Goal: Information Seeking & Learning: Learn about a topic

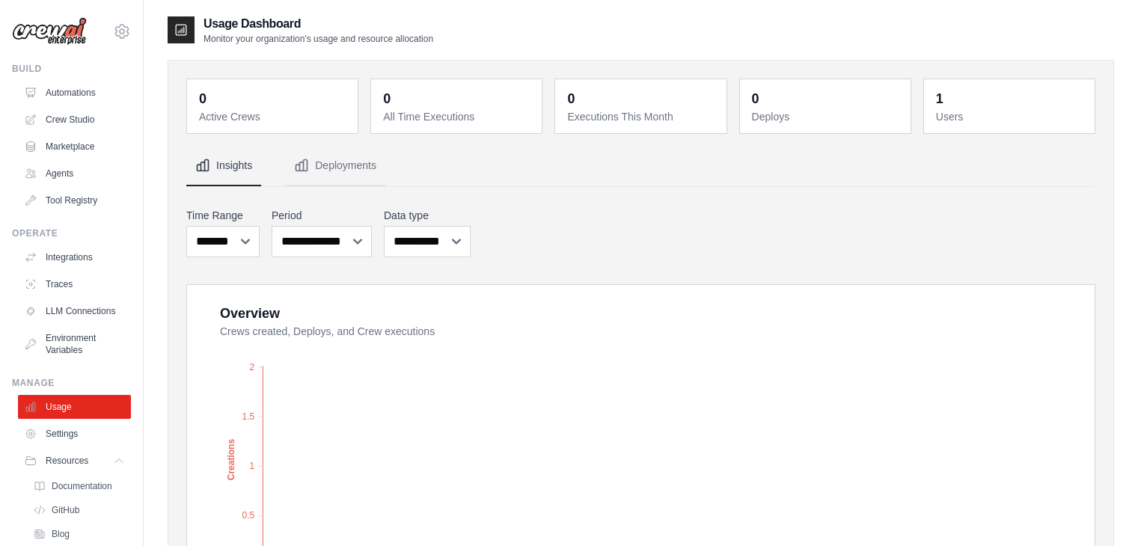
select select "*****"
click at [64, 201] on link "Tool Registry" at bounding box center [75, 201] width 113 height 24
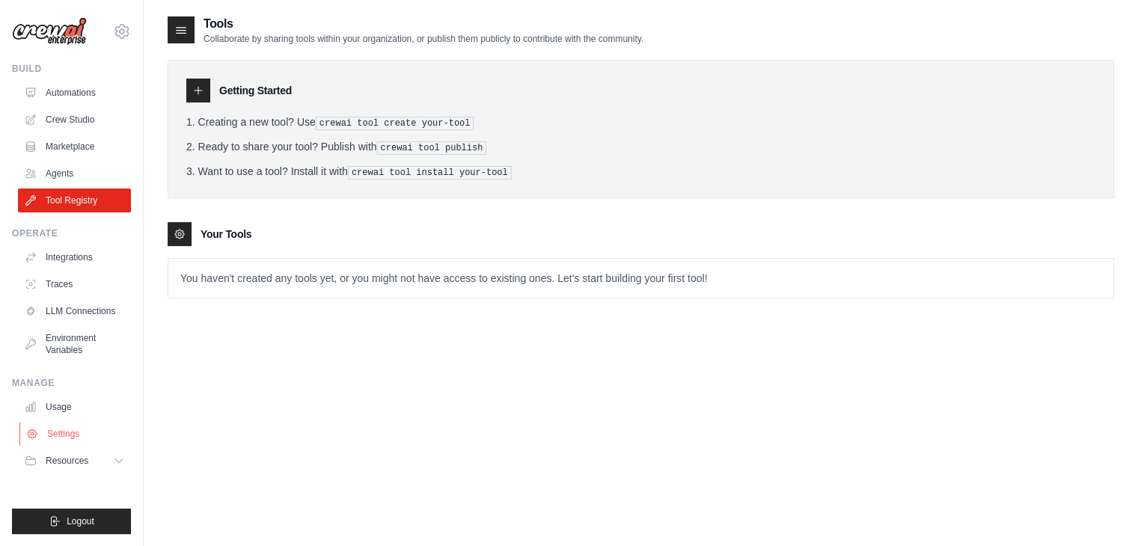
click at [66, 435] on link "Settings" at bounding box center [75, 434] width 113 height 24
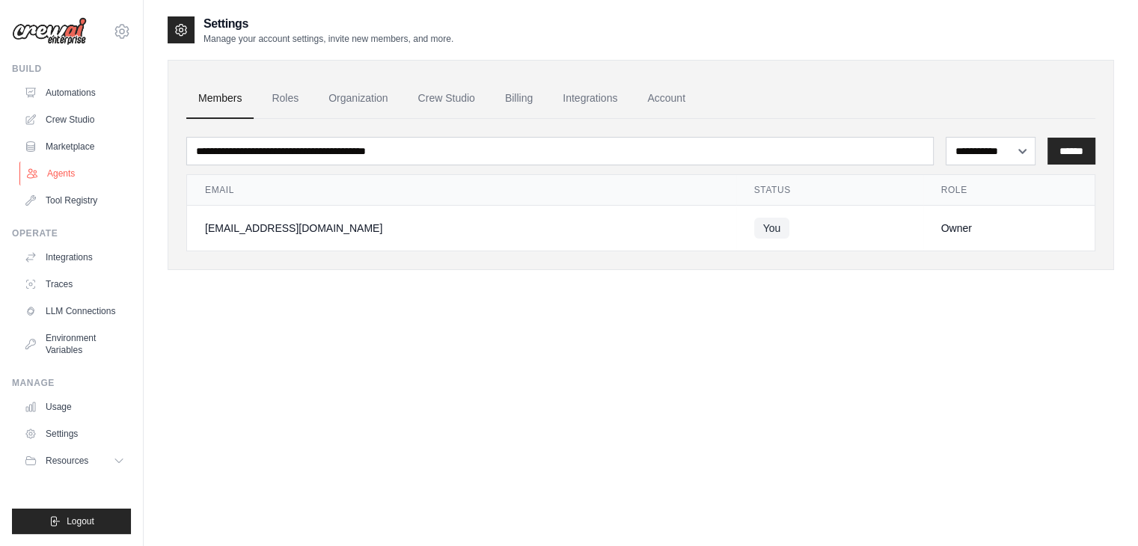
click at [70, 162] on link "Agents" at bounding box center [75, 174] width 113 height 24
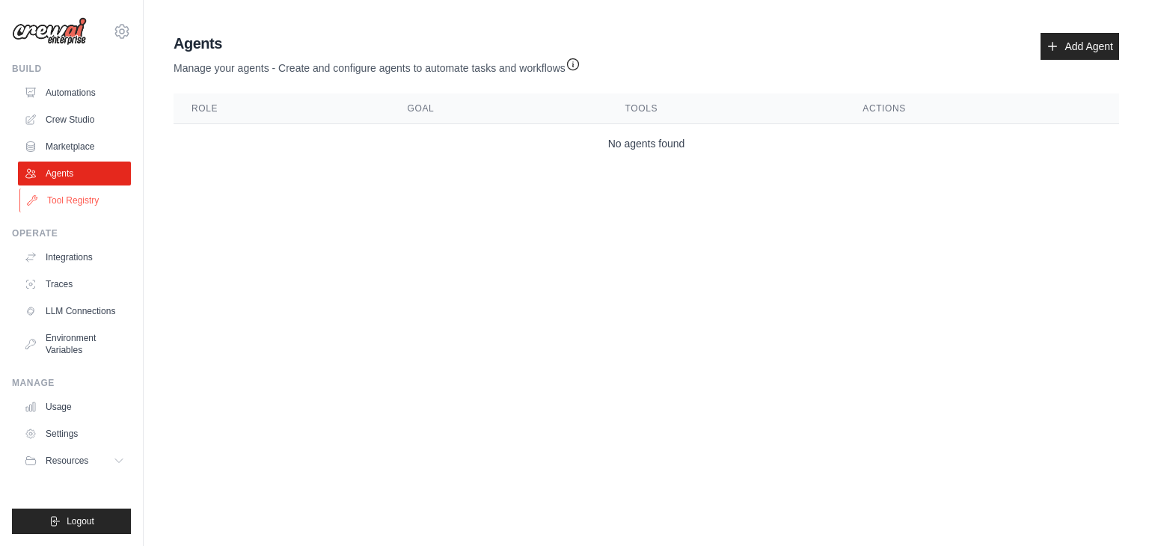
click at [66, 194] on link "Tool Registry" at bounding box center [75, 201] width 113 height 24
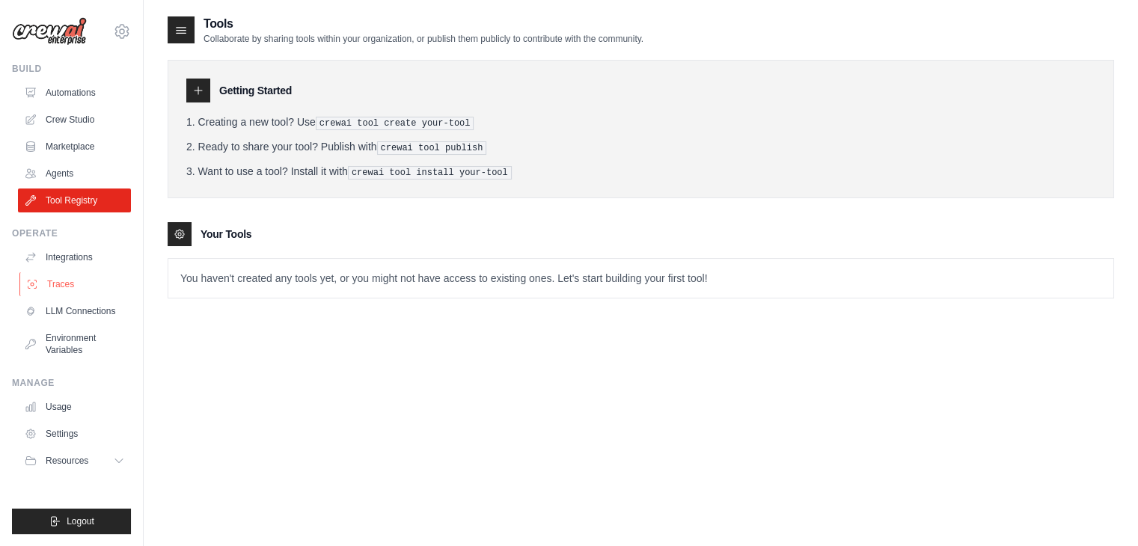
click at [63, 285] on link "Traces" at bounding box center [75, 284] width 113 height 24
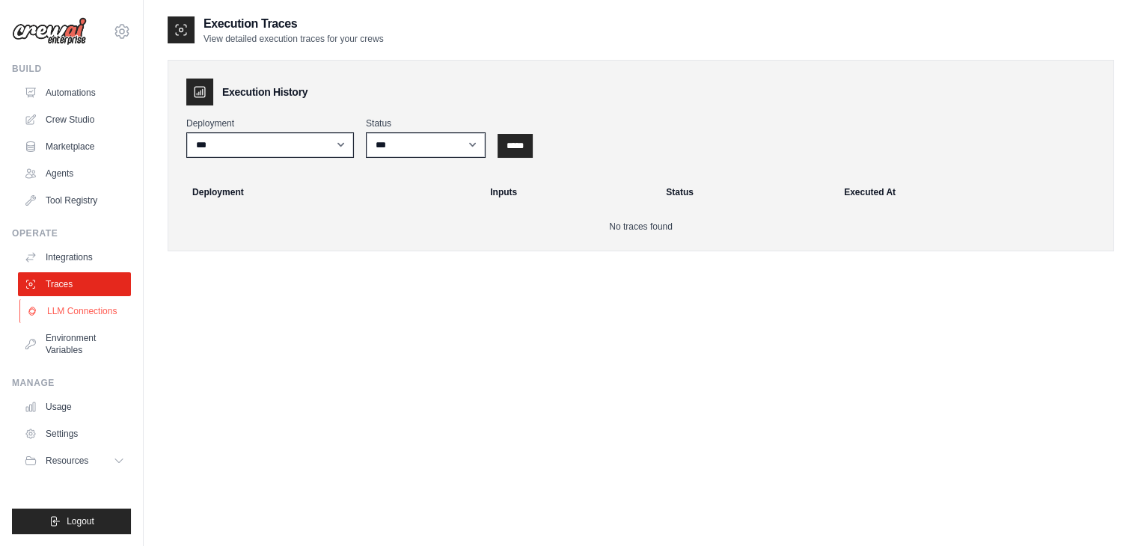
click at [67, 311] on link "LLM Connections" at bounding box center [75, 311] width 113 height 24
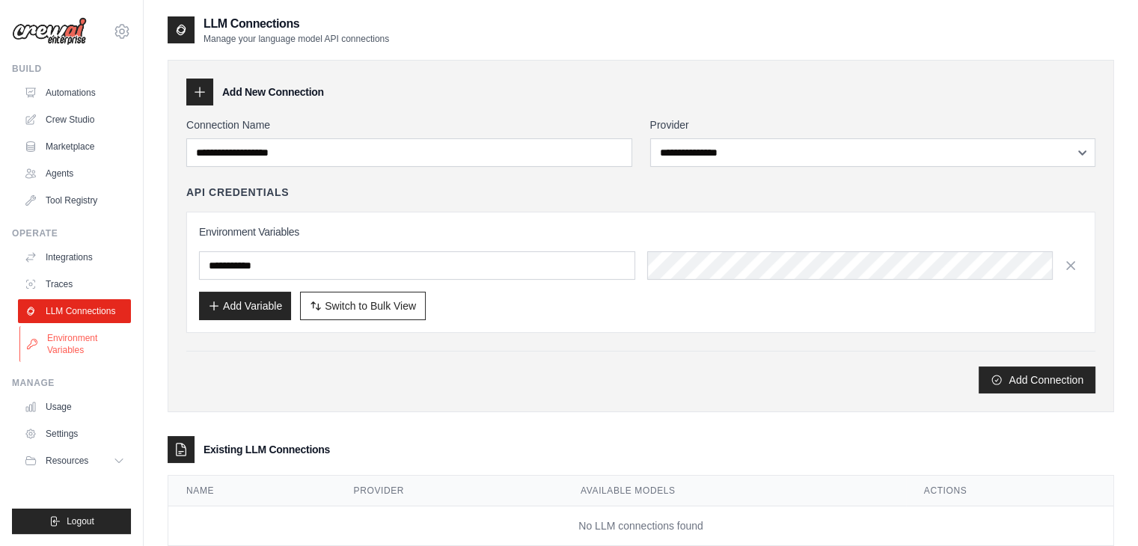
click at [84, 345] on link "Environment Variables" at bounding box center [75, 344] width 113 height 36
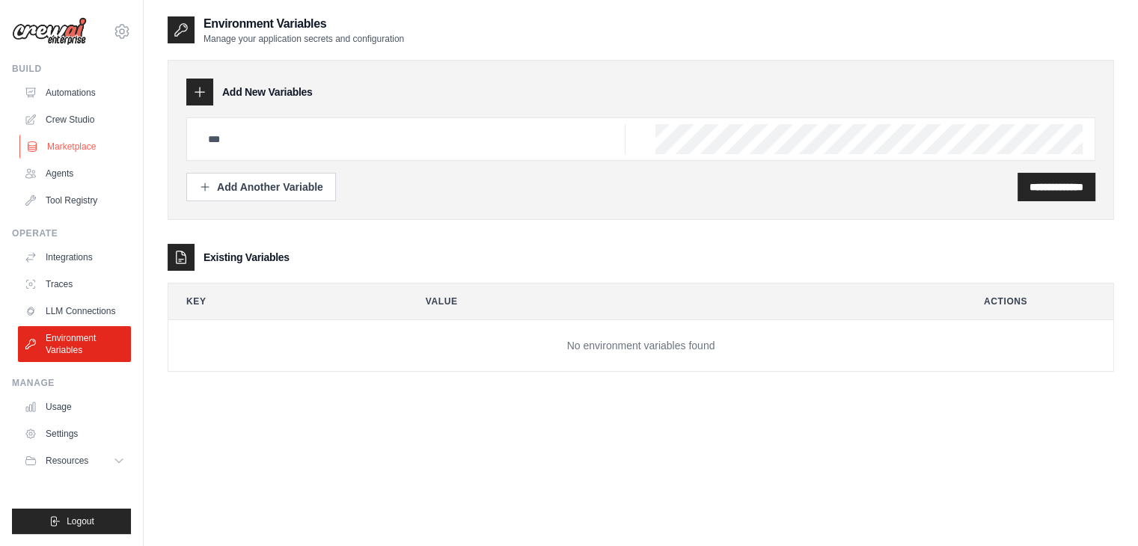
click at [69, 144] on link "Marketplace" at bounding box center [75, 147] width 113 height 24
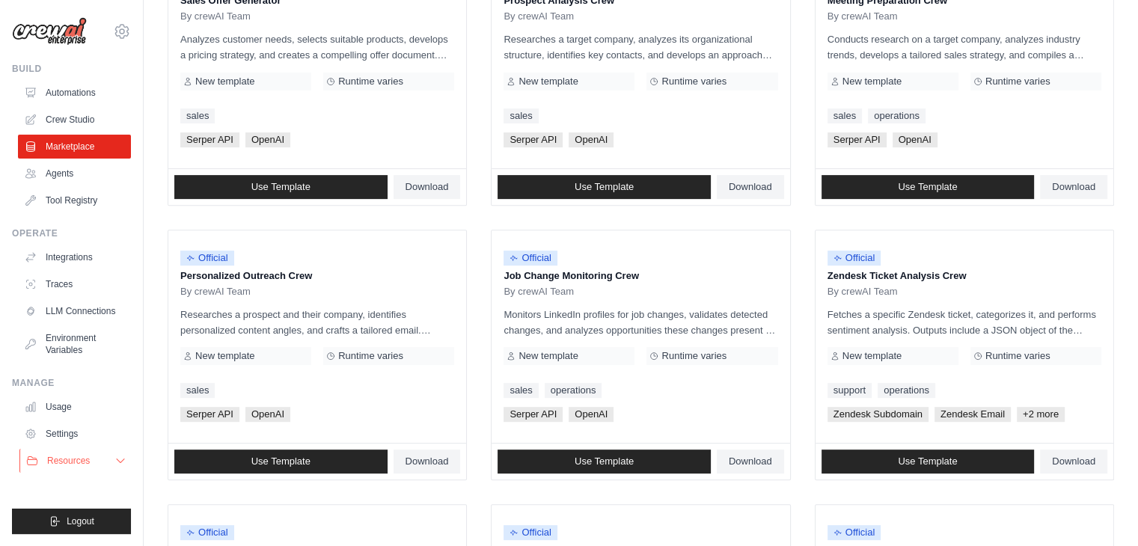
scroll to position [524, 0]
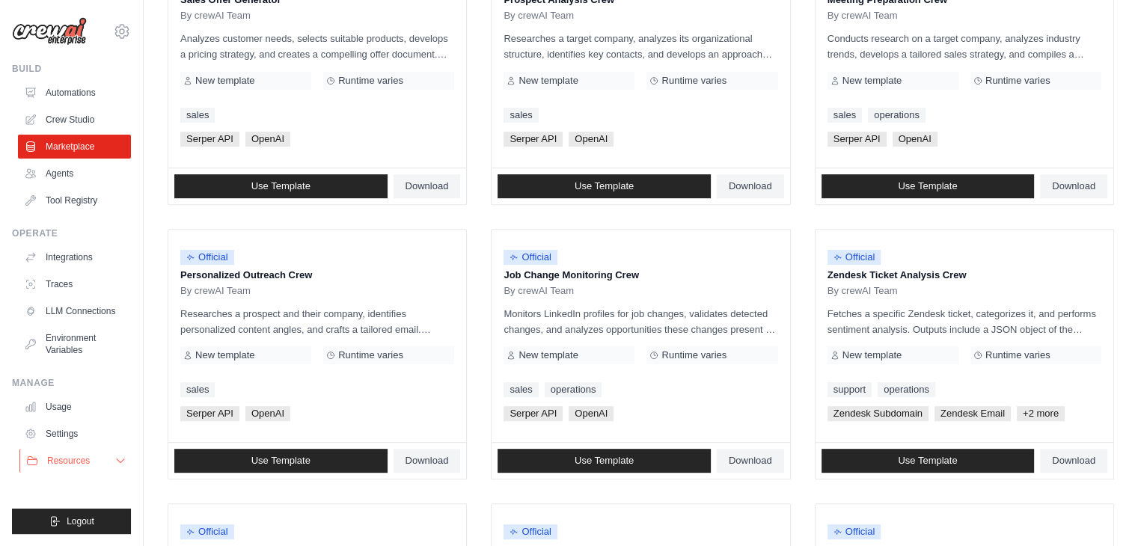
click at [99, 466] on button "Resources" at bounding box center [75, 461] width 113 height 24
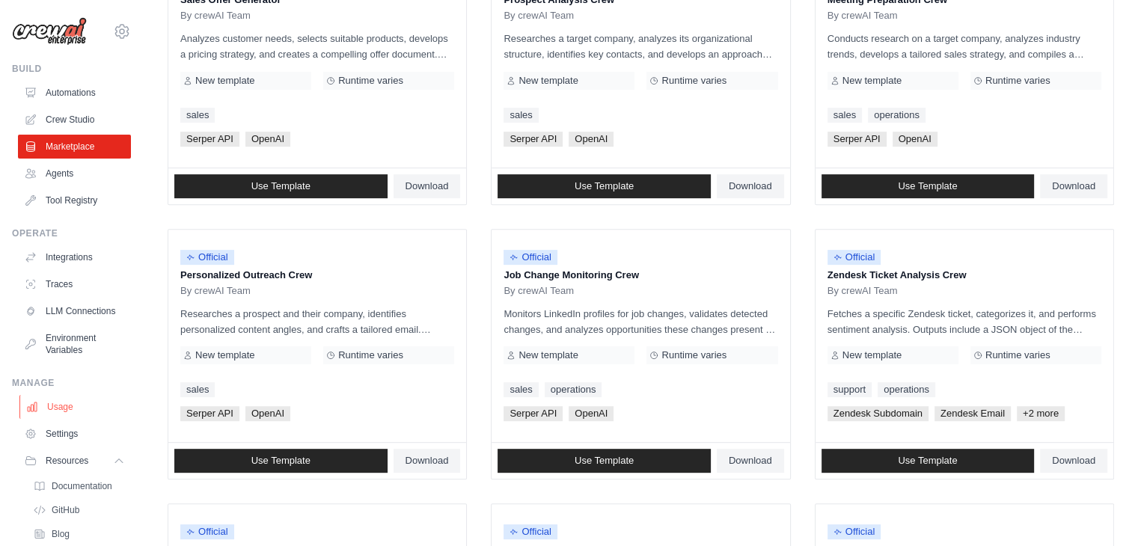
scroll to position [87, 0]
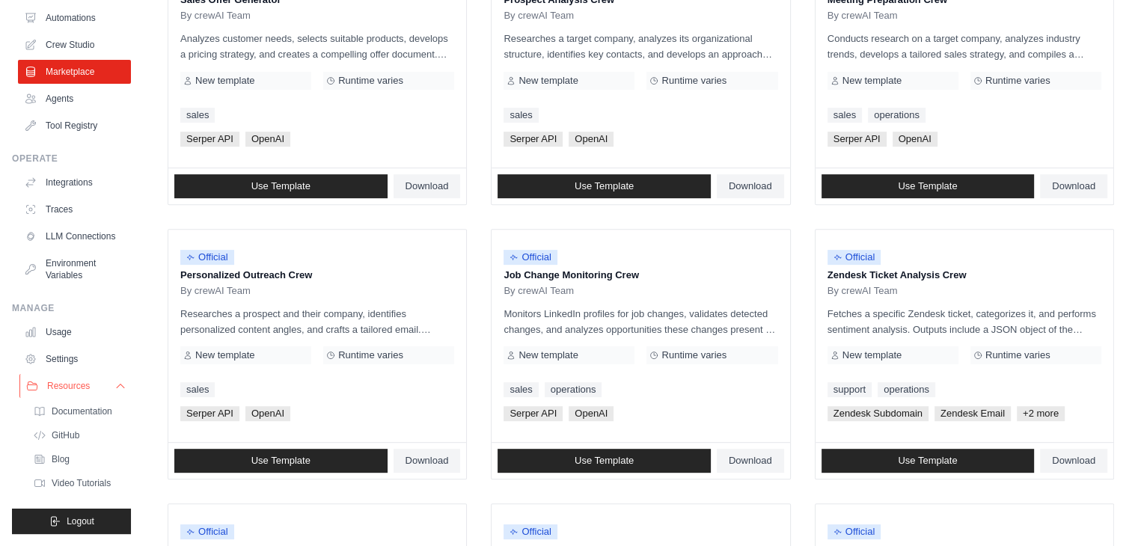
click at [96, 387] on button "Resources" at bounding box center [75, 386] width 113 height 24
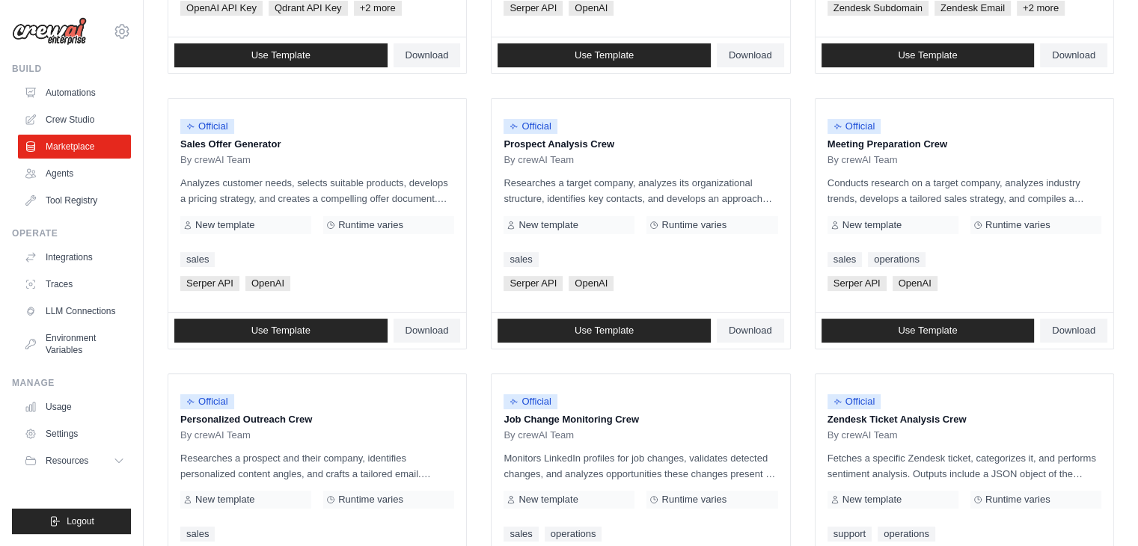
scroll to position [374, 0]
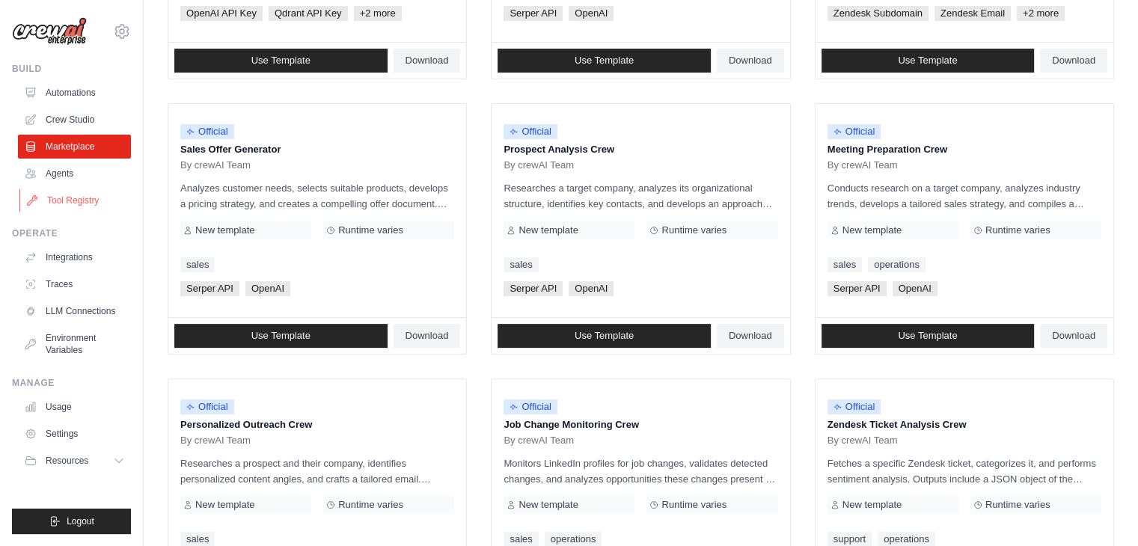
click at [73, 201] on link "Tool Registry" at bounding box center [75, 201] width 113 height 24
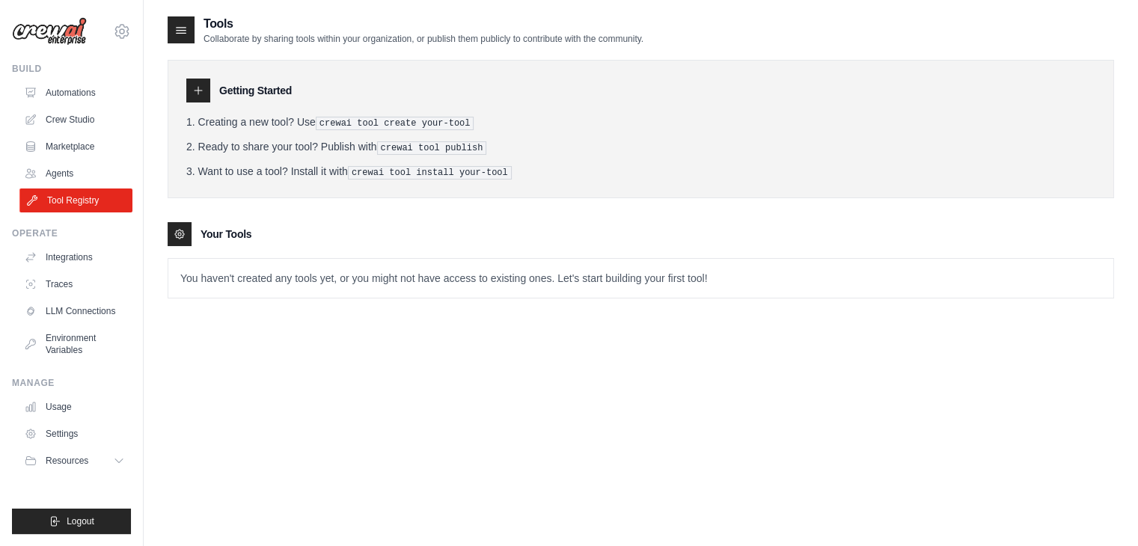
click at [85, 201] on link "Tool Registry" at bounding box center [75, 201] width 113 height 24
click at [196, 89] on icon at bounding box center [198, 91] width 12 height 12
click at [177, 230] on icon at bounding box center [179, 234] width 9 height 9
click at [233, 282] on p "You haven't created any tools yet, or you might not have access to existing one…" at bounding box center [640, 278] width 945 height 39
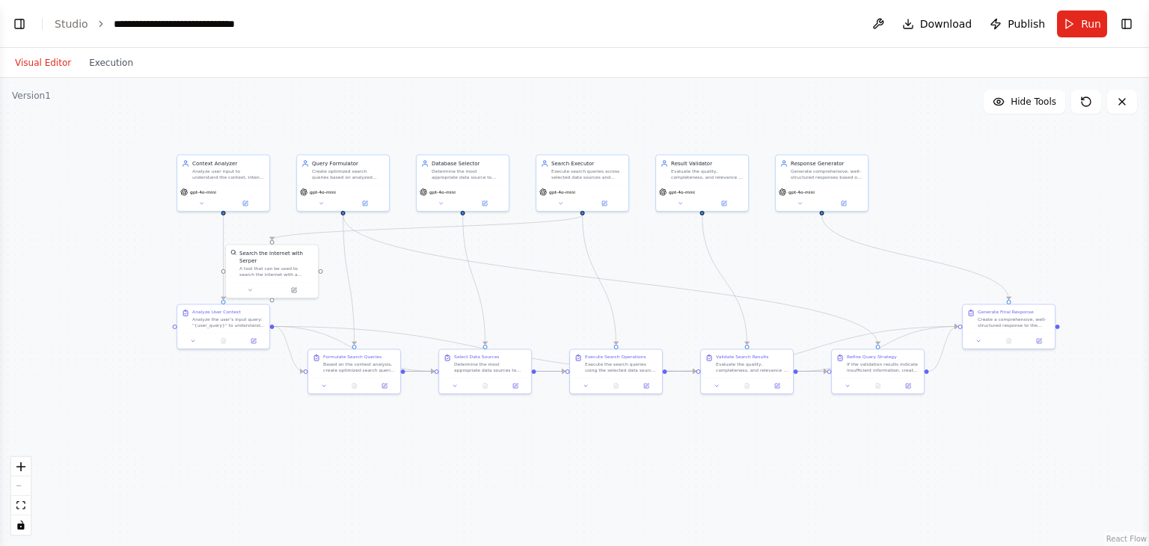
drag, startPoint x: 522, startPoint y: 273, endPoint x: 429, endPoint y: 292, distance: 94.6
click at [429, 292] on div ".deletable-edge-delete-btn { width: 20px; height: 20px; border: 0px solid #ffff…" at bounding box center [574, 312] width 1149 height 468
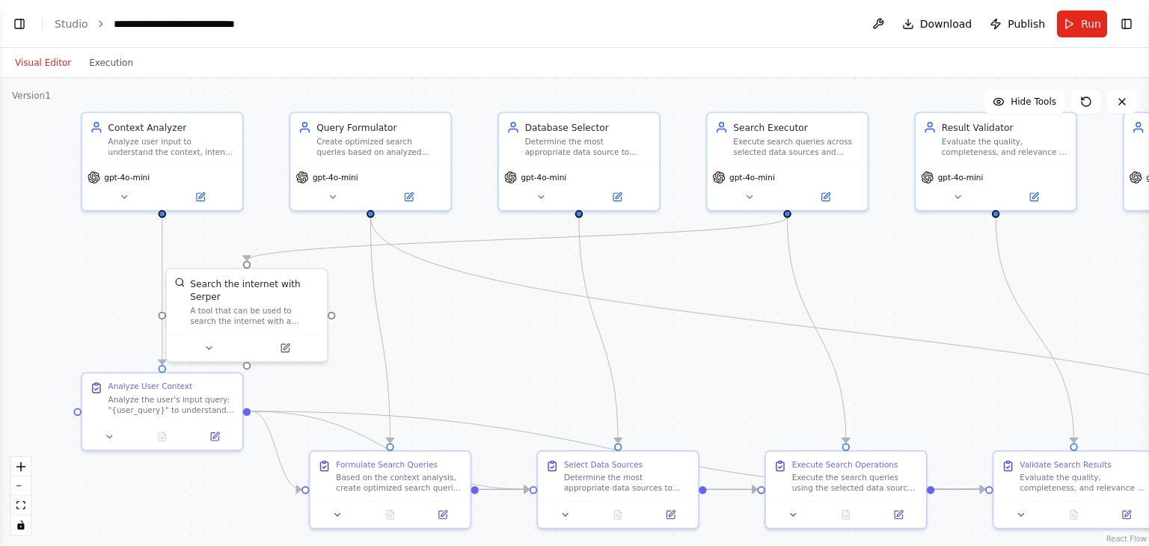
drag, startPoint x: 365, startPoint y: 270, endPoint x: 444, endPoint y: 329, distance: 98.9
click at [444, 329] on div ".deletable-edge-delete-btn { width: 20px; height: 20px; border: 0px solid #ffff…" at bounding box center [574, 312] width 1149 height 468
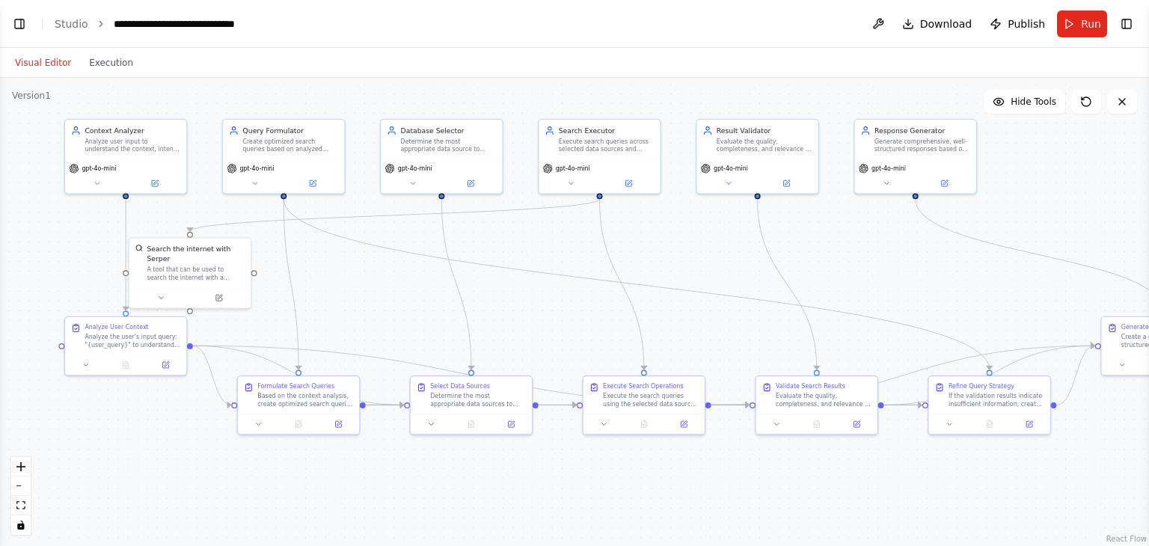
drag, startPoint x: 797, startPoint y: 310, endPoint x: 692, endPoint y: 264, distance: 114.2
click at [692, 264] on div ".deletable-edge-delete-btn { width: 20px; height: 20px; border: 0px solid #ffff…" at bounding box center [574, 312] width 1149 height 468
click at [1130, 23] on button "Toggle Right Sidebar" at bounding box center [1126, 23] width 21 height 21
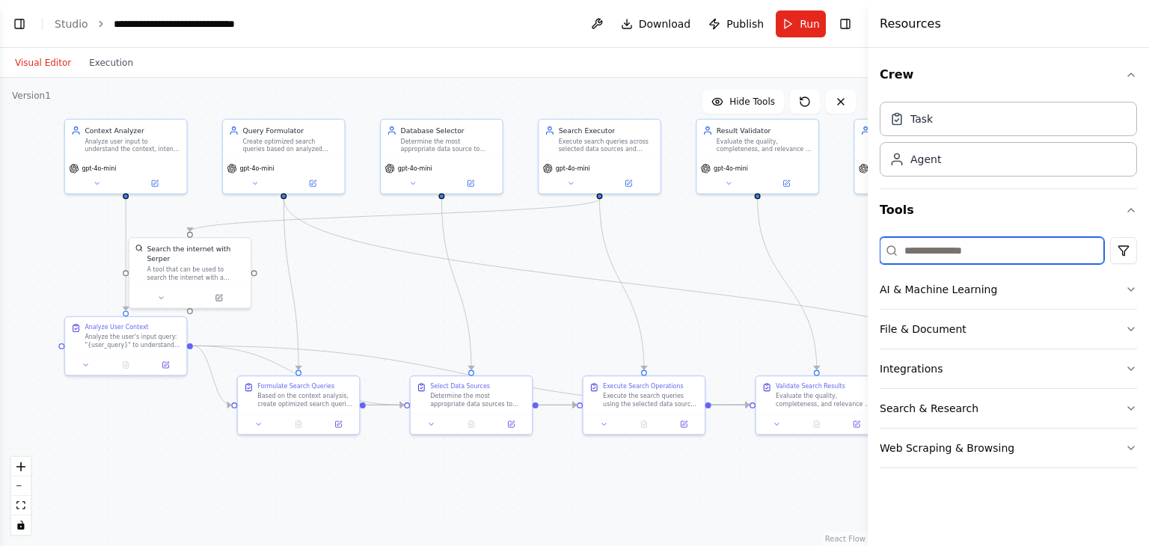
click at [1005, 254] on input at bounding box center [992, 250] width 224 height 27
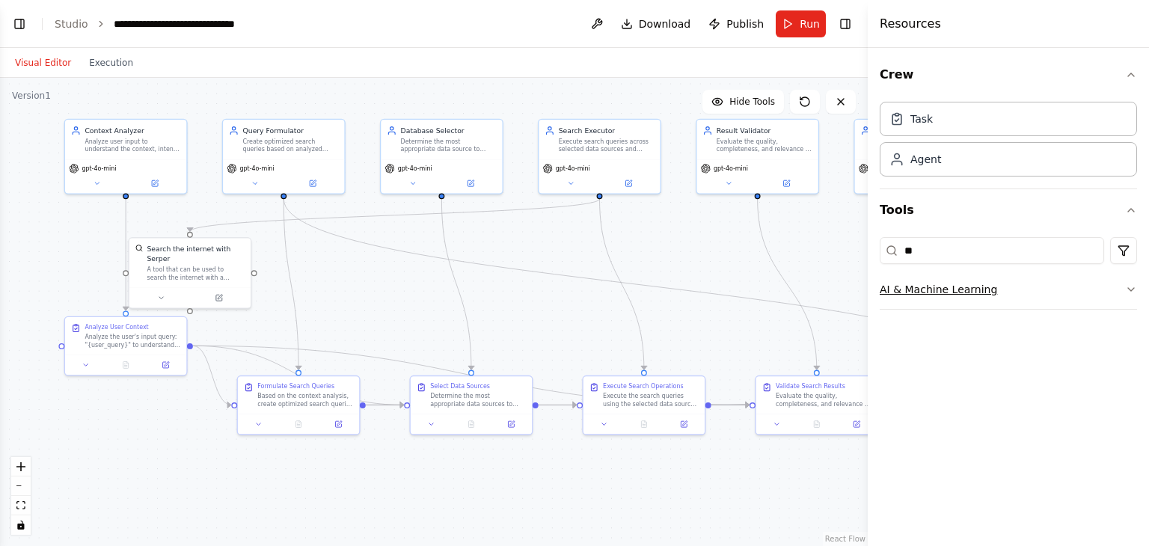
click at [985, 283] on button "AI & Machine Learning" at bounding box center [1008, 289] width 257 height 39
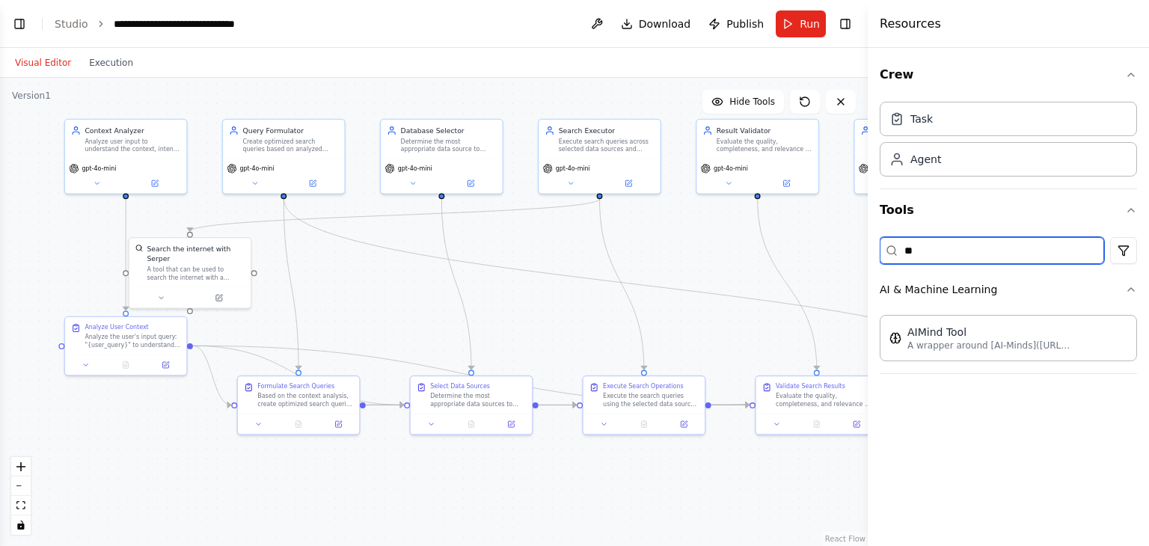
click at [954, 246] on input "**" at bounding box center [992, 250] width 224 height 27
type input "*"
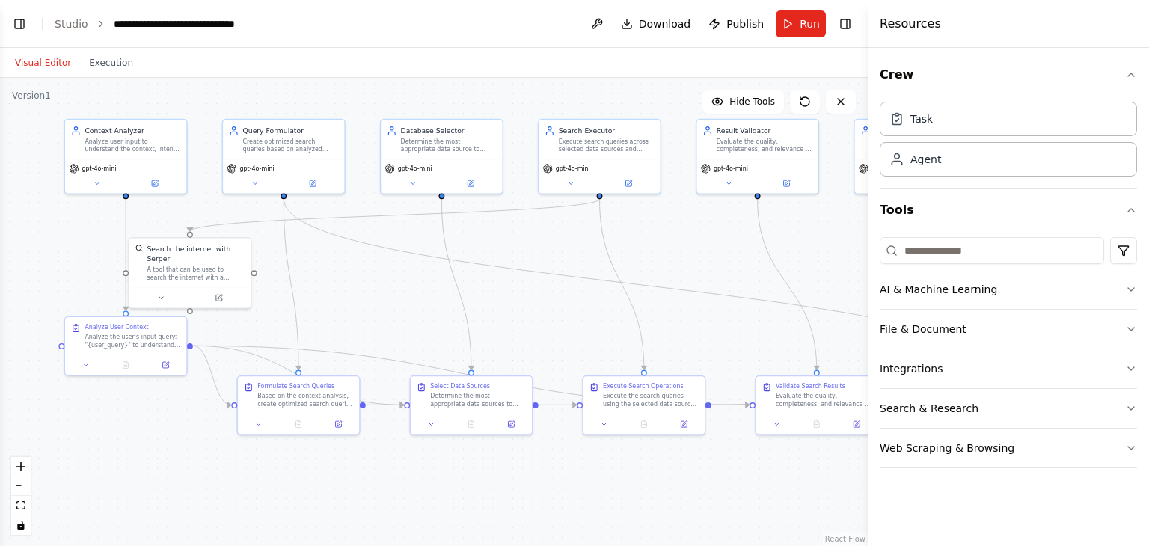
click at [1124, 215] on button "Tools" at bounding box center [1008, 210] width 257 height 42
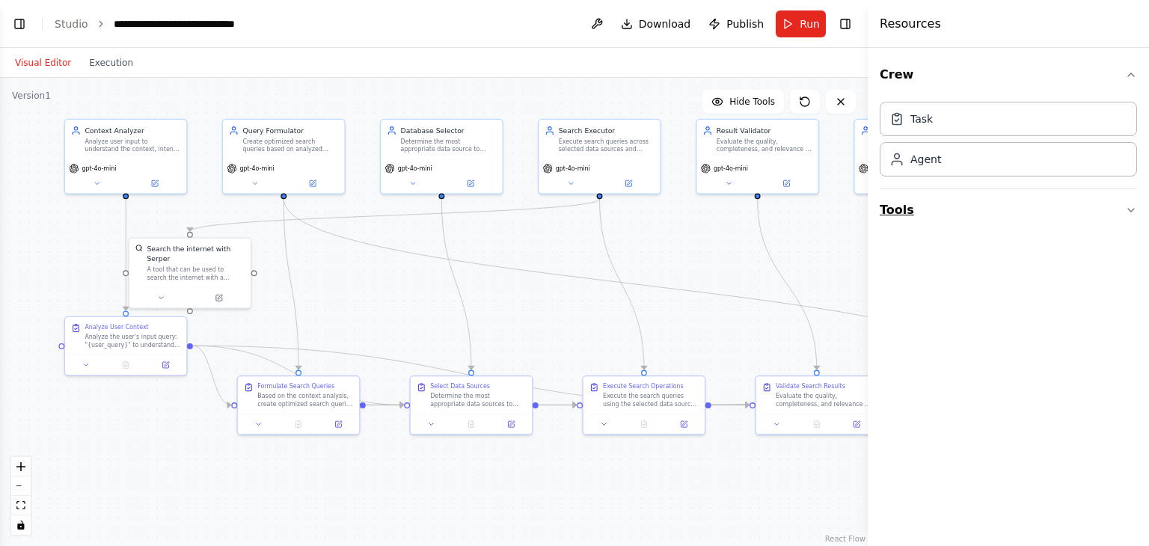
click at [1124, 215] on button "Tools" at bounding box center [1008, 210] width 257 height 42
click at [978, 125] on div "Task" at bounding box center [1008, 118] width 257 height 34
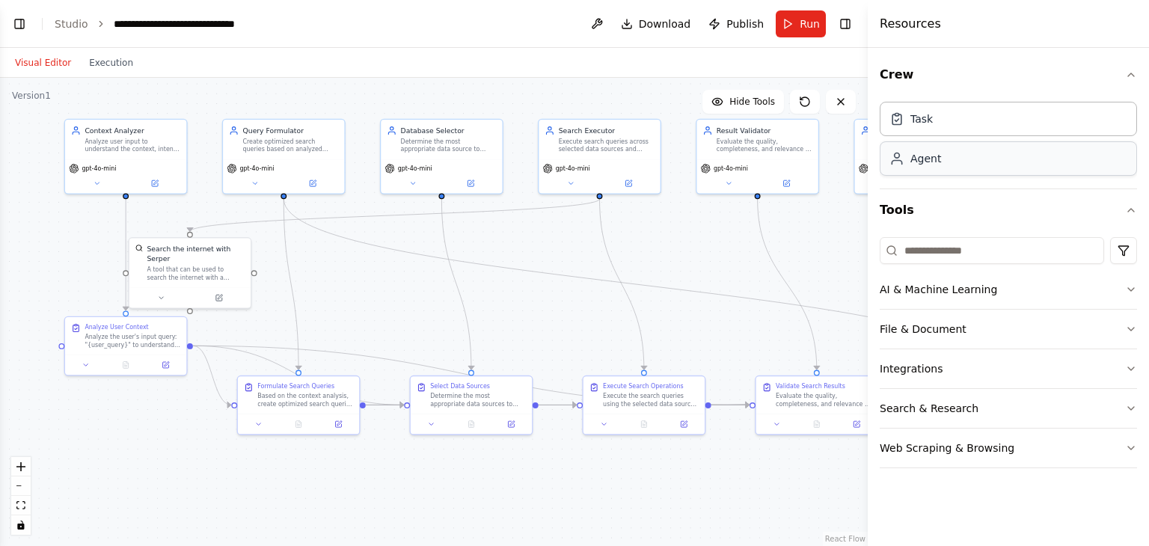
click at [976, 168] on div "Agent" at bounding box center [1008, 158] width 257 height 34
click at [966, 123] on div "Task" at bounding box center [1008, 118] width 257 height 34
click at [973, 176] on div "Task Agent" at bounding box center [1008, 142] width 257 height 93
click at [1005, 72] on button "Crew" at bounding box center [1008, 75] width 257 height 42
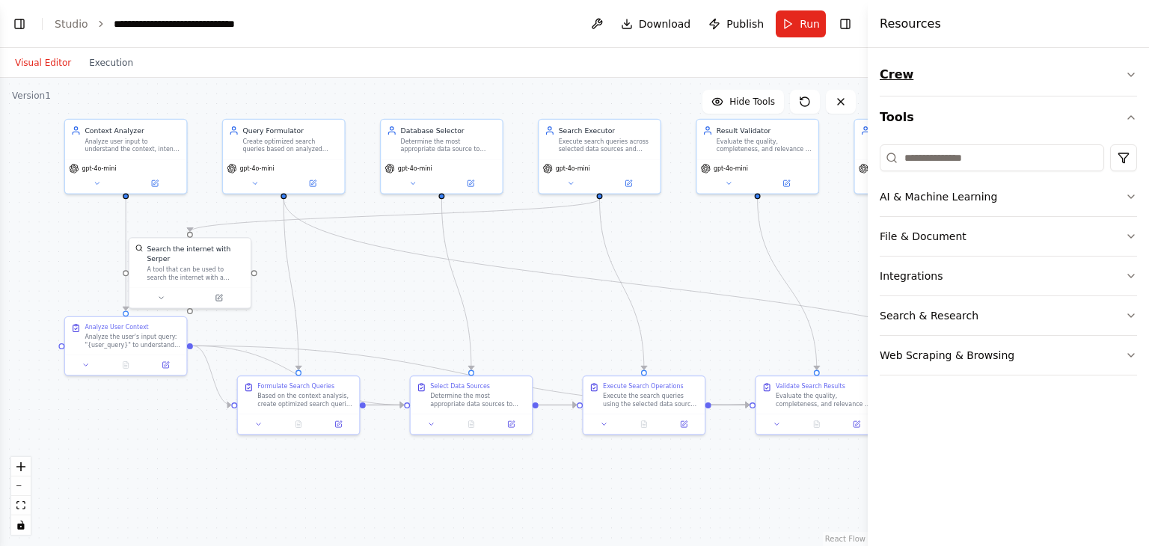
click at [1005, 72] on button "Crew" at bounding box center [1008, 75] width 257 height 42
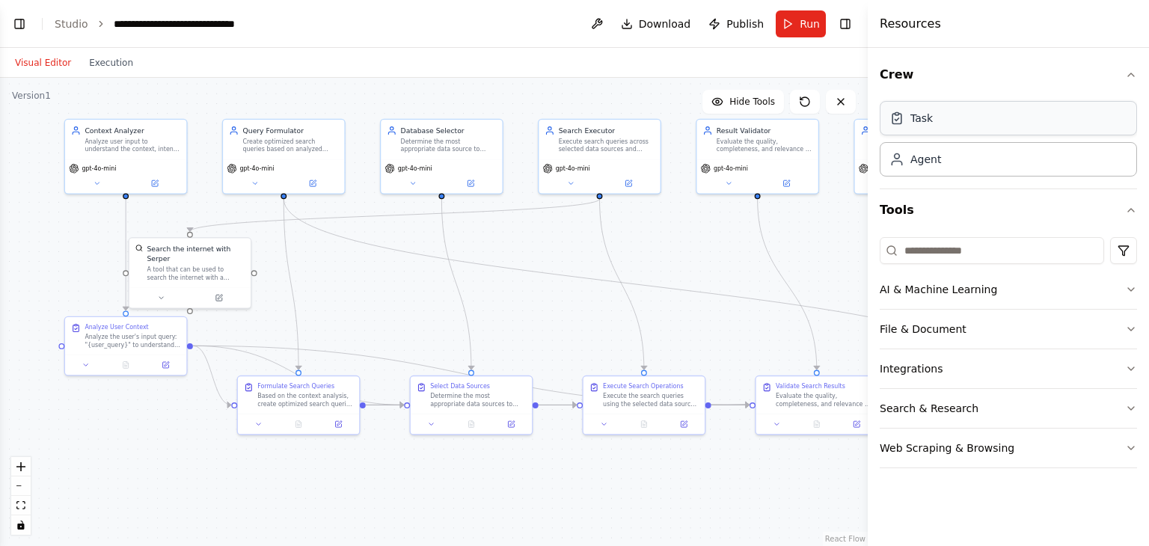
click at [990, 123] on div "Task" at bounding box center [1008, 118] width 257 height 34
click at [987, 165] on div "Agent" at bounding box center [1008, 158] width 257 height 34
click at [949, 108] on div "Task" at bounding box center [1008, 118] width 257 height 34
click at [952, 171] on div "Agent" at bounding box center [1008, 158] width 257 height 34
click at [1122, 210] on button "Tools" at bounding box center [1008, 210] width 257 height 42
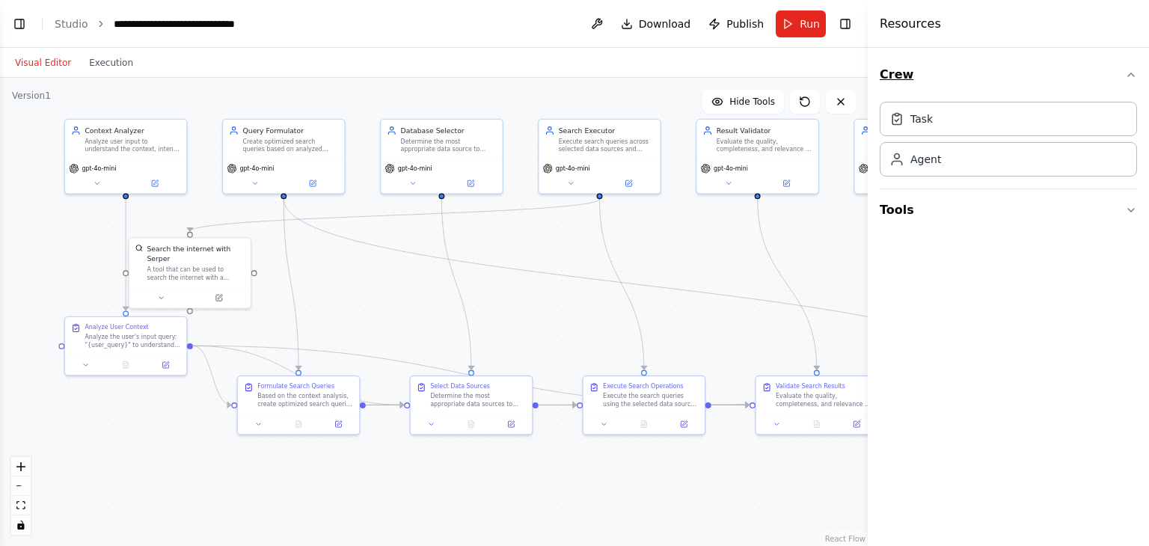
click at [982, 76] on button "Crew" at bounding box center [1008, 75] width 257 height 42
click at [964, 132] on div "Task" at bounding box center [1008, 118] width 257 height 34
click at [968, 162] on div "Agent" at bounding box center [1008, 158] width 257 height 34
click at [993, 73] on button "Crew" at bounding box center [1008, 75] width 257 height 42
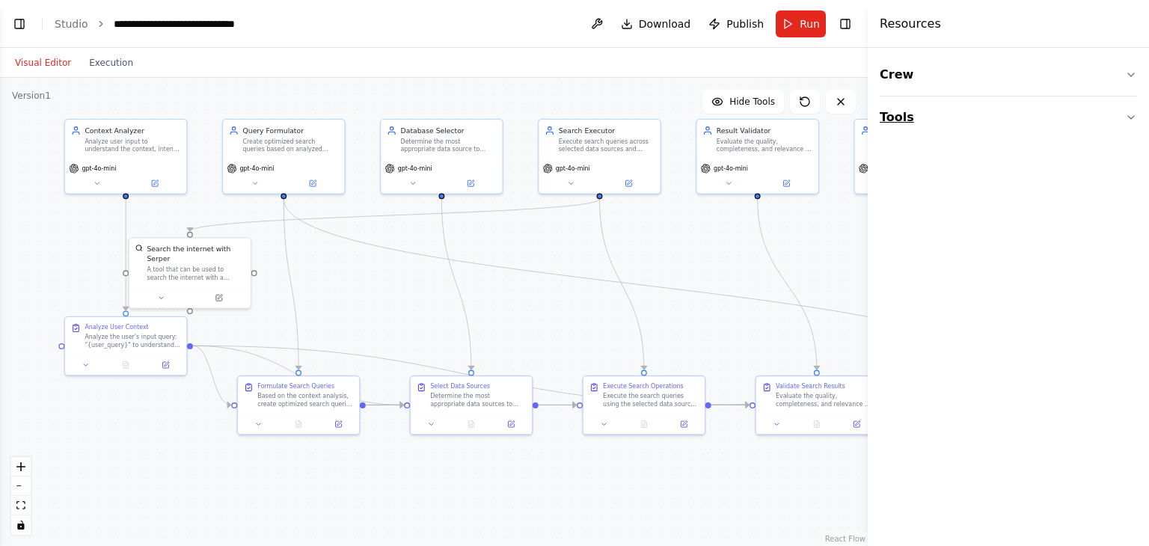
click at [993, 117] on button "Tools" at bounding box center [1008, 118] width 257 height 42
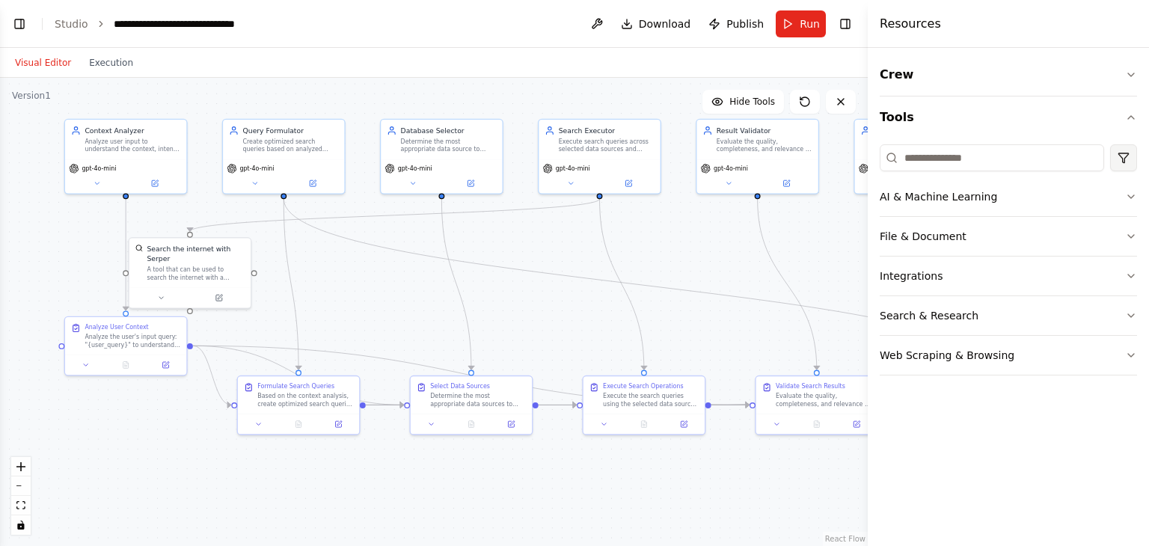
click at [1127, 160] on html "BETA Build a RAG pipeline chatbot with the following behavior: Accept human inp…" at bounding box center [574, 273] width 1149 height 546
click at [1008, 242] on icon at bounding box center [1008, 245] width 12 height 12
click at [1124, 156] on html "BETA Build a RAG pipeline chatbot with the following behavior: Accept human inp…" at bounding box center [574, 273] width 1149 height 546
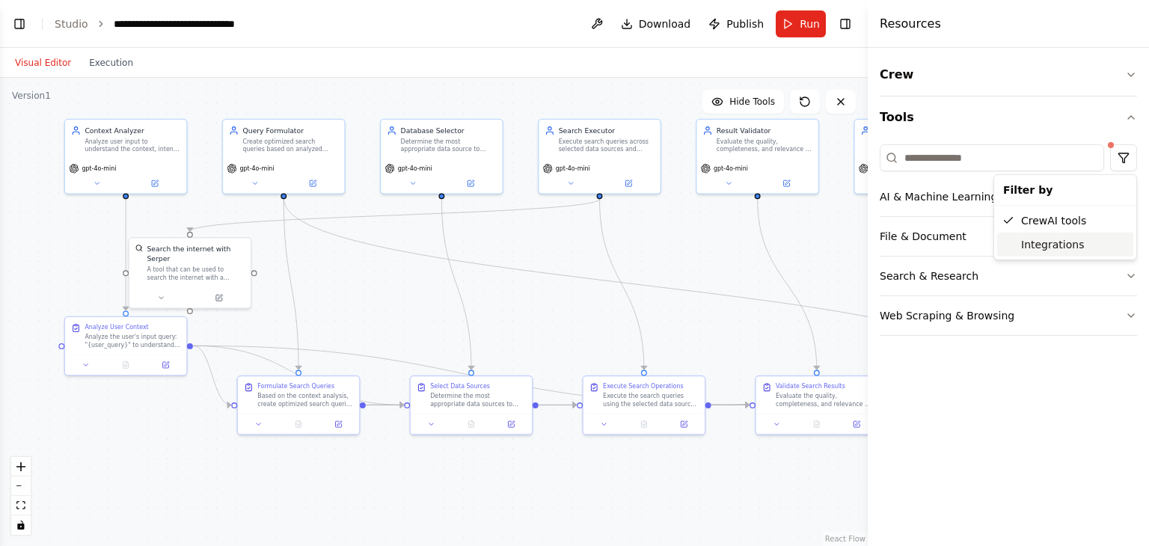
click at [1012, 248] on span at bounding box center [1008, 244] width 10 height 10
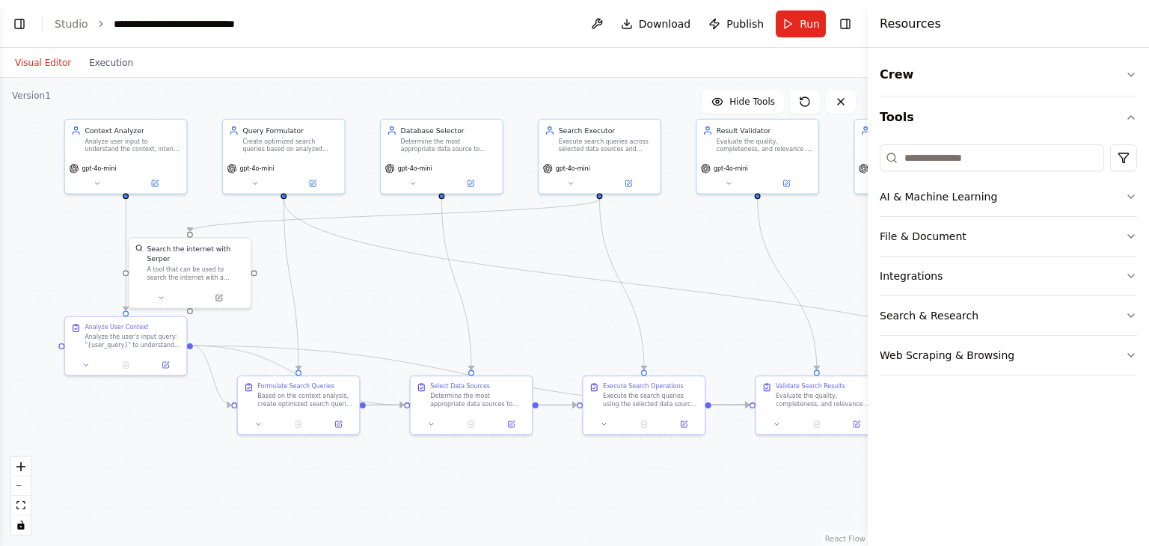
click at [987, 432] on div "Crew Tools AI & Machine Learning File & Document Integrations Search & Research…" at bounding box center [1008, 297] width 281 height 498
click at [969, 271] on button "Integrations" at bounding box center [1008, 276] width 257 height 39
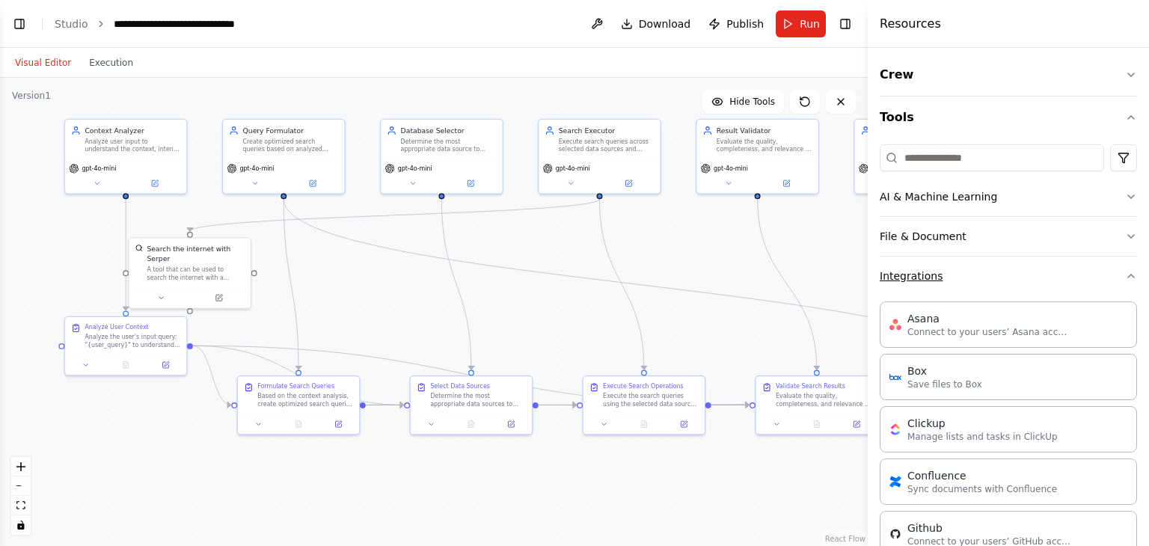
click at [969, 271] on button "Integrations" at bounding box center [1008, 276] width 257 height 39
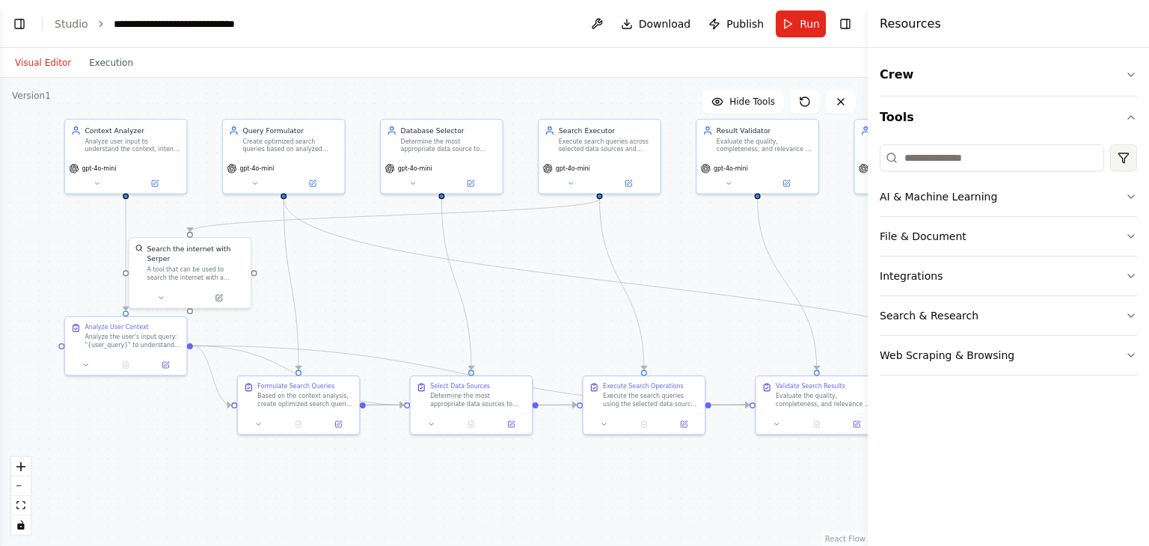
click at [1121, 155] on html "BETA Build a RAG pipeline chatbot with the following behavior: Accept human inp…" at bounding box center [574, 273] width 1149 height 546
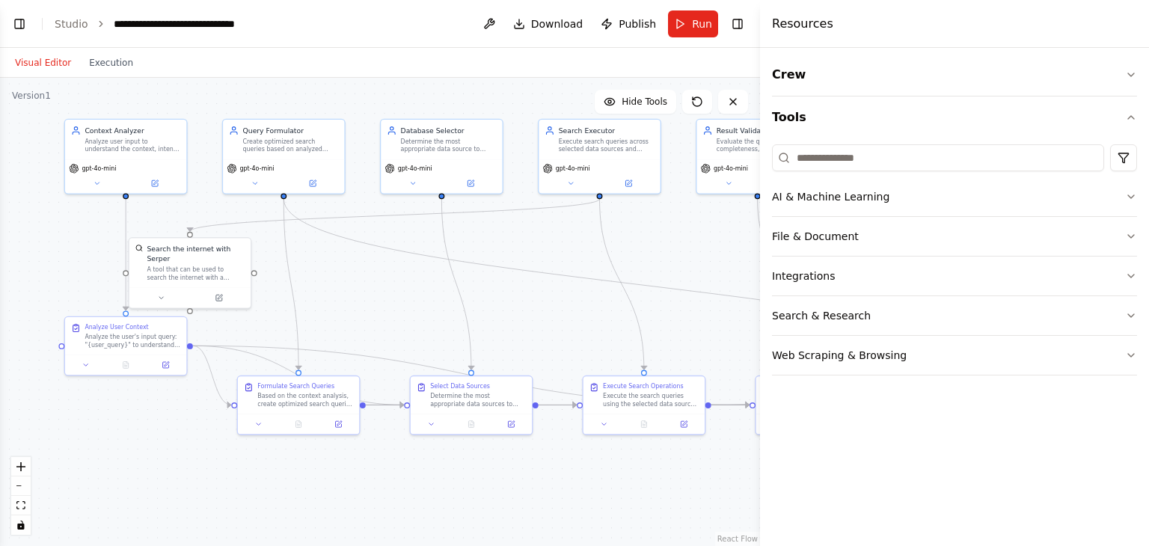
scroll to position [4124, 0]
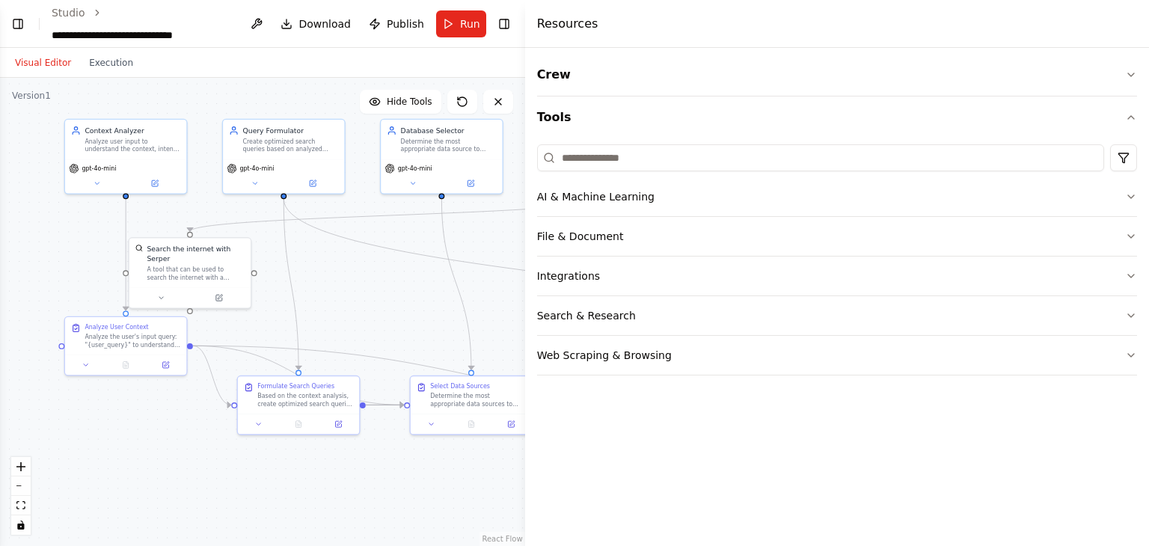
drag, startPoint x: 868, startPoint y: 245, endPoint x: 403, endPoint y: 263, distance: 464.9
click at [403, 263] on div "BETA Build a RAG pipeline chatbot with the following behavior: Accept human inp…" at bounding box center [574, 273] width 1149 height 546
click at [780, 194] on button "AI & Machine Learning" at bounding box center [837, 196] width 600 height 39
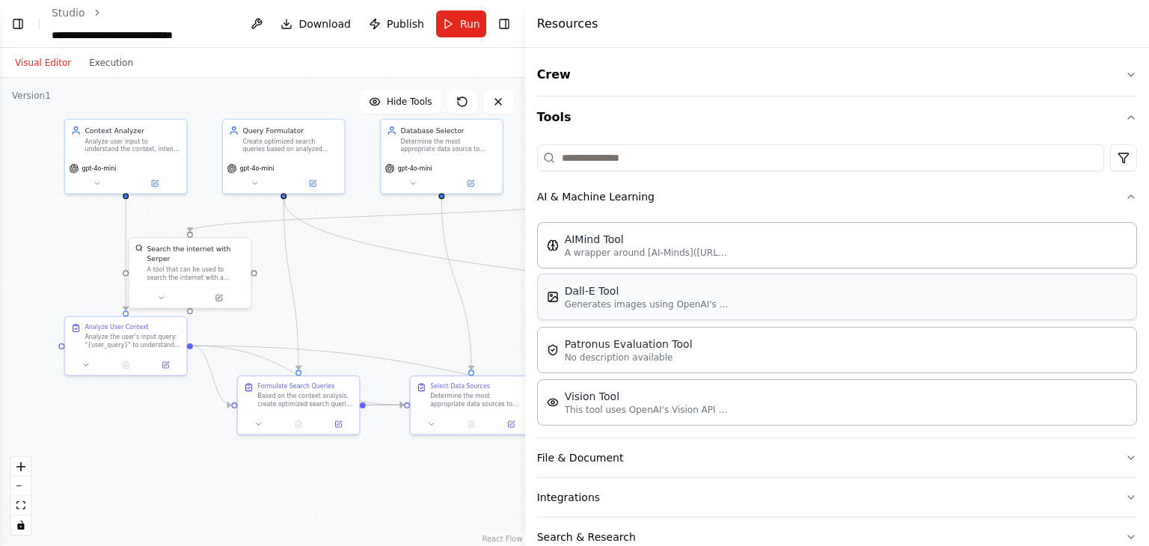
scroll to position [73, 0]
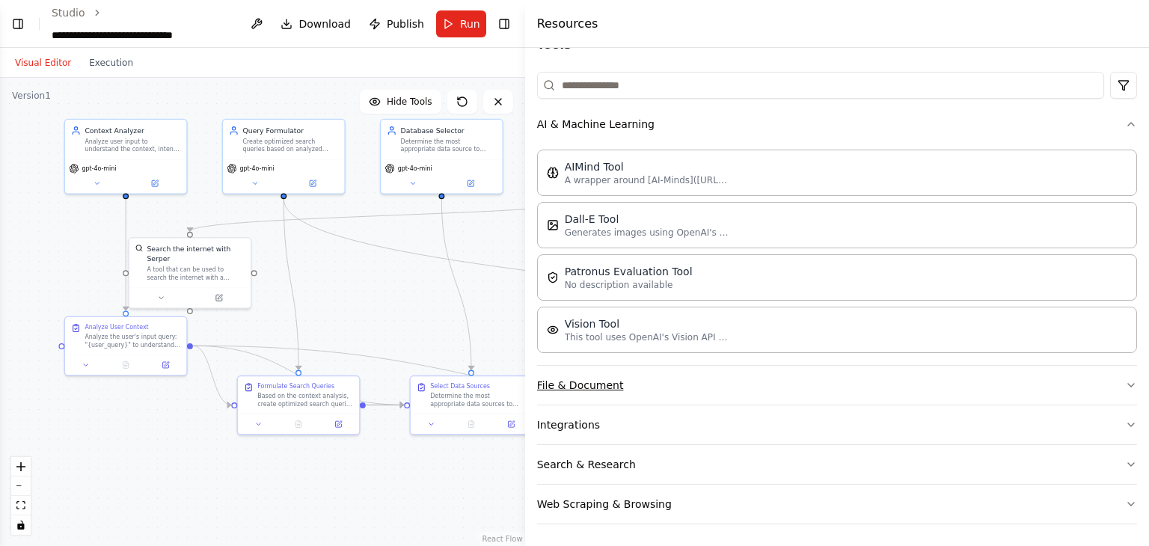
click at [752, 384] on button "File & Document" at bounding box center [837, 385] width 600 height 39
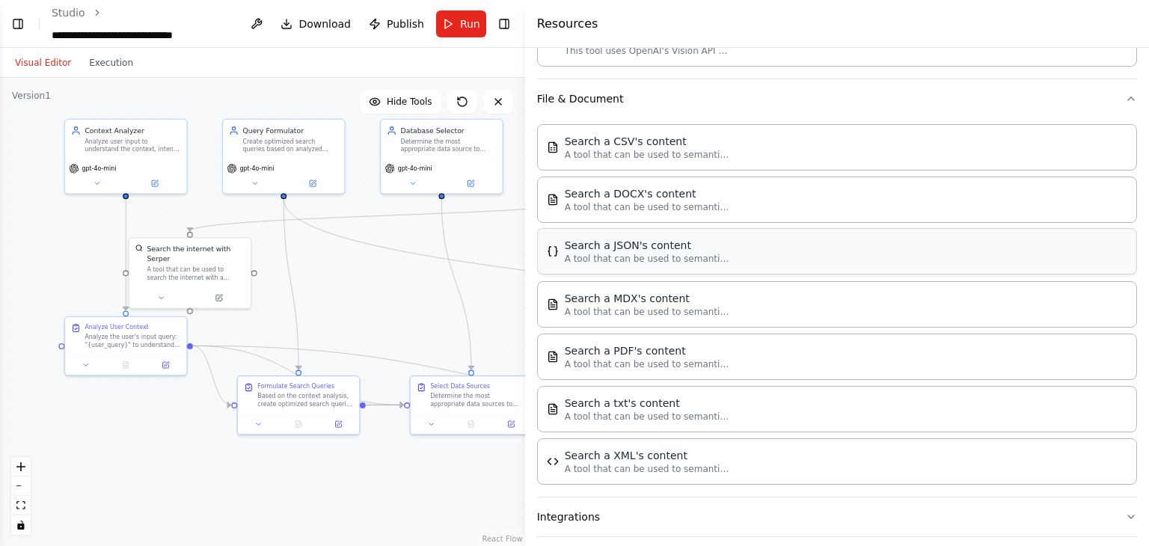
scroll to position [224, 0]
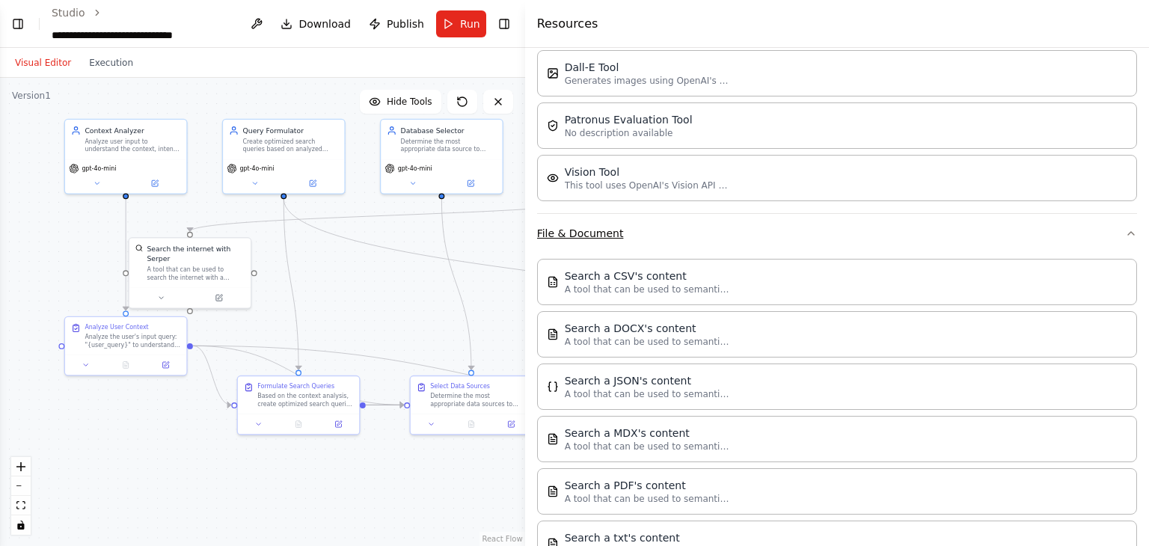
click at [649, 233] on button "File & Document" at bounding box center [837, 233] width 600 height 39
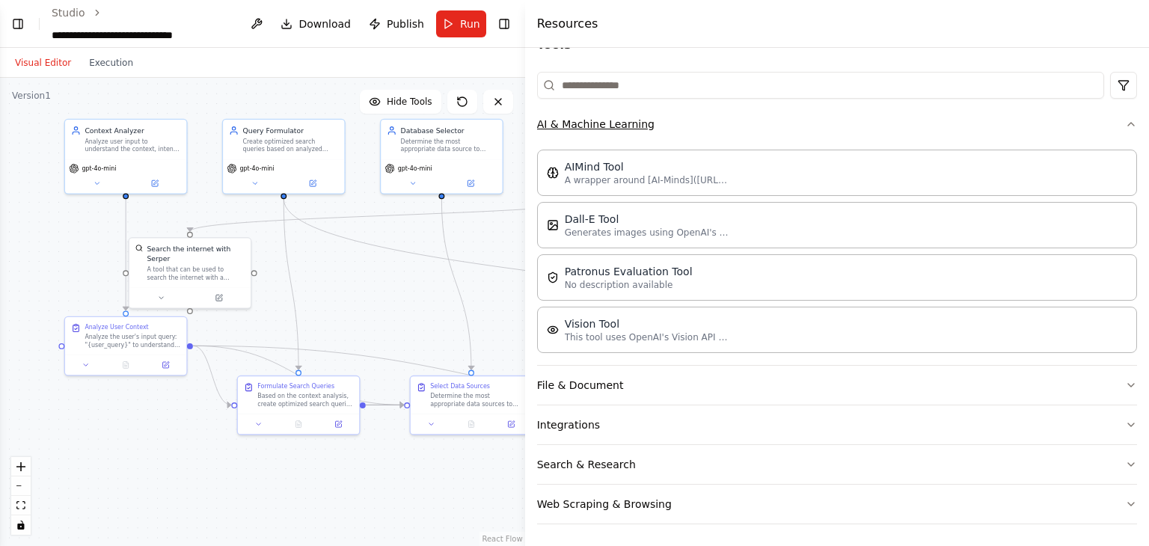
click at [647, 133] on button "AI & Machine Learning" at bounding box center [837, 124] width 600 height 39
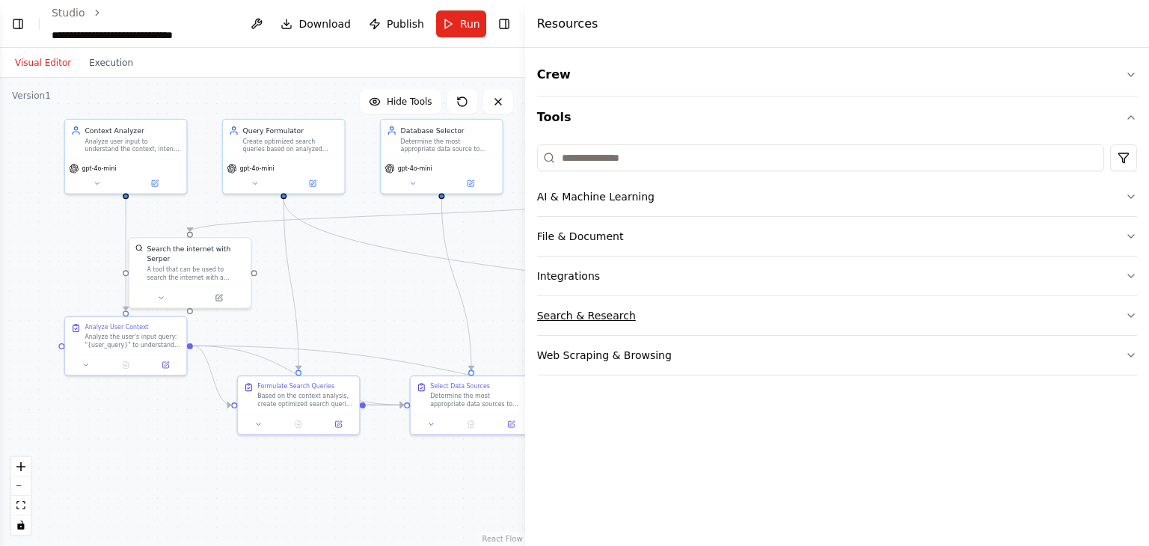
click at [652, 320] on button "Search & Research" at bounding box center [837, 315] width 600 height 39
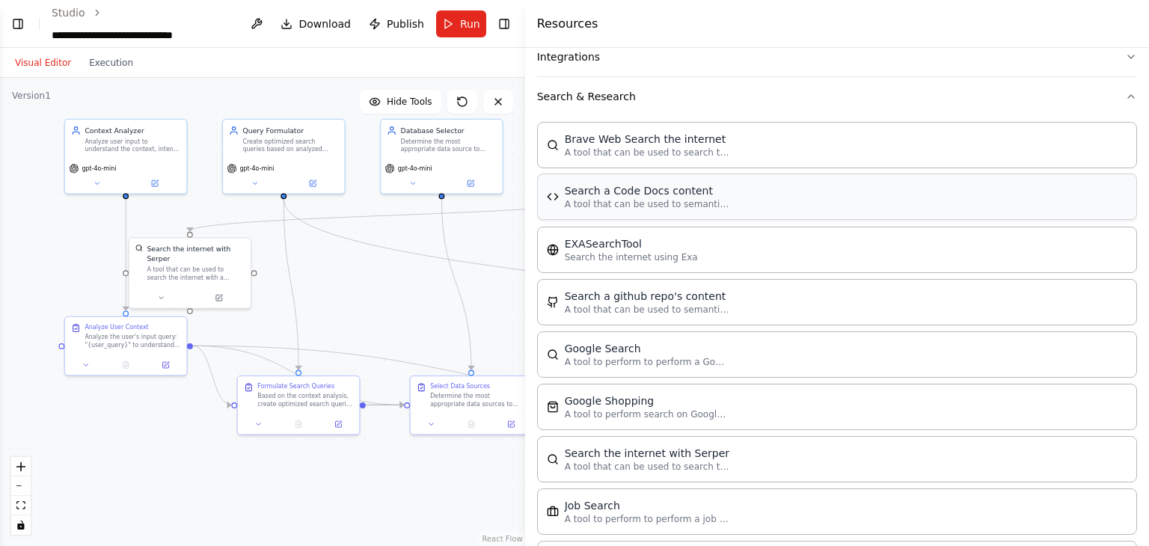
scroll to position [144, 0]
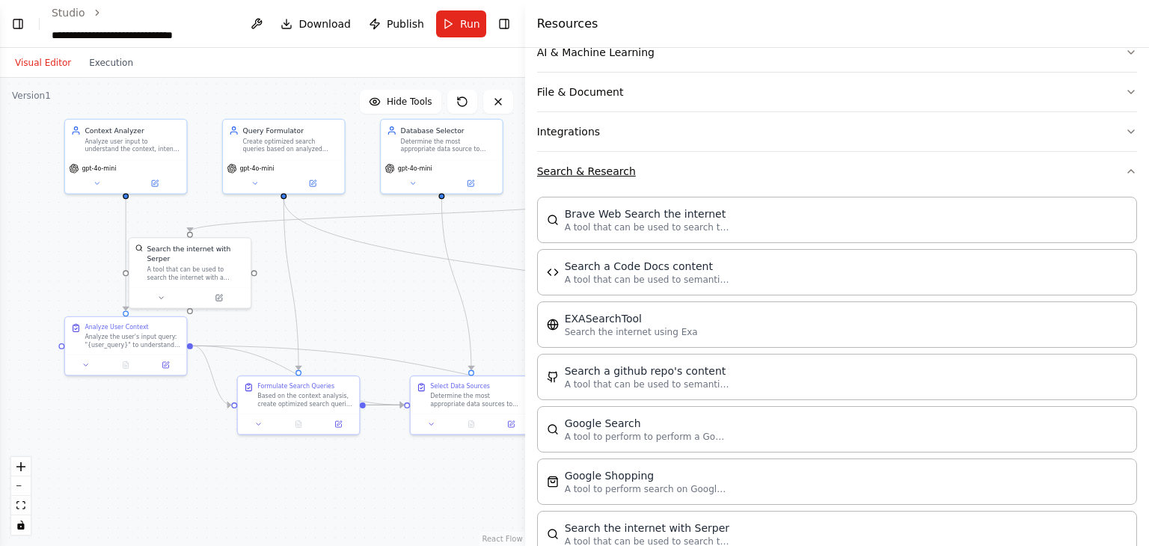
click at [660, 167] on button "Search & Research" at bounding box center [837, 171] width 600 height 39
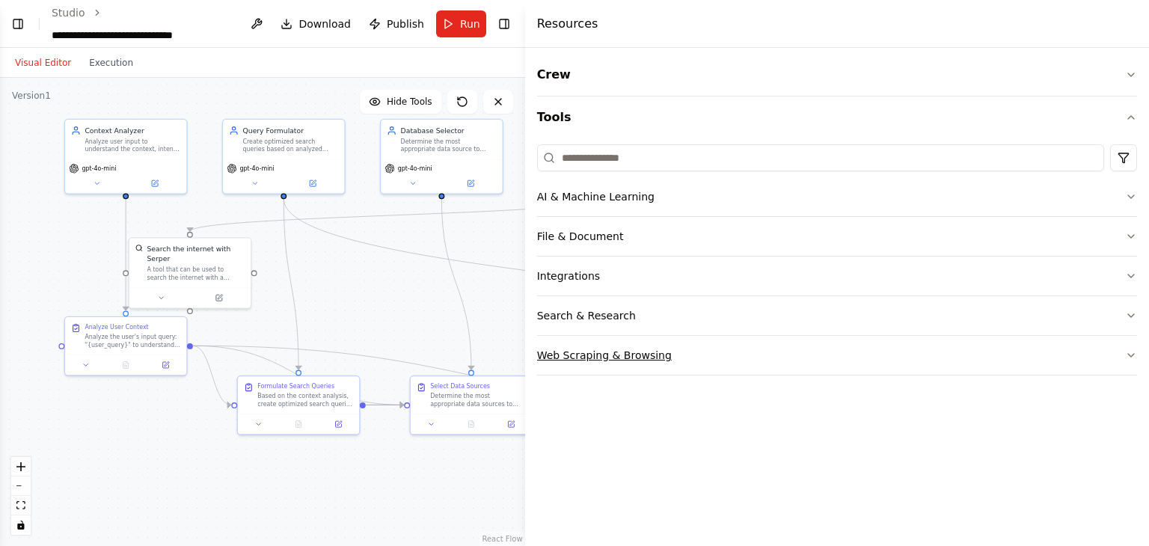
click at [660, 361] on button "Web Scraping & Browsing" at bounding box center [837, 355] width 600 height 39
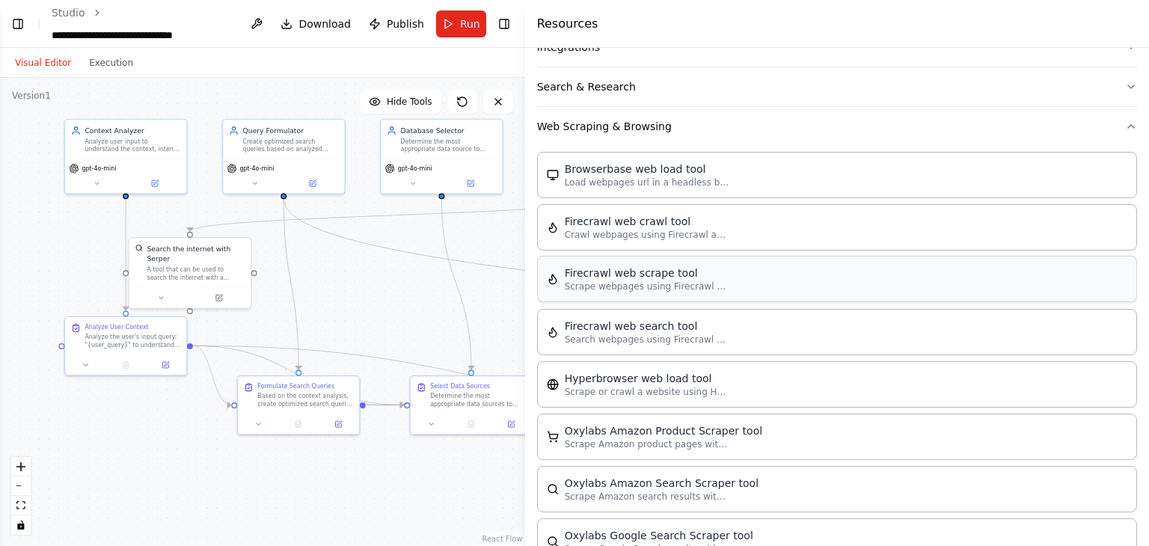
scroll to position [219, 0]
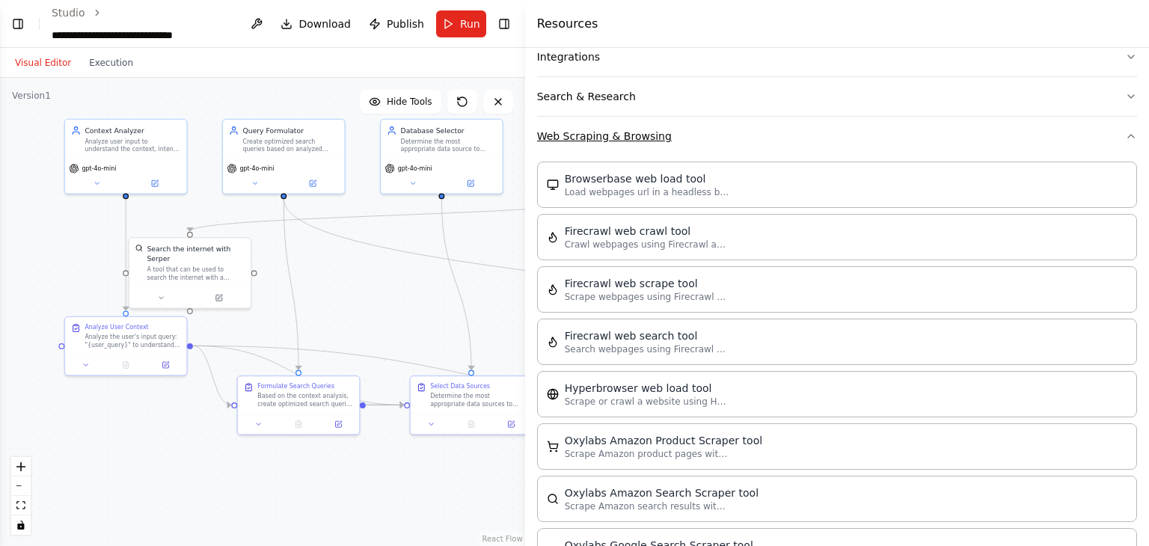
click at [640, 141] on button "Web Scraping & Browsing" at bounding box center [837, 136] width 600 height 39
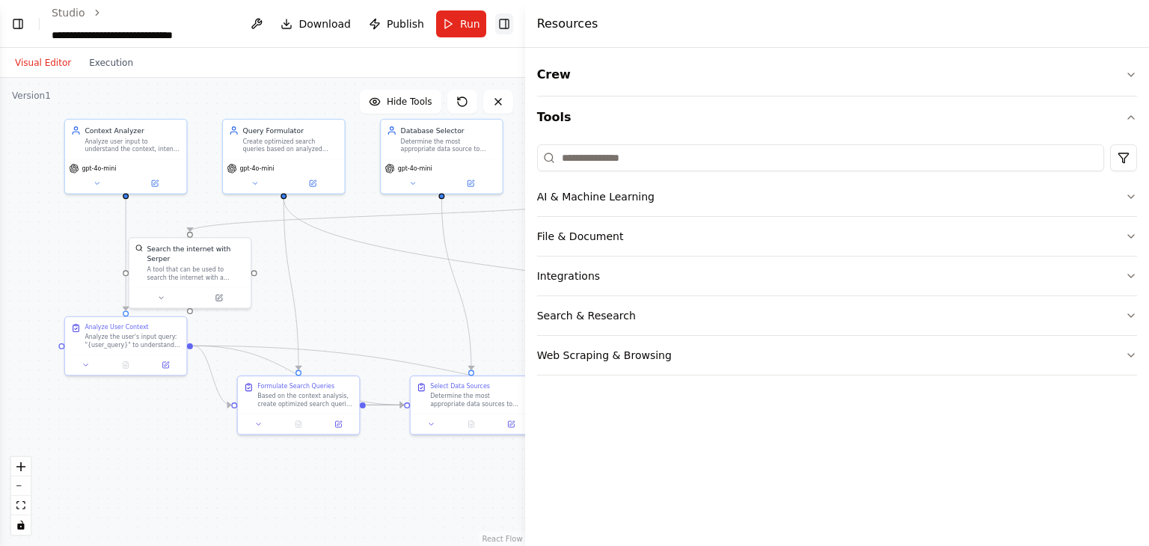
click at [502, 31] on button "Toggle Right Sidebar" at bounding box center [504, 23] width 18 height 21
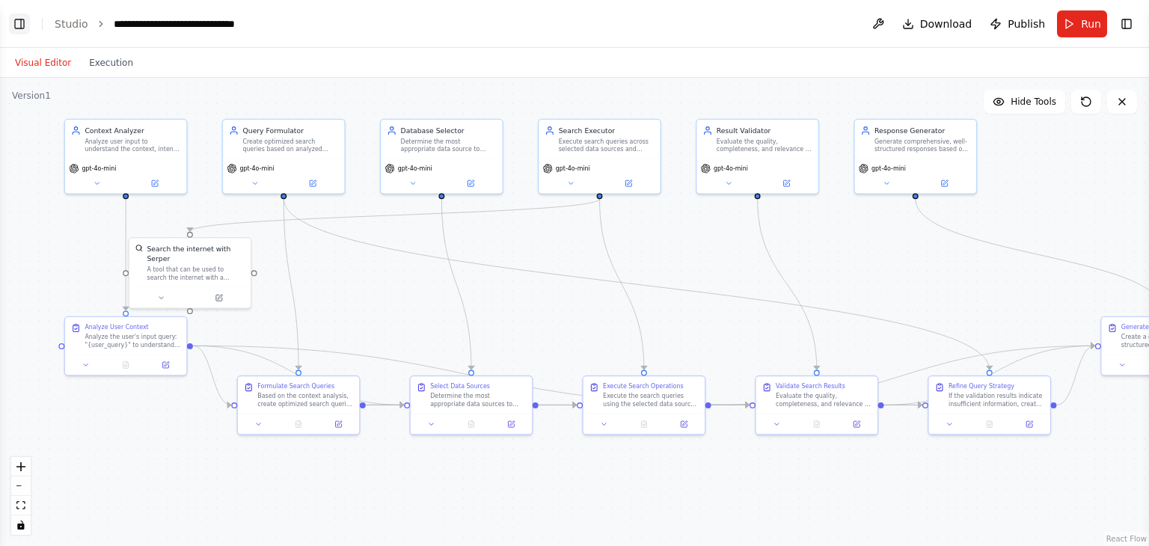
click at [15, 23] on button "Toggle Left Sidebar" at bounding box center [19, 23] width 21 height 21
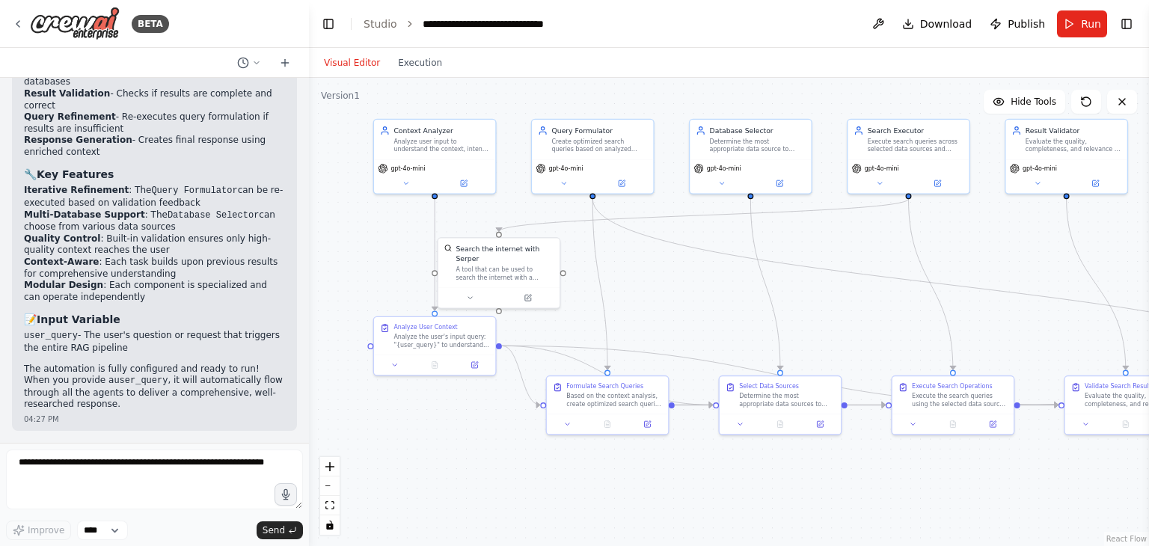
scroll to position [2757, 0]
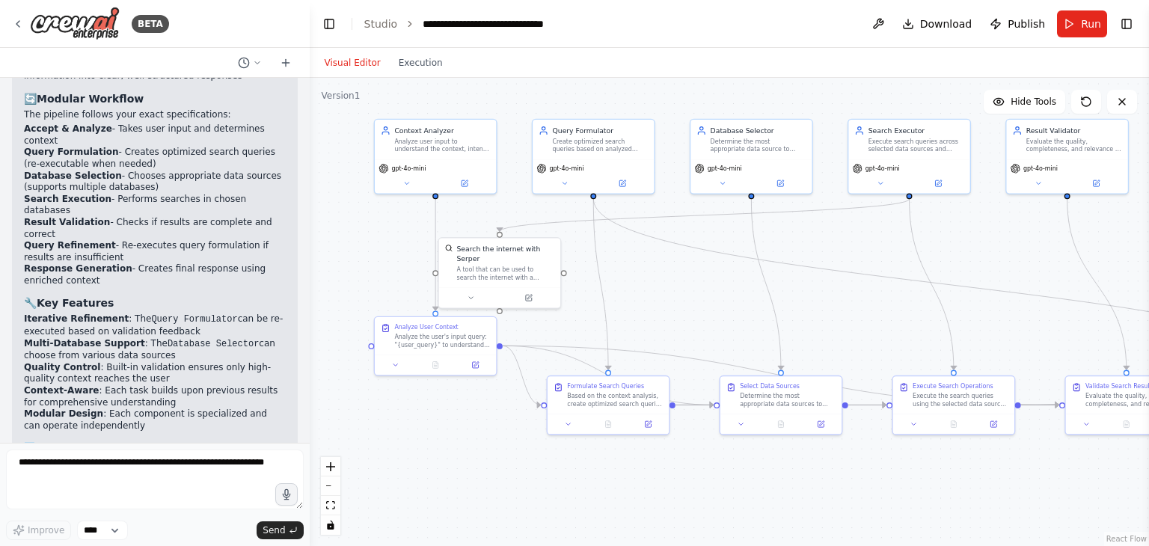
drag, startPoint x: 177, startPoint y: 292, endPoint x: 431, endPoint y: 293, distance: 254.3
click at [431, 293] on div "BETA Build a RAG pipeline chatbot with the following behavior: Accept human inp…" at bounding box center [574, 273] width 1149 height 546
click at [147, 459] on li "user_query - The user's question or request that triggers the entire RAG pipeli…" at bounding box center [155, 471] width 262 height 24
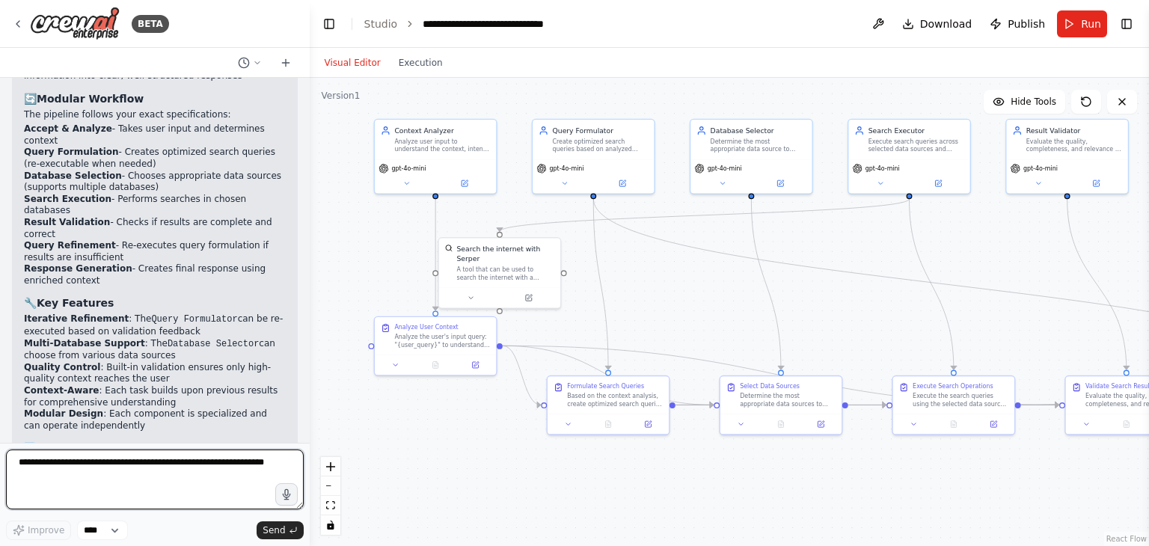
click at [163, 485] on textarea at bounding box center [155, 480] width 298 height 60
type textarea "**********"
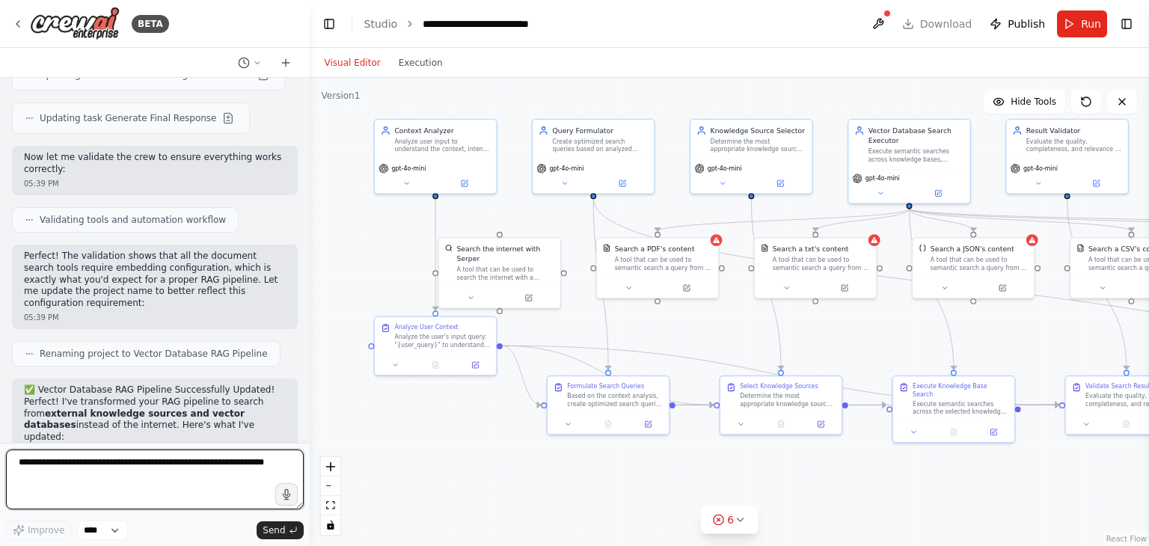
scroll to position [4240, 0]
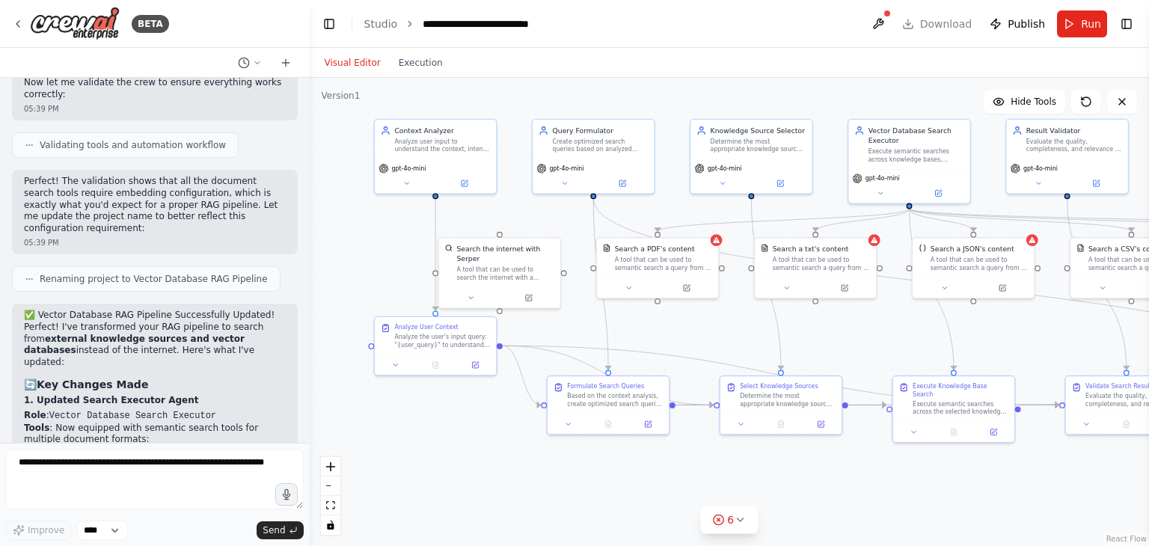
click at [171, 322] on p "Perfect! I've transformed your RAG pipeline to search from external knowledge s…" at bounding box center [155, 345] width 262 height 46
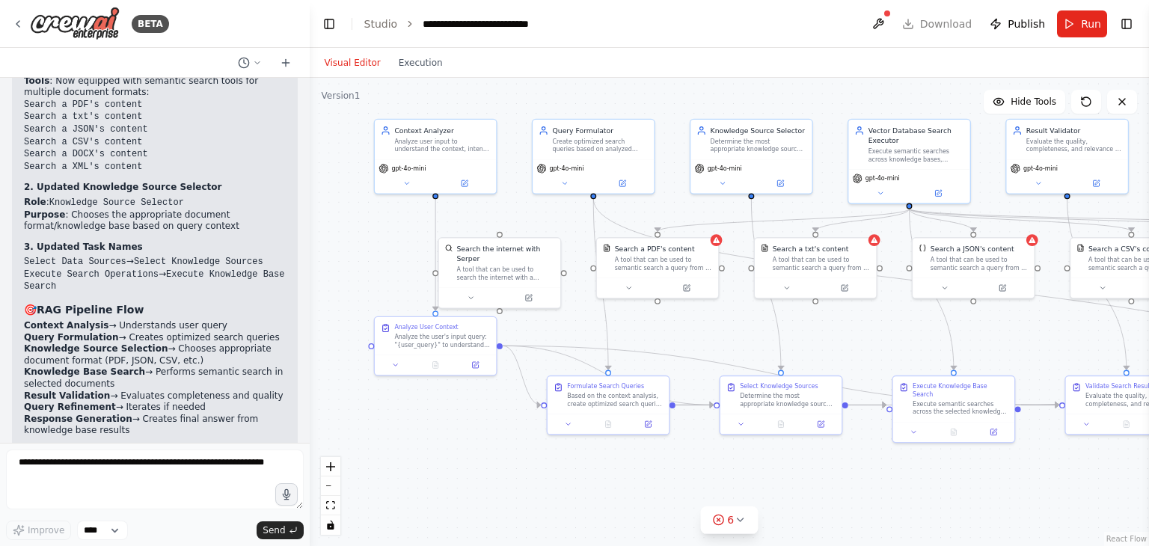
scroll to position [4614, 0]
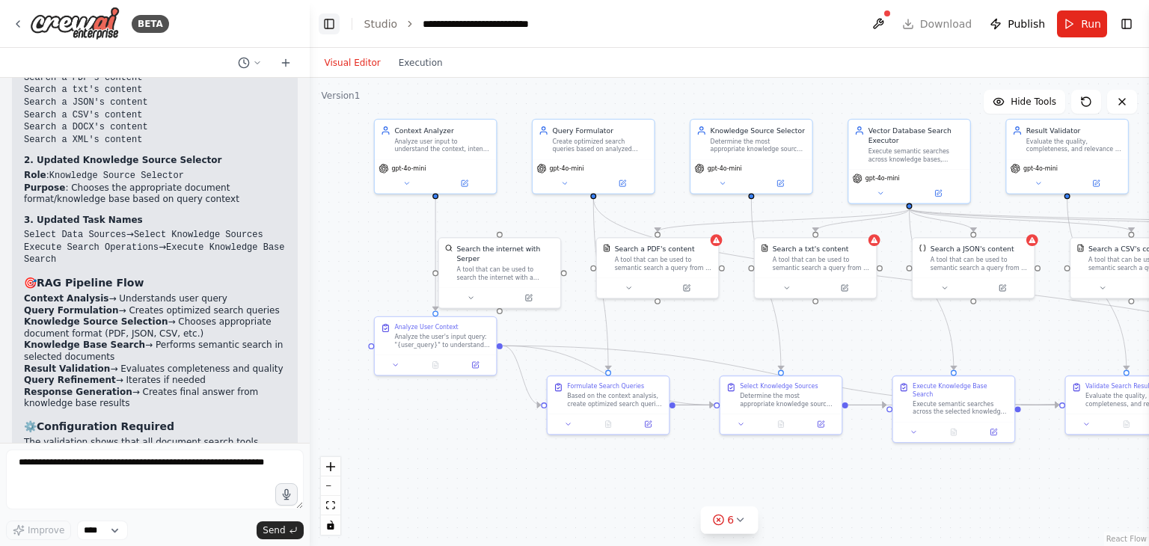
click at [327, 23] on button "Toggle Left Sidebar" at bounding box center [329, 23] width 21 height 21
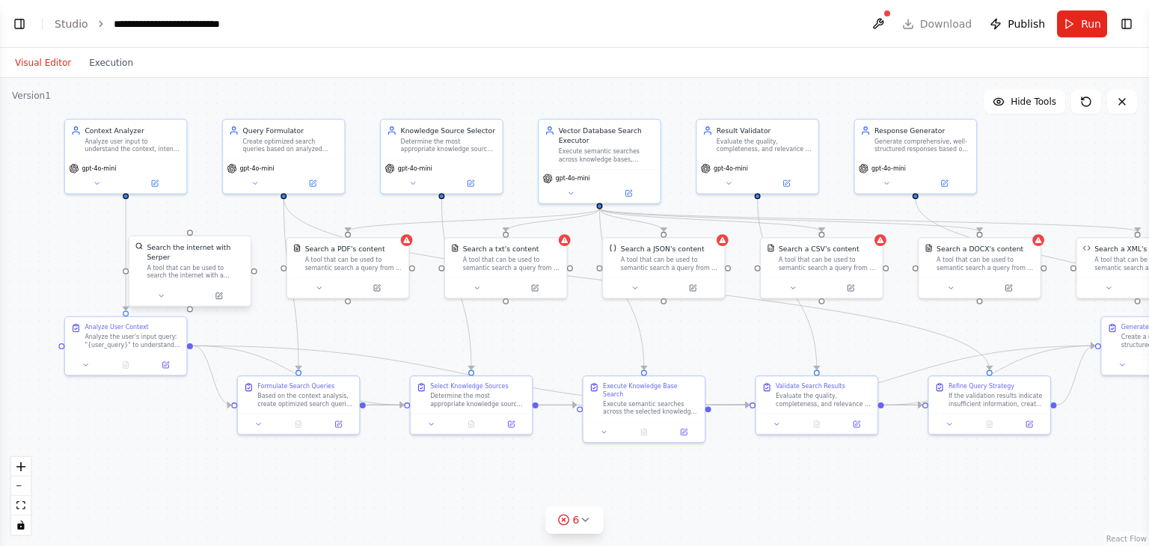
click at [192, 264] on div "A tool that can be used to search the internet with a search_query. Supports di…" at bounding box center [196, 272] width 98 height 16
click at [239, 224] on icon at bounding box center [239, 221] width 6 height 8
click at [185, 221] on button "Confirm" at bounding box center [196, 221] width 53 height 18
click at [890, 28] on button at bounding box center [878, 23] width 24 height 27
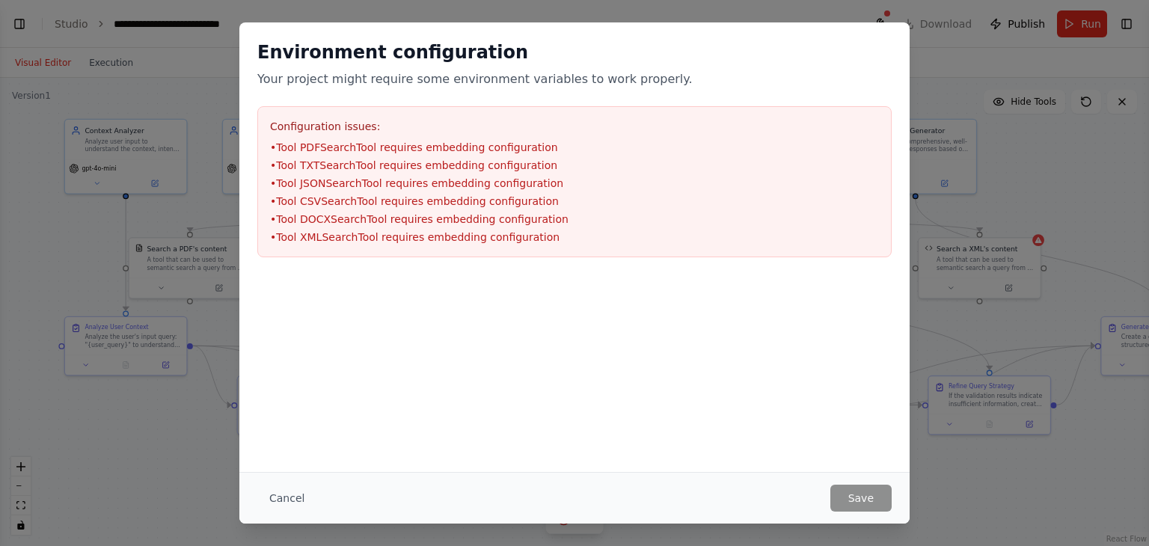
click at [183, 76] on div "Environment configuration Your project might require some environment variables…" at bounding box center [574, 273] width 1149 height 546
click at [291, 506] on button "Cancel" at bounding box center [286, 498] width 59 height 27
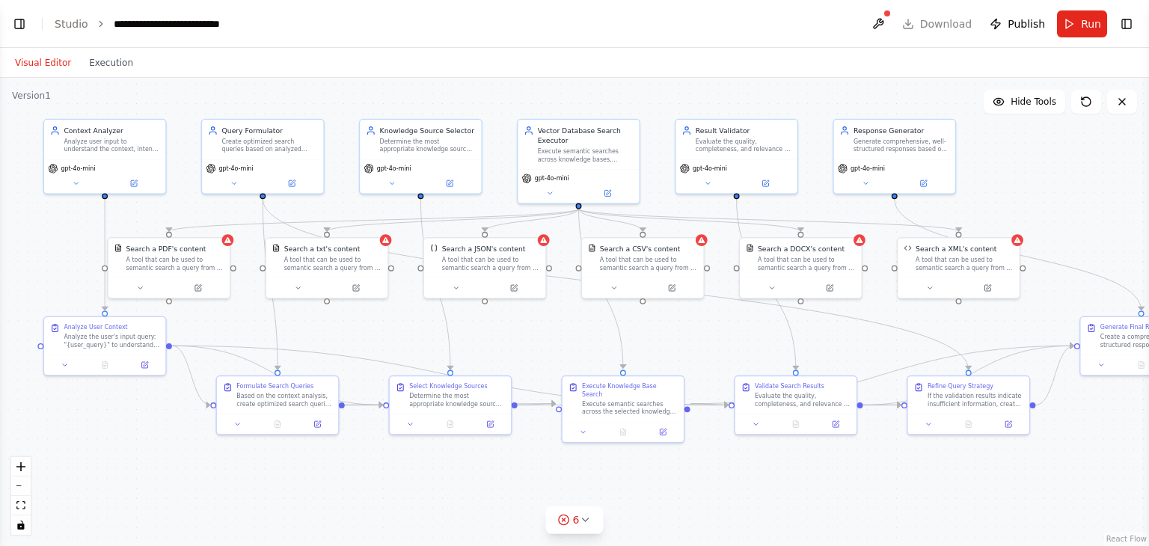
drag, startPoint x: 566, startPoint y: 339, endPoint x: 545, endPoint y: 339, distance: 20.9
click at [545, 339] on div ".deletable-edge-delete-btn { width: 20px; height: 20px; border: 0px solid #ffff…" at bounding box center [574, 312] width 1149 height 468
click at [560, 191] on button at bounding box center [550, 192] width 56 height 12
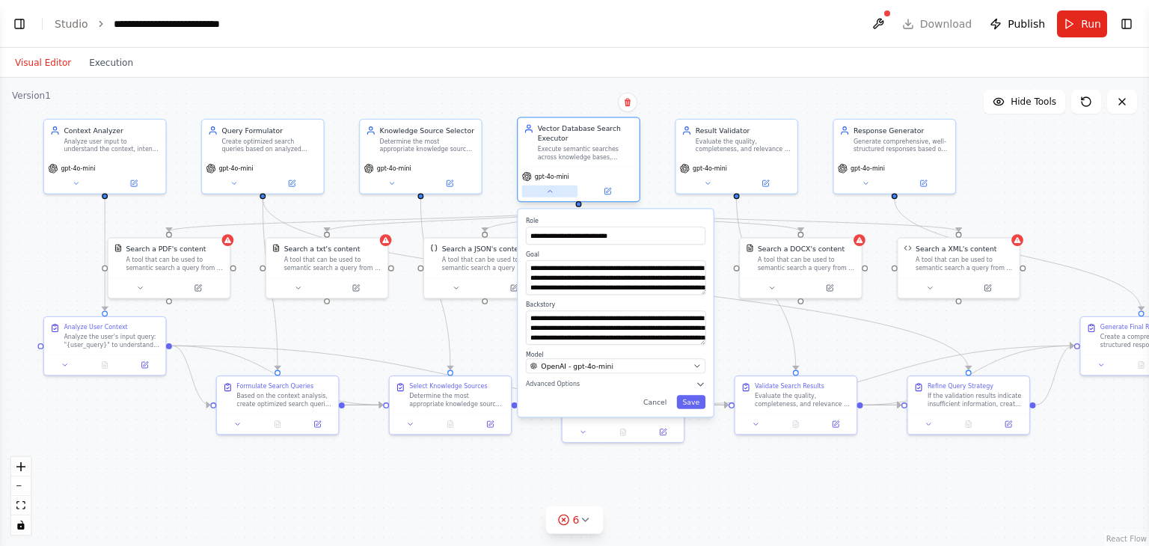
click at [560, 191] on button at bounding box center [550, 192] width 56 height 12
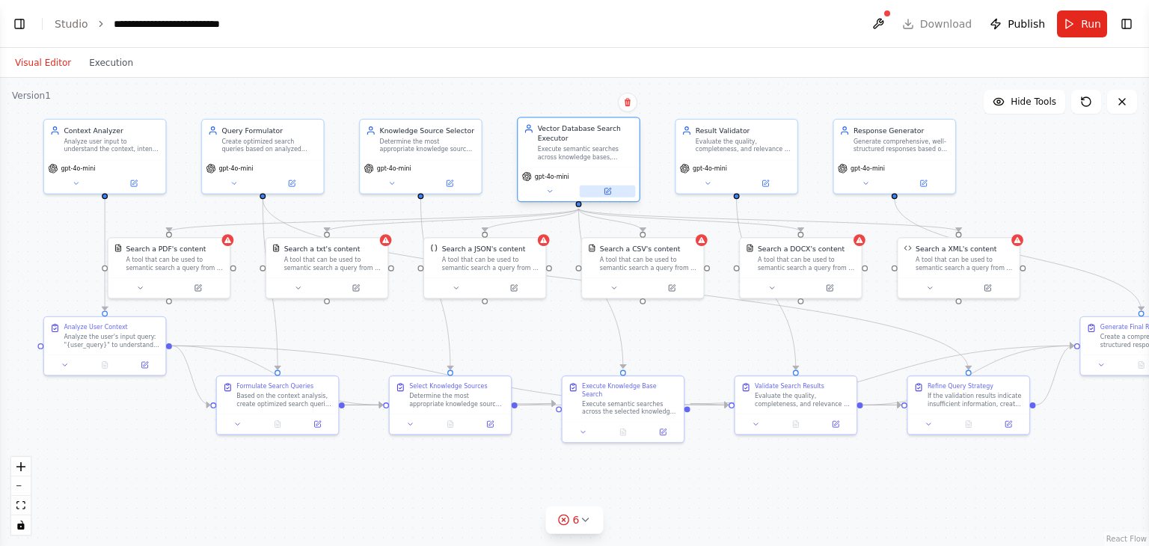
click at [616, 189] on button at bounding box center [608, 192] width 56 height 12
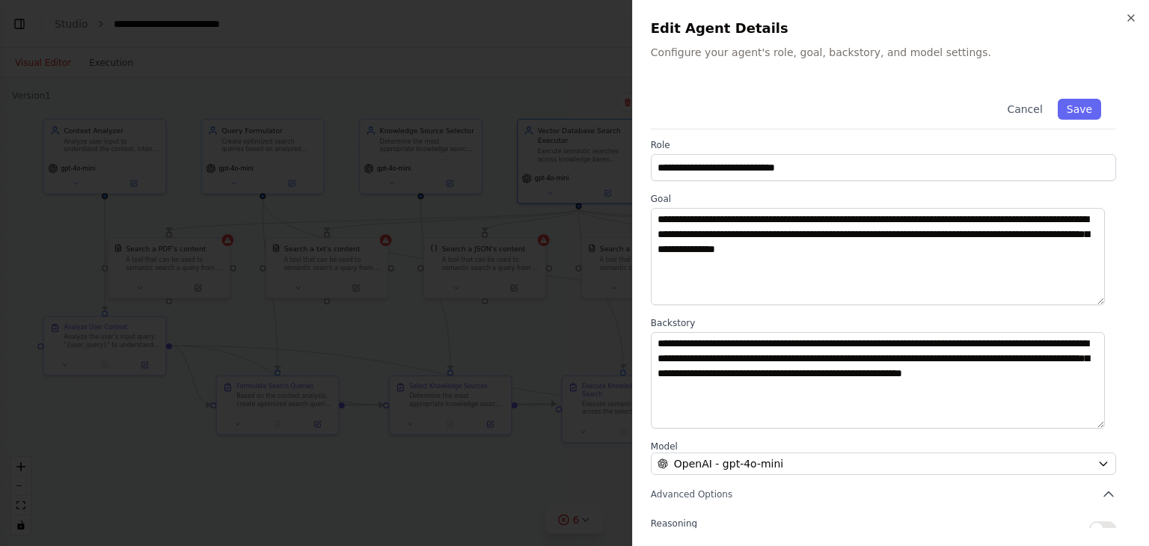
scroll to position [0, 0]
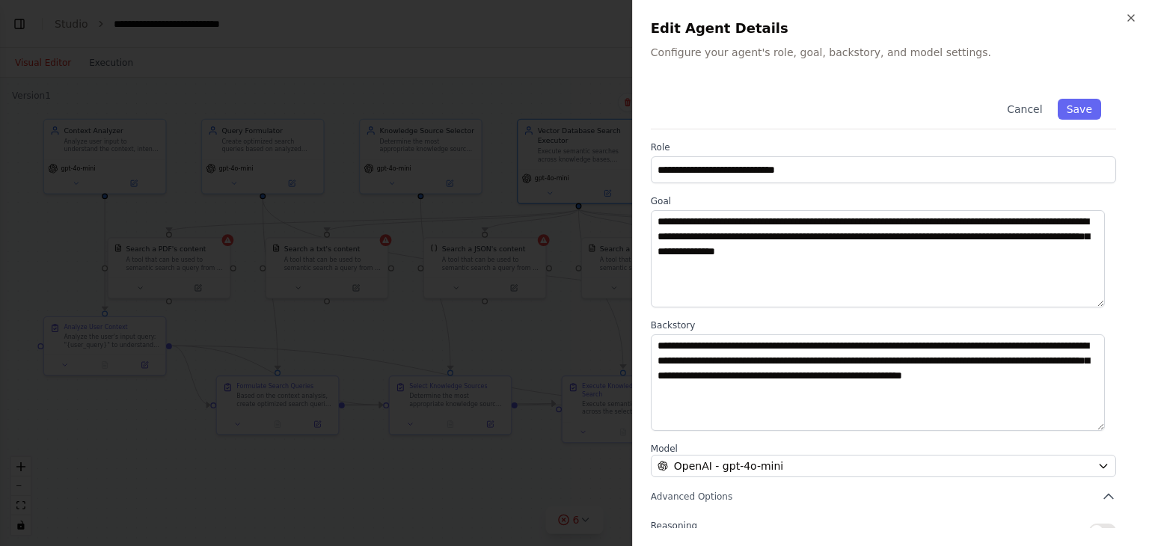
click at [522, 78] on div at bounding box center [574, 273] width 1149 height 546
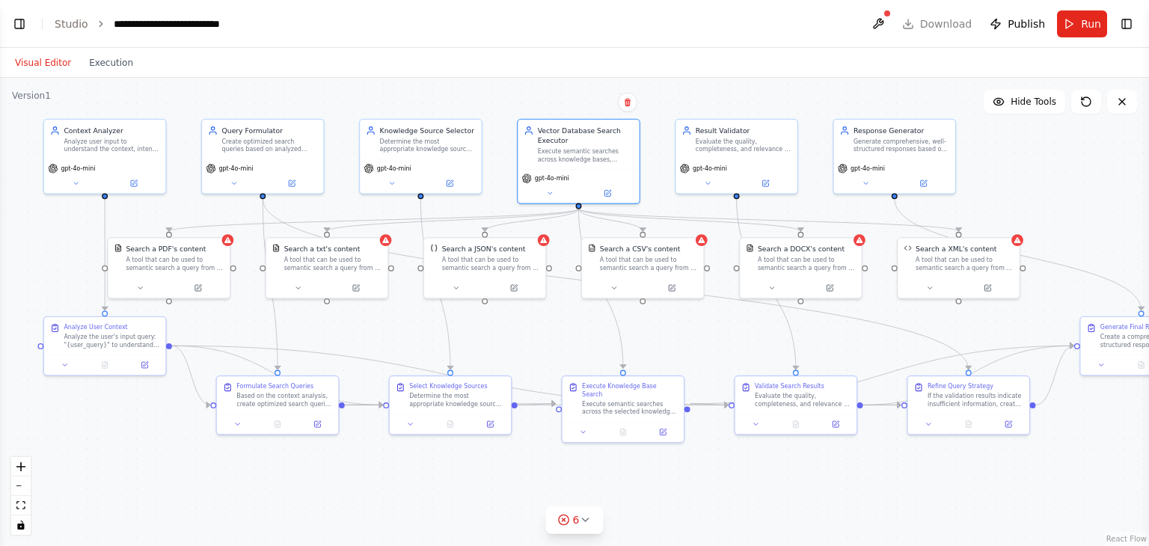
click at [529, 343] on div ".deletable-edge-delete-btn { width: 20px; height: 20px; border: 0px solid #ffff…" at bounding box center [574, 312] width 1149 height 468
click at [990, 292] on div at bounding box center [958, 286] width 121 height 20
click at [987, 283] on icon at bounding box center [987, 286] width 6 height 6
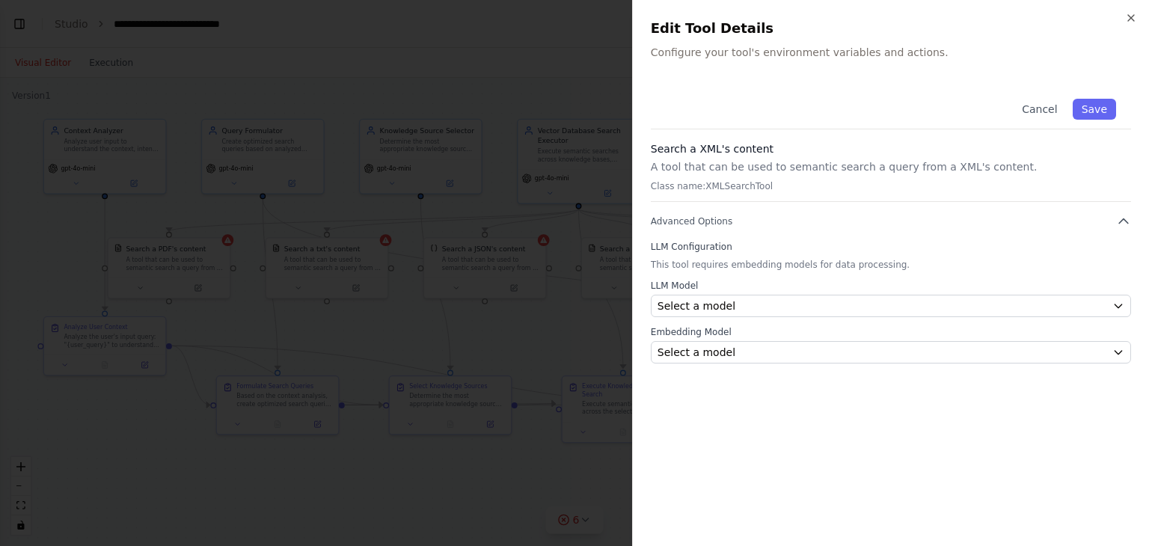
click at [464, 42] on div at bounding box center [574, 273] width 1149 height 546
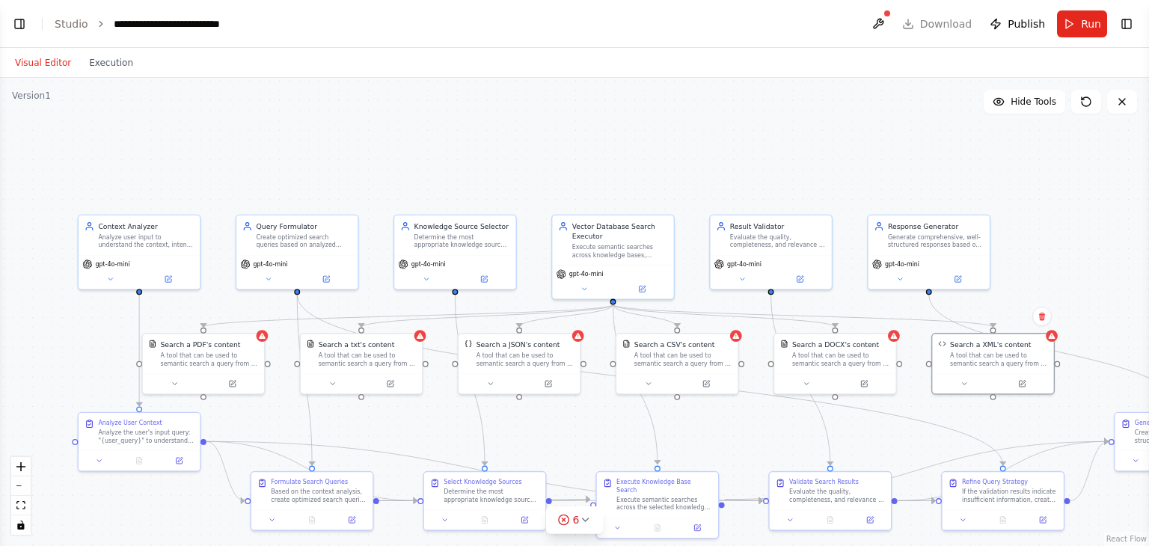
drag, startPoint x: 561, startPoint y: 360, endPoint x: 669, endPoint y: 380, distance: 109.6
click at [635, 418] on div ".deletable-edge-delete-btn { width: 20px; height: 20px; border: 0px solid #ffff…" at bounding box center [574, 312] width 1149 height 468
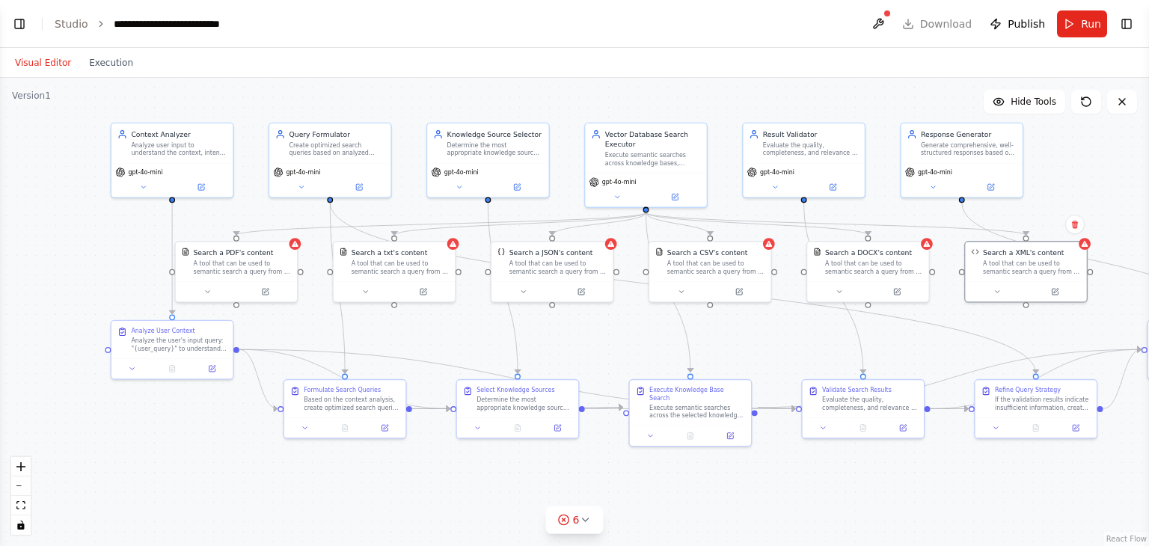
drag, startPoint x: 601, startPoint y: 409, endPoint x: 595, endPoint y: 355, distance: 55.0
click at [595, 355] on div ".deletable-edge-delete-btn { width: 20px; height: 20px; border: 0px solid #ffff…" at bounding box center [574, 312] width 1149 height 468
click at [18, 21] on button "Toggle Left Sidebar" at bounding box center [19, 23] width 21 height 21
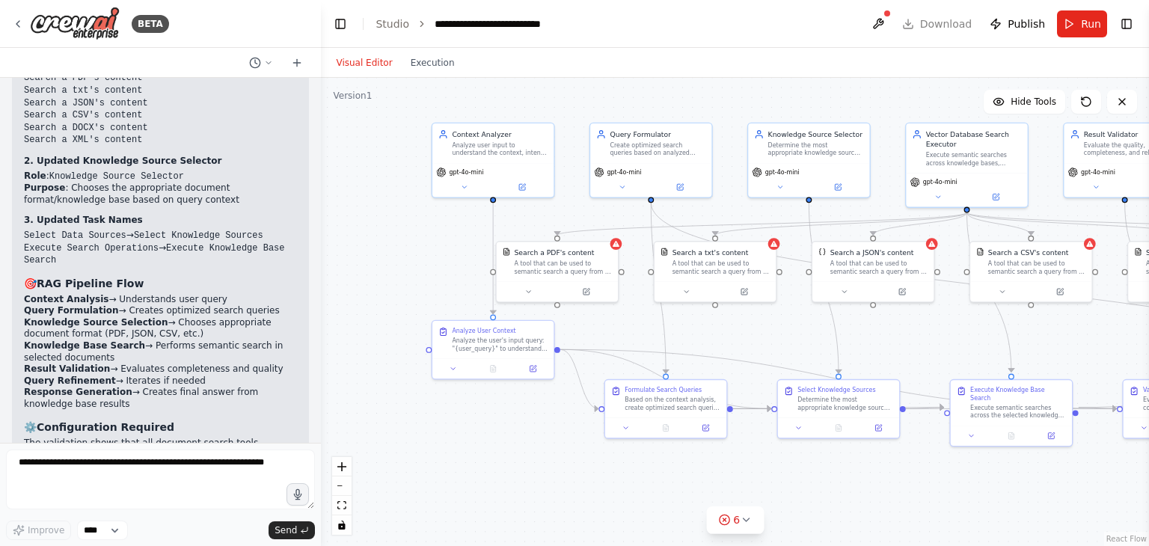
scroll to position [4533, 0]
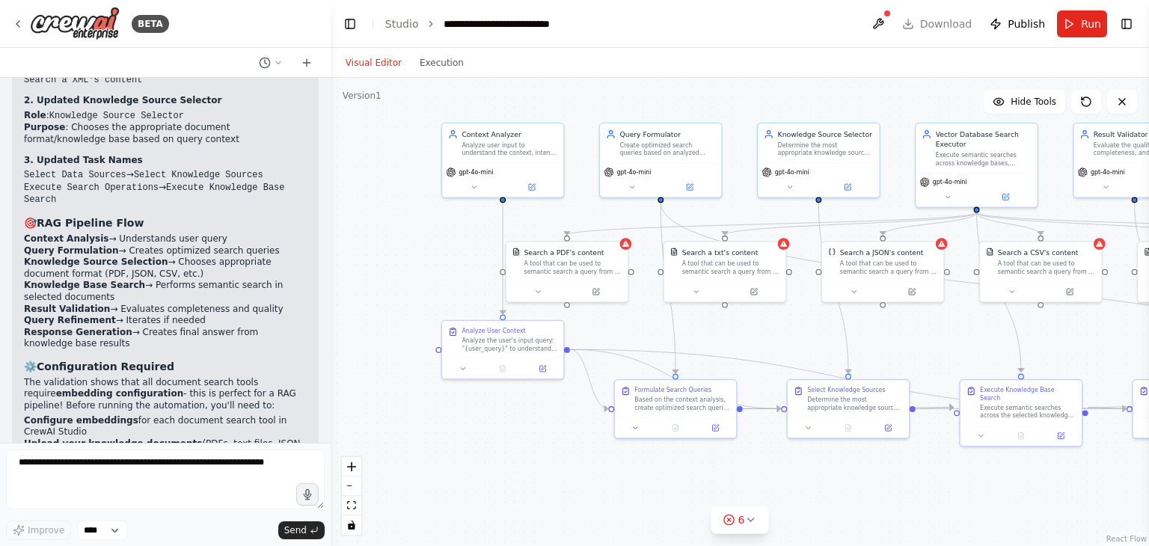
drag, startPoint x: 306, startPoint y: 253, endPoint x: 481, endPoint y: 264, distance: 175.4
click at [481, 264] on div "BETA Build a RAG pipeline chatbot with the following behavior: Accept human inp…" at bounding box center [574, 273] width 1149 height 546
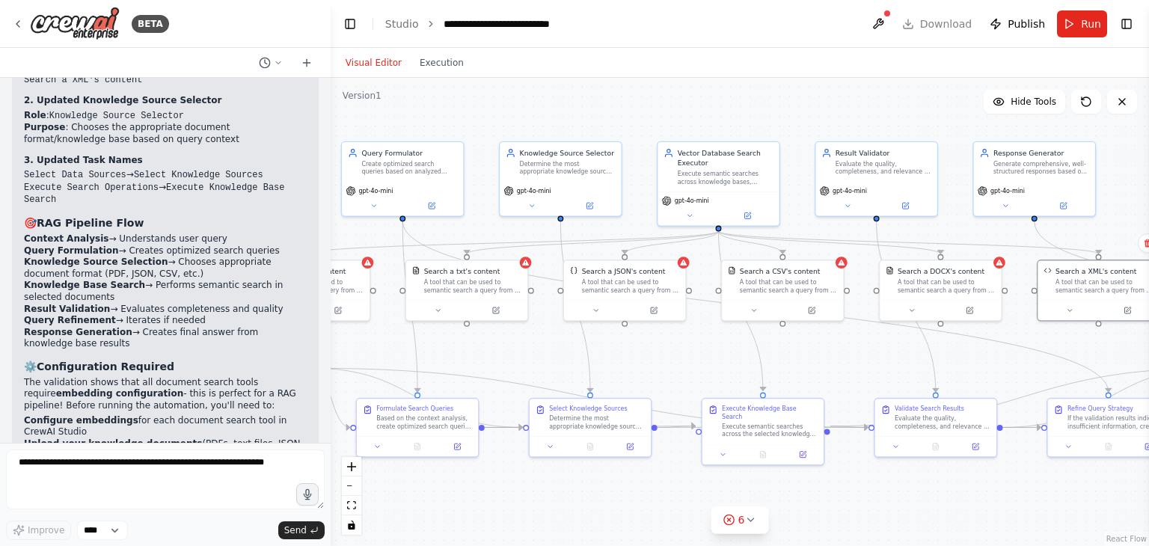
drag, startPoint x: 787, startPoint y: 343, endPoint x: 529, endPoint y: 361, distance: 258.8
click at [529, 361] on div ".deletable-edge-delete-btn { width: 20px; height: 20px; border: 0px solid #ffff…" at bounding box center [740, 312] width 818 height 468
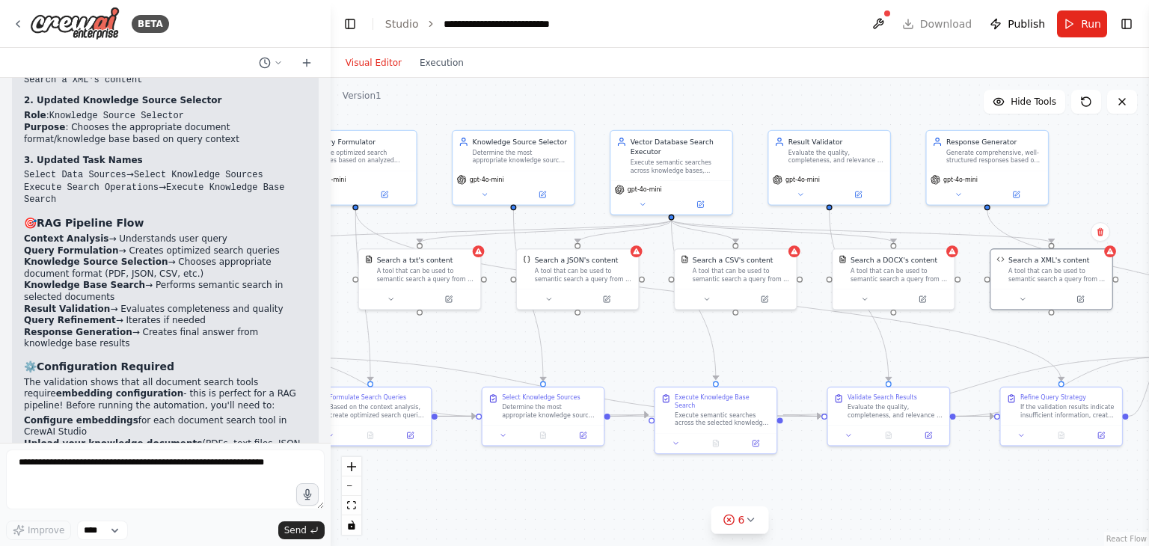
drag, startPoint x: 835, startPoint y: 364, endPoint x: 793, endPoint y: 352, distance: 43.6
click at [793, 352] on div ".deletable-edge-delete-btn { width: 20px; height: 20px; border: 0px solid #ffff…" at bounding box center [740, 312] width 818 height 468
click at [711, 200] on button at bounding box center [706, 202] width 56 height 12
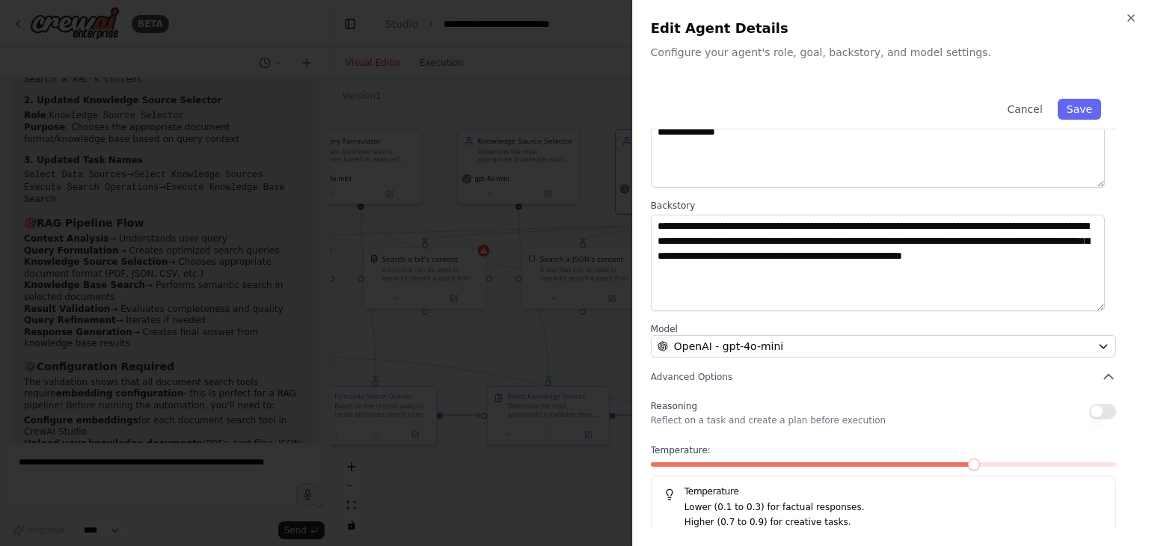
scroll to position [130, 0]
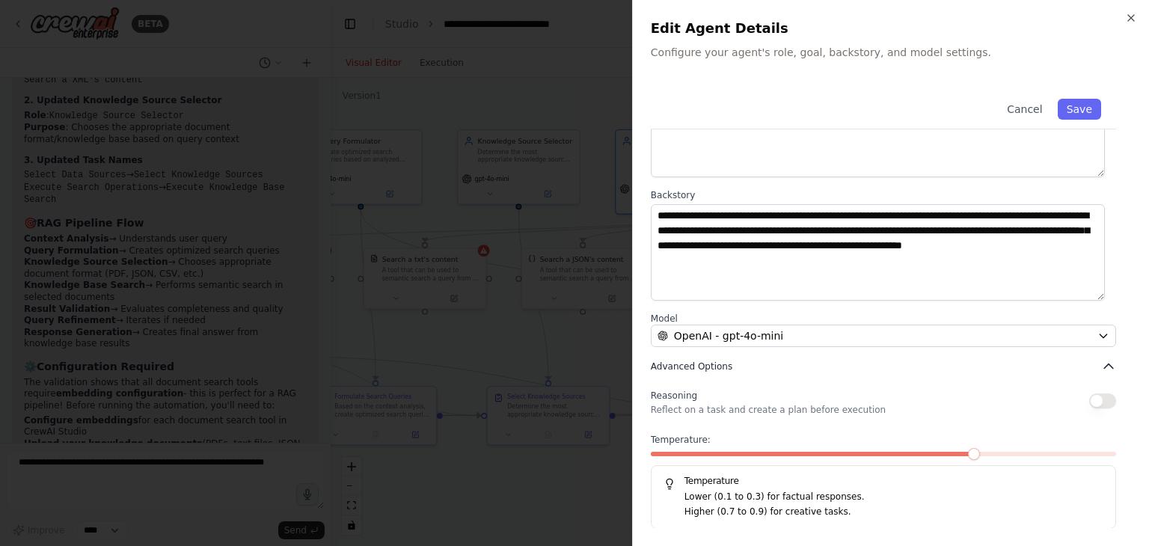
click at [1104, 363] on icon "button" at bounding box center [1108, 366] width 15 height 15
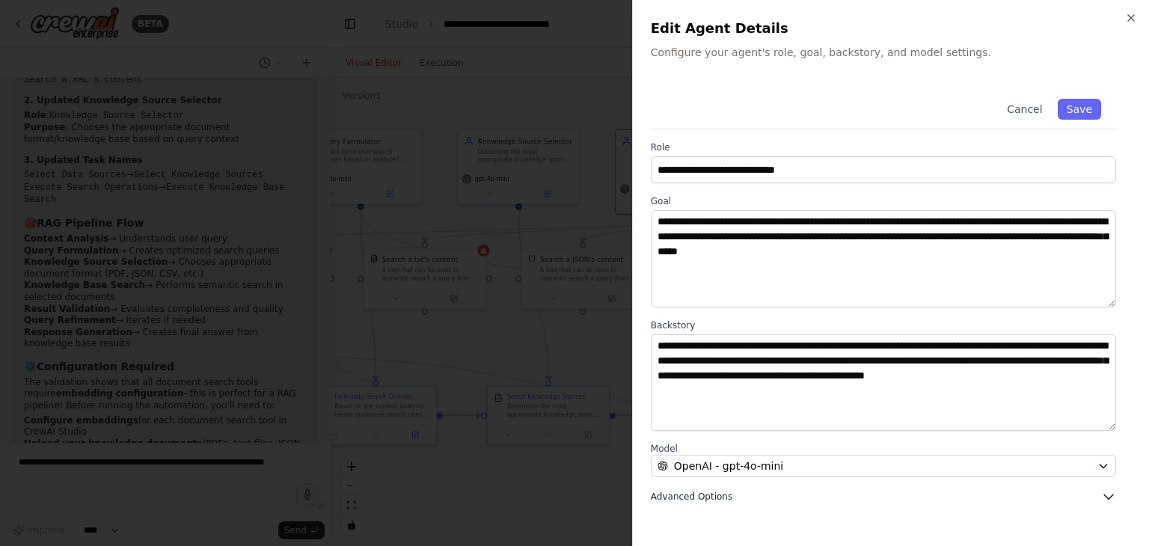
click at [1107, 500] on icon "button" at bounding box center [1108, 496] width 15 height 15
click at [560, 104] on div at bounding box center [574, 273] width 1149 height 546
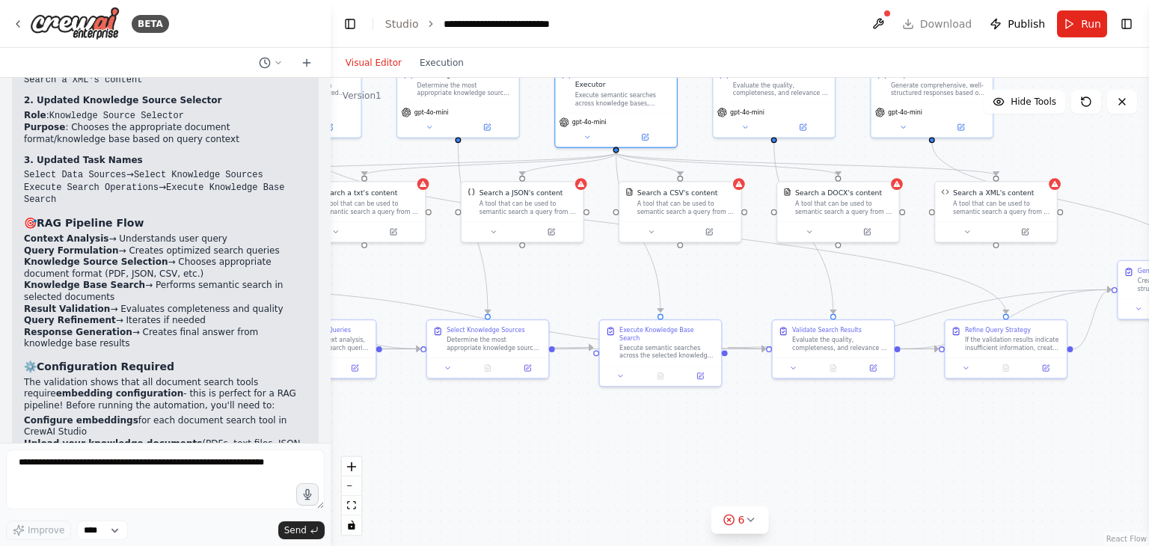
drag, startPoint x: 595, startPoint y: 117, endPoint x: 745, endPoint y: 102, distance: 150.4
click at [745, 102] on div ".deletable-edge-delete-btn { width: 20px; height: 20px; border: 0px solid #ffff…" at bounding box center [740, 312] width 818 height 468
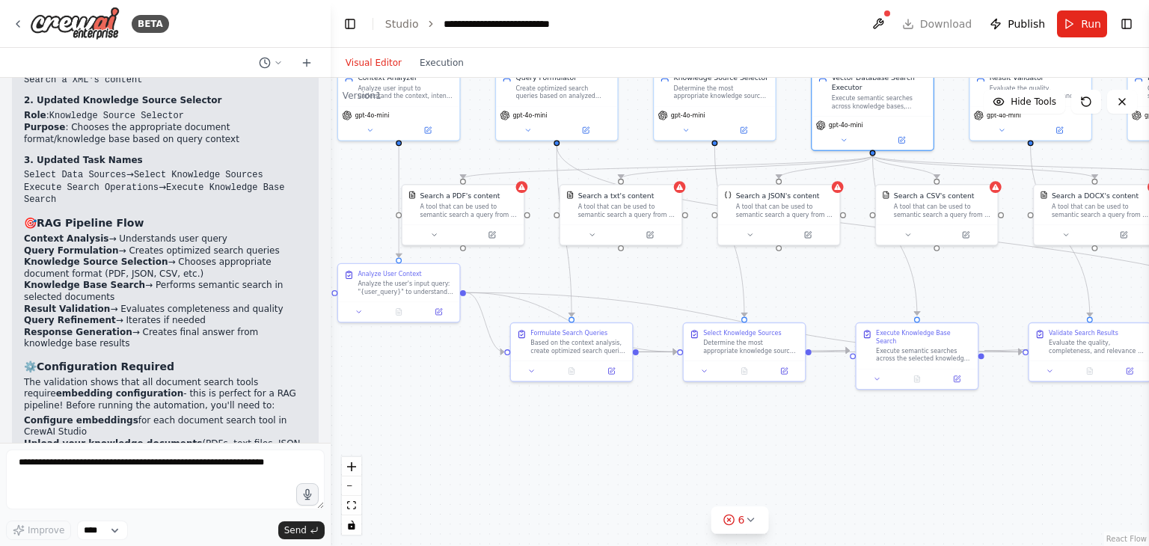
drag, startPoint x: 605, startPoint y: 331, endPoint x: 652, endPoint y: 282, distance: 67.2
click at [652, 282] on div ".deletable-edge-delete-btn { width: 20px; height: 20px; border: 0px solid #ffff…" at bounding box center [740, 312] width 818 height 468
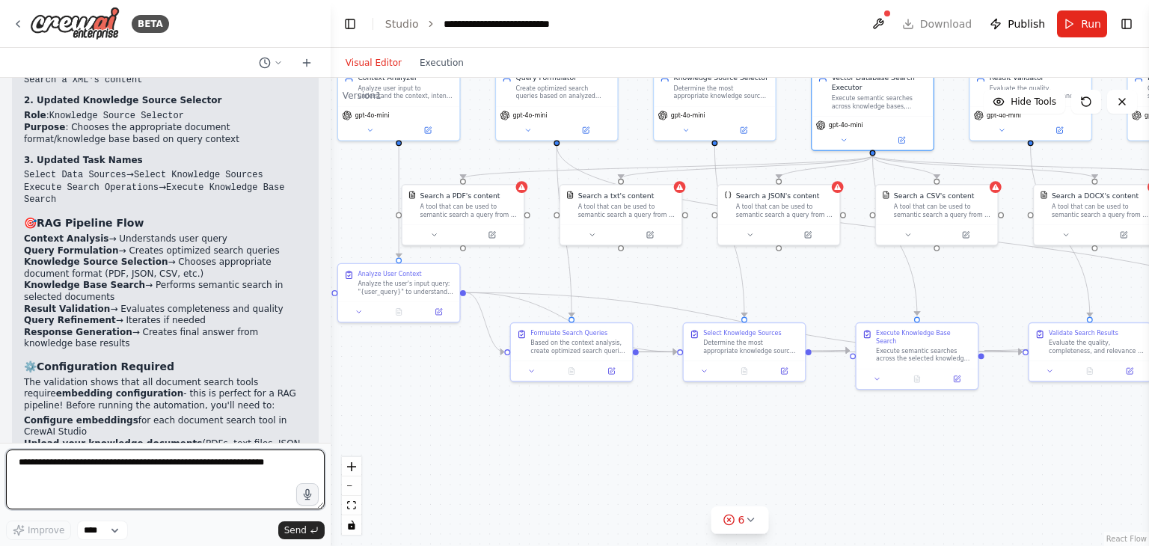
click at [198, 462] on textarea at bounding box center [165, 480] width 319 height 60
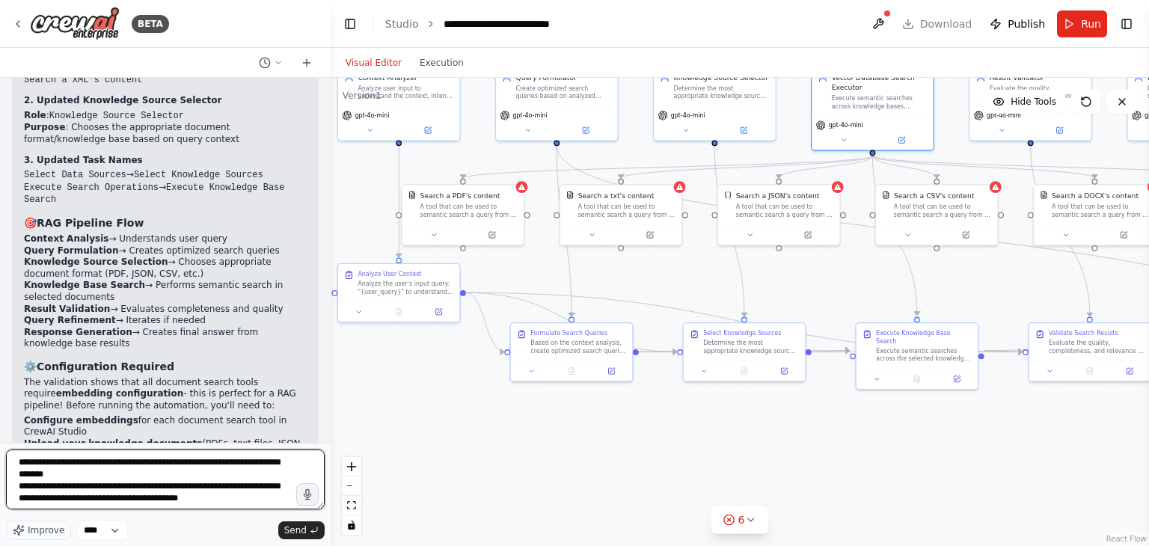
type textarea "**********"
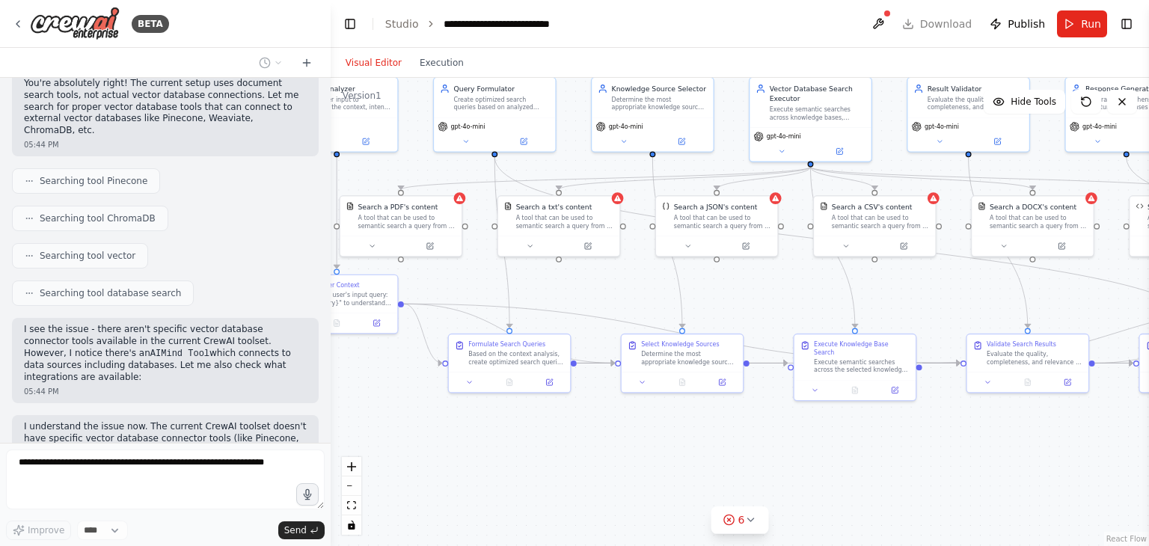
scroll to position [5136, 0]
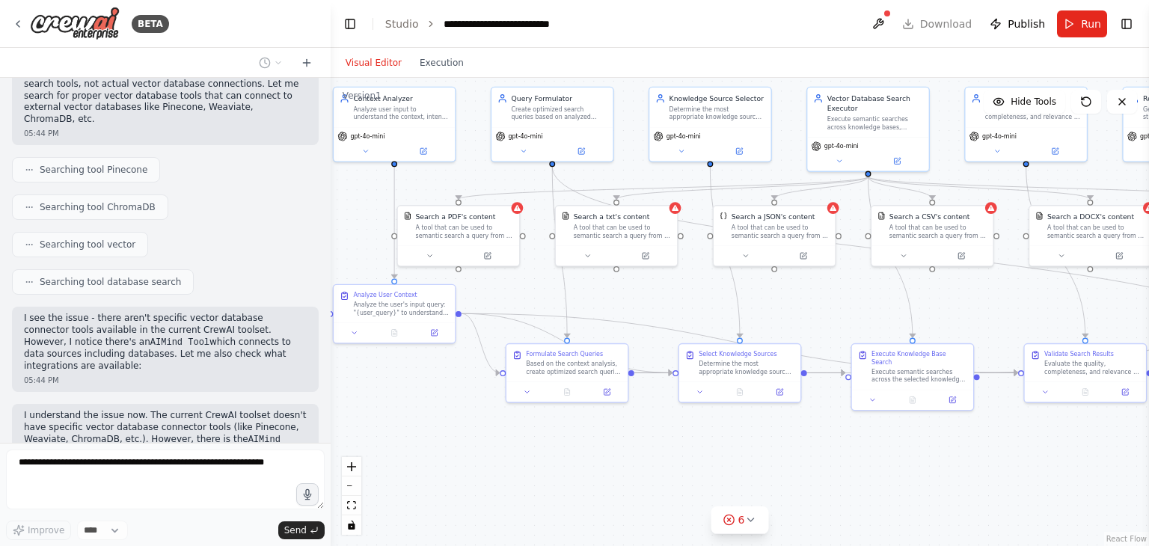
drag, startPoint x: 845, startPoint y: 282, endPoint x: 841, endPoint y: 303, distance: 21.4
click at [841, 303] on div ".deletable-edge-delete-btn { width: 20px; height: 20px; border: 0px solid #ffff…" at bounding box center [740, 312] width 818 height 468
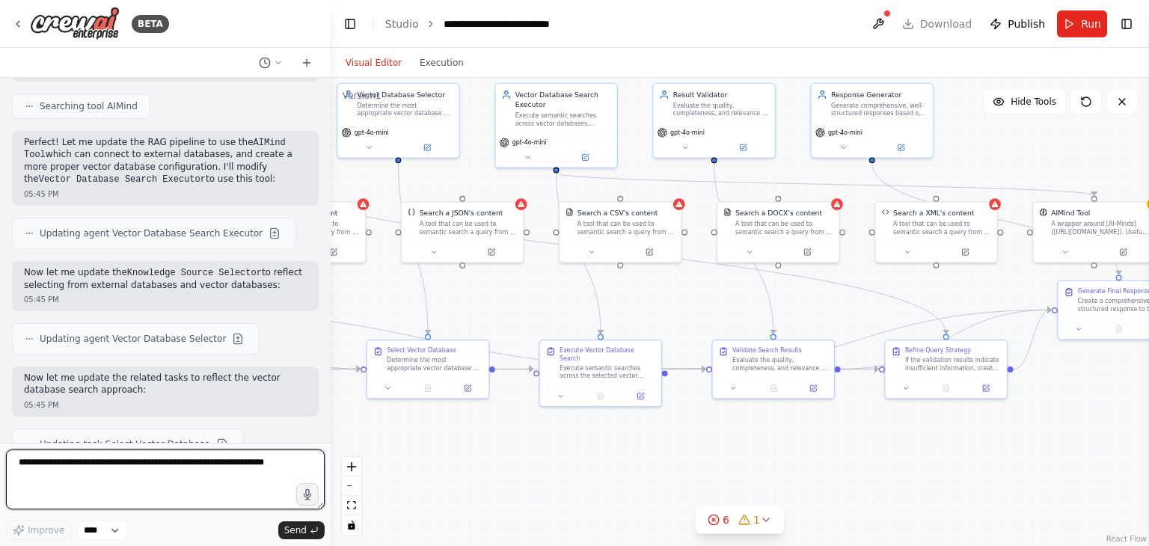
scroll to position [5573, 0]
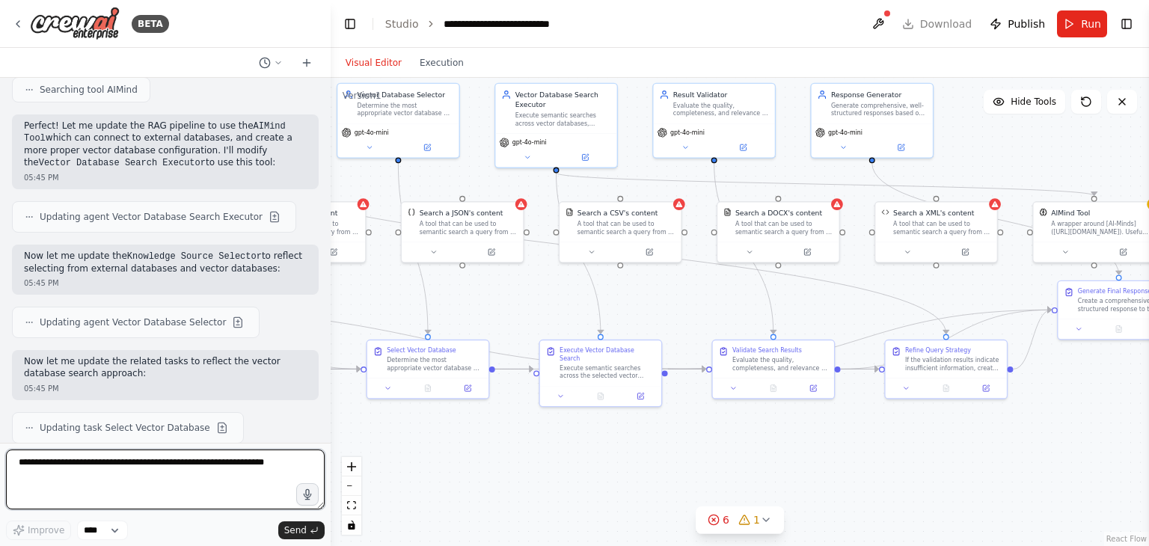
drag, startPoint x: 958, startPoint y: 304, endPoint x: 646, endPoint y: 300, distance: 312.0
click at [646, 300] on div ".deletable-edge-delete-btn { width: 20px; height: 20px; border: 0px solid #ffff…" at bounding box center [740, 312] width 818 height 468
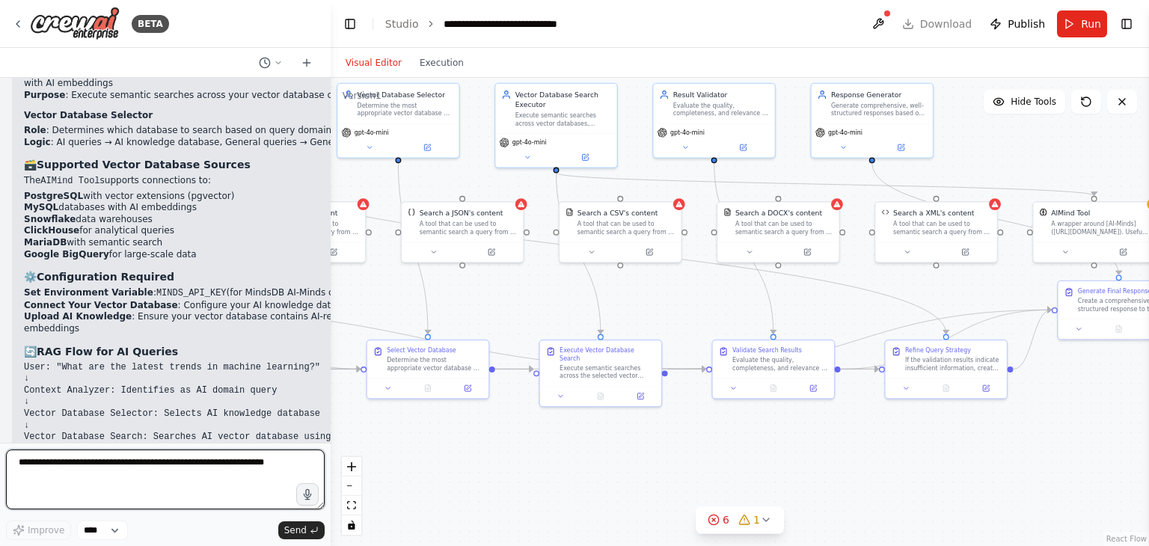
scroll to position [6493, 0]
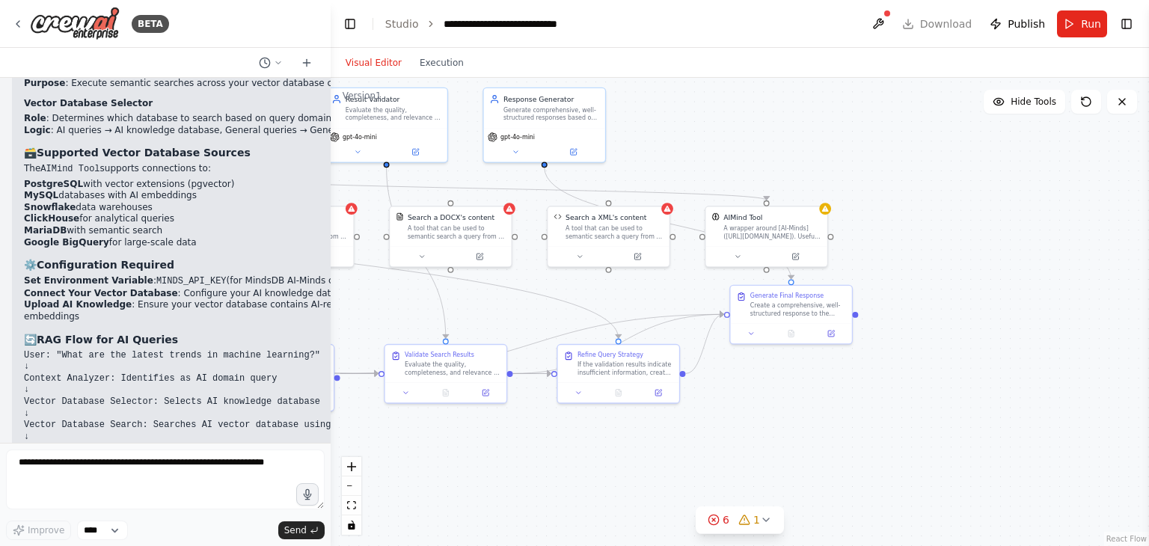
drag, startPoint x: 710, startPoint y: 310, endPoint x: 379, endPoint y: 314, distance: 330.7
click at [379, 314] on div ".deletable-edge-delete-btn { width: 20px; height: 20px; border: 0px solid #ffff…" at bounding box center [740, 312] width 818 height 468
click at [783, 230] on div "A wrapper around [AI-Minds](https://mindsdb.com/minds). Useful for when you nee…" at bounding box center [769, 231] width 98 height 16
click at [791, 254] on icon at bounding box center [793, 253] width 4 height 4
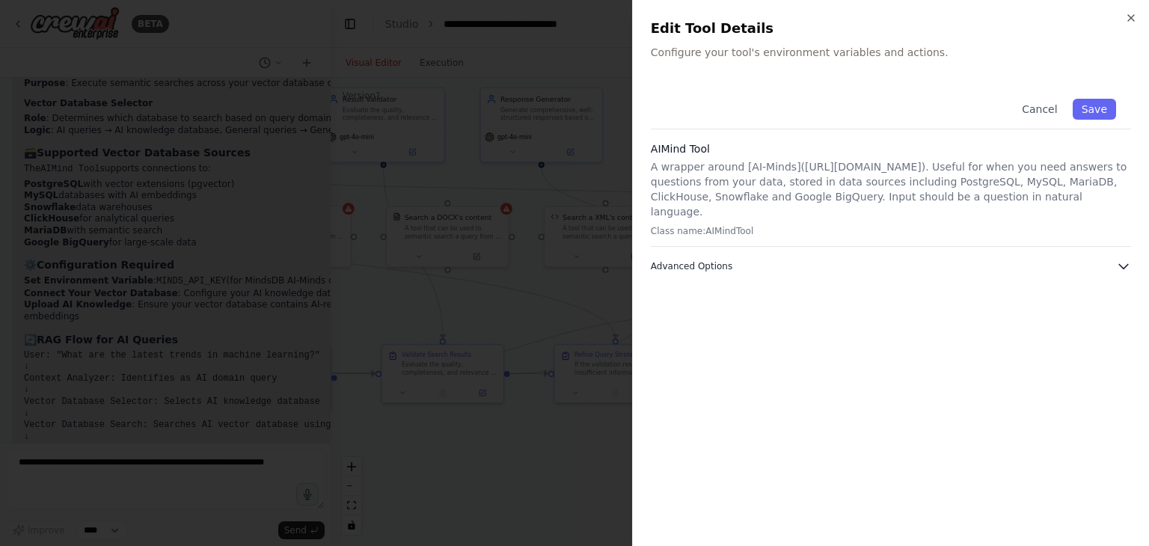
click at [856, 259] on button "Advanced Options" at bounding box center [891, 266] width 480 height 15
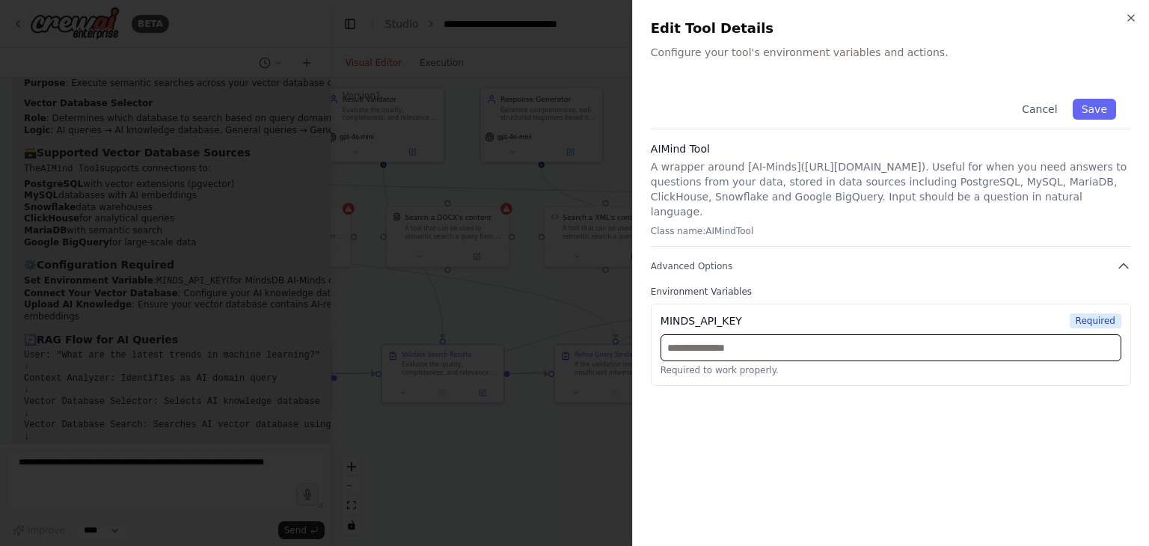
click at [784, 334] on input "text" at bounding box center [891, 347] width 461 height 27
click at [1130, 20] on icon "button" at bounding box center [1131, 18] width 12 height 12
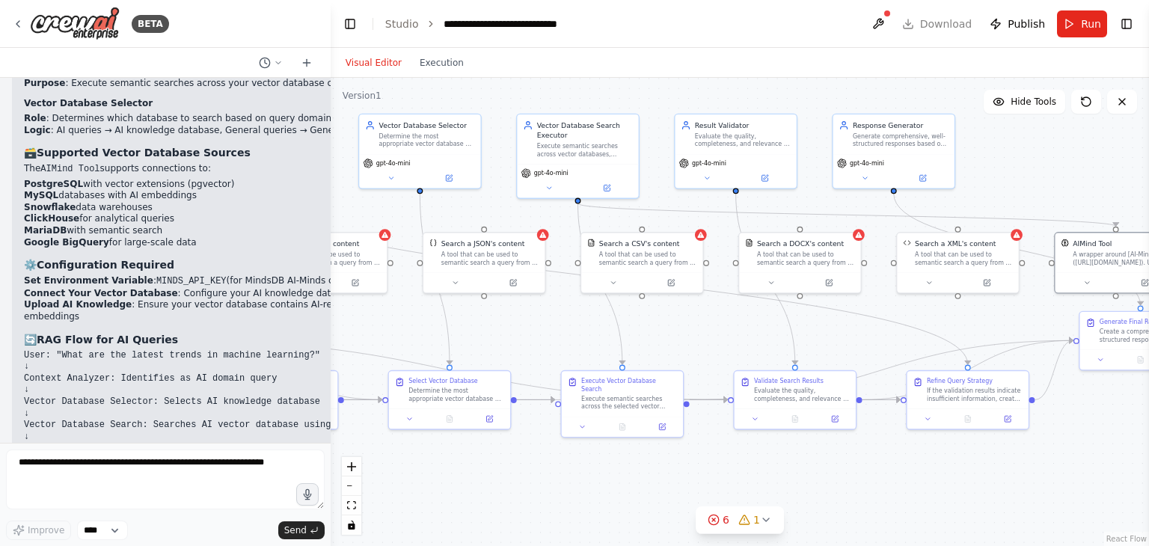
drag, startPoint x: 649, startPoint y: 148, endPoint x: 1002, endPoint y: 174, distance: 353.3
click at [1002, 174] on div ".deletable-edge-delete-btn { width: 20px; height: 20px; border: 0px solid #ffff…" at bounding box center [740, 312] width 818 height 468
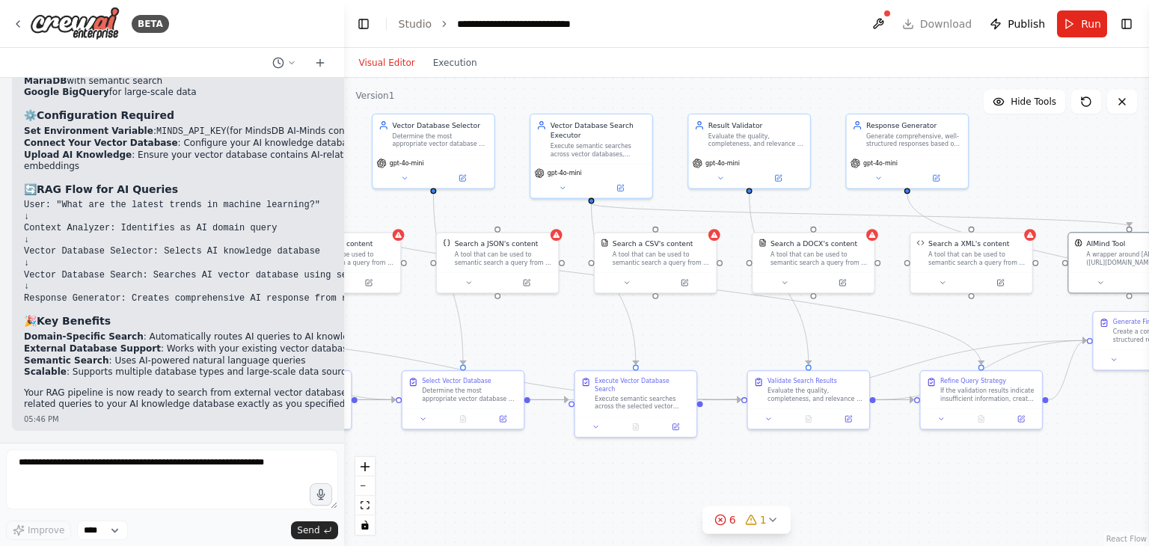
scroll to position [6433, 0]
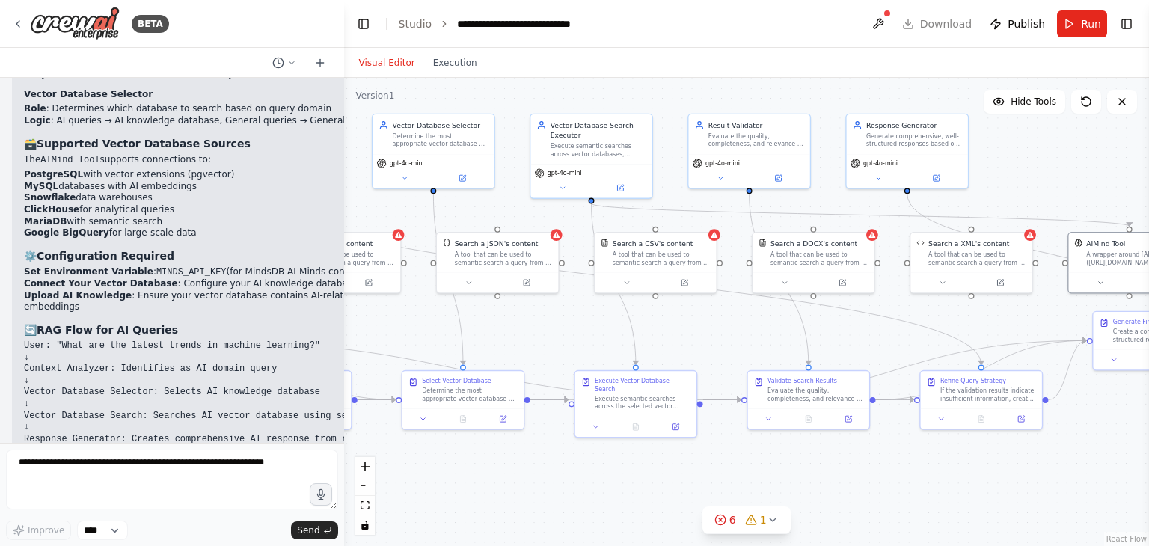
drag, startPoint x: 325, startPoint y: 192, endPoint x: 515, endPoint y: 208, distance: 190.7
click at [515, 208] on div "BETA Build a RAG pipeline chatbot with the following behavior: Accept human inp…" at bounding box center [574, 273] width 1149 height 546
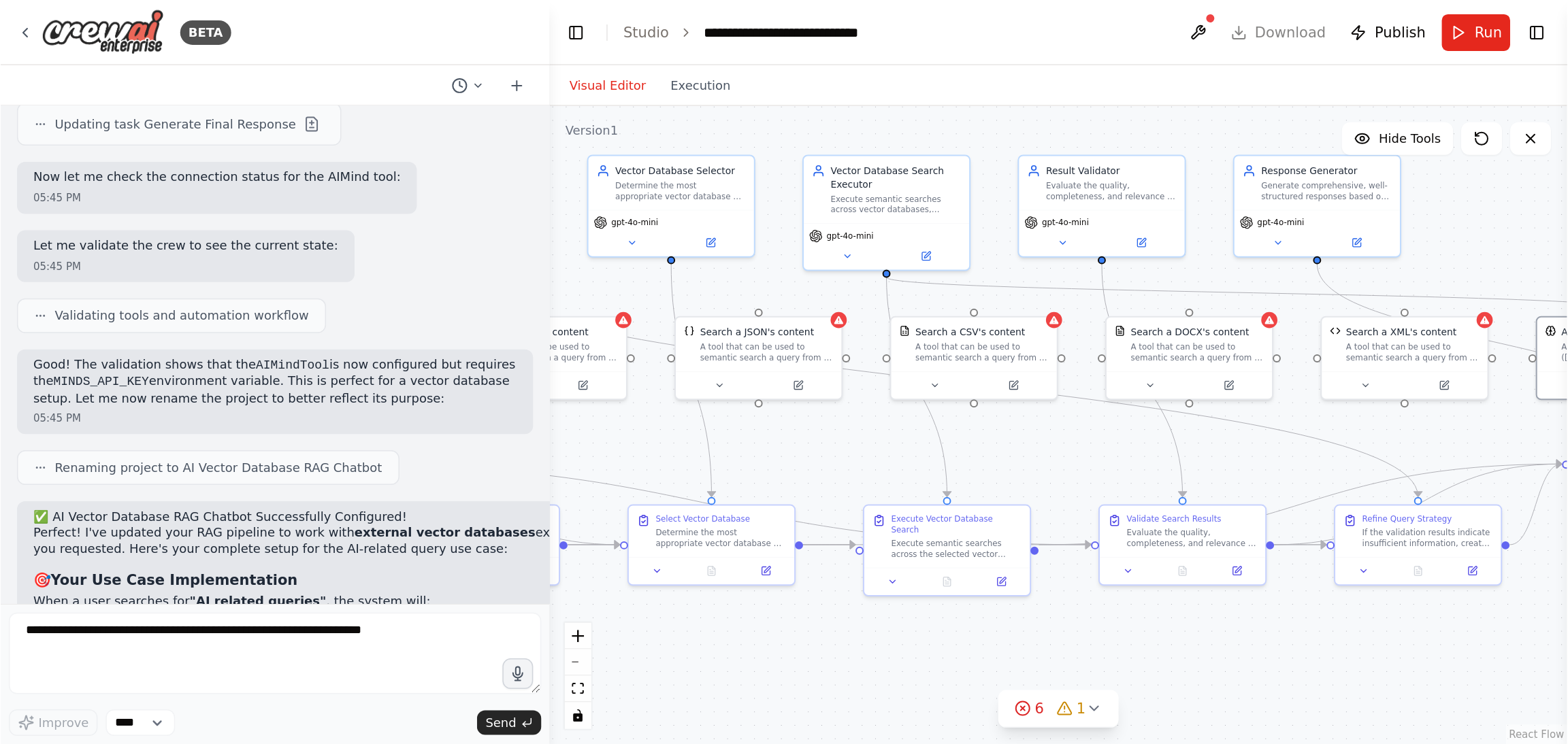
scroll to position [5124, 0]
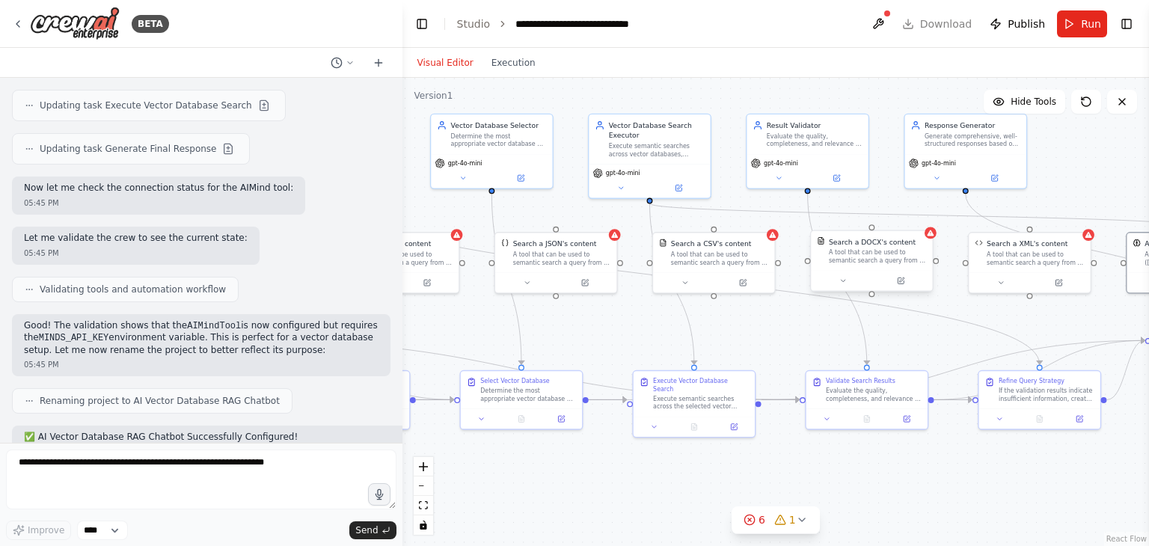
drag, startPoint x: 339, startPoint y: 198, endPoint x: 872, endPoint y: 249, distance: 535.8
click at [860, 246] on div "BETA Build a RAG pipeline chatbot with the following behavior: Accept human inp…" at bounding box center [574, 273] width 1149 height 546
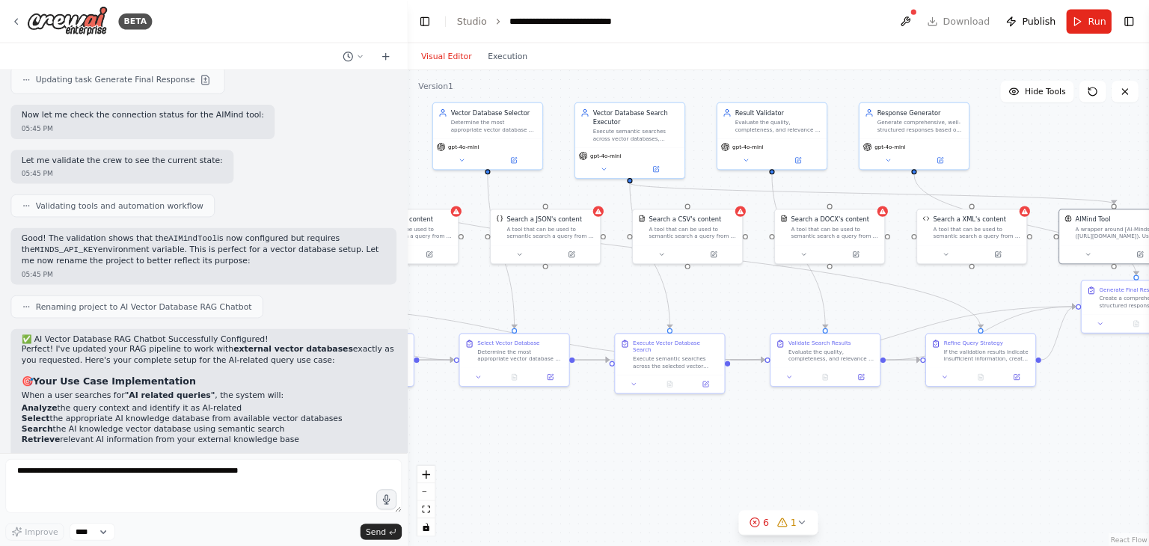
scroll to position [5622, 0]
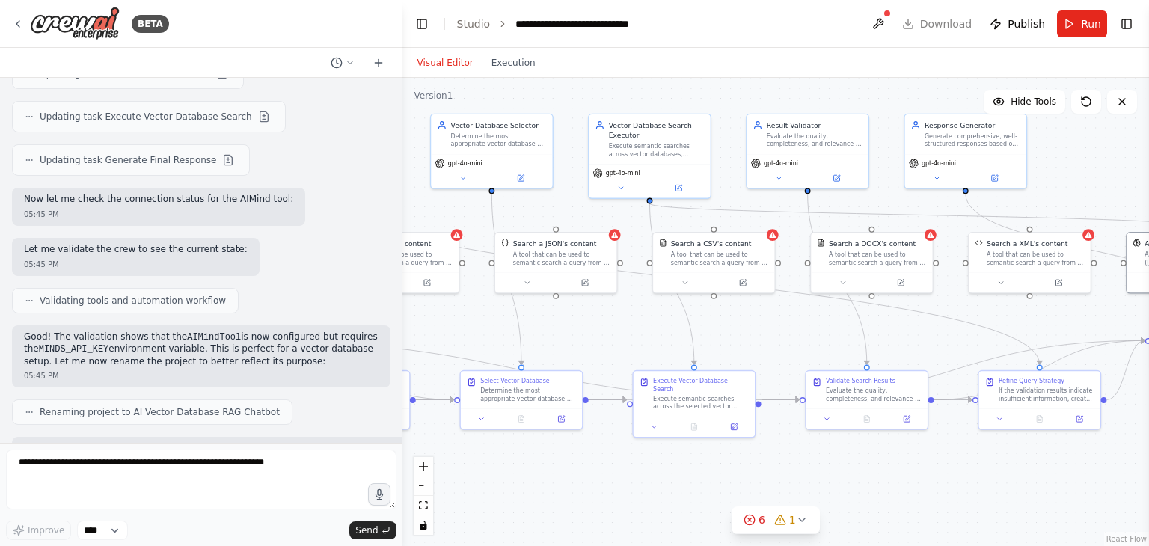
click at [203, 505] on strong ""AI related queries"" at bounding box center [188, 510] width 100 height 10
drag, startPoint x: 398, startPoint y: 189, endPoint x: 1025, endPoint y: 222, distance: 627.8
click at [1025, 222] on div "BETA Build a RAG pipeline chatbot with the following behavior: Accept human inp…" at bounding box center [574, 273] width 1149 height 546
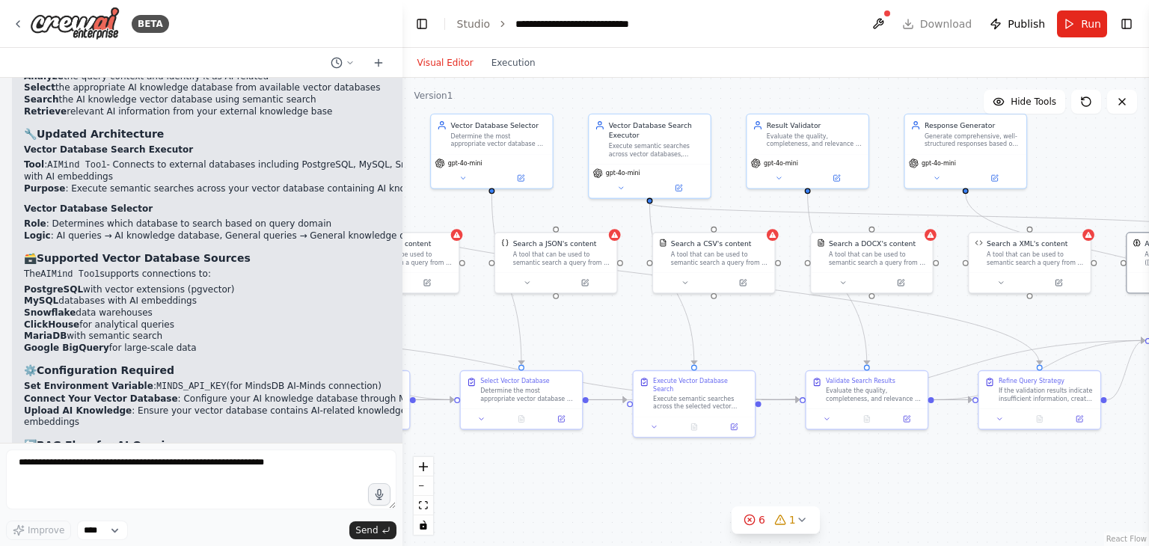
click at [221, 434] on div "Build a RAG pipeline chatbot with the following behavior: Accept human input an…" at bounding box center [201, 260] width 402 height 365
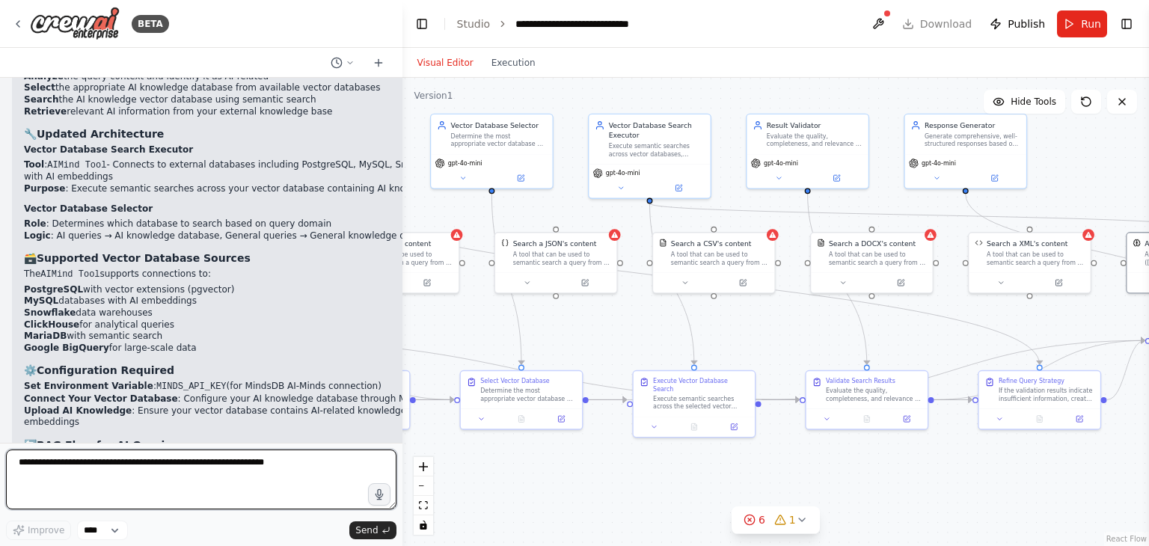
click at [193, 474] on textarea at bounding box center [201, 480] width 390 height 60
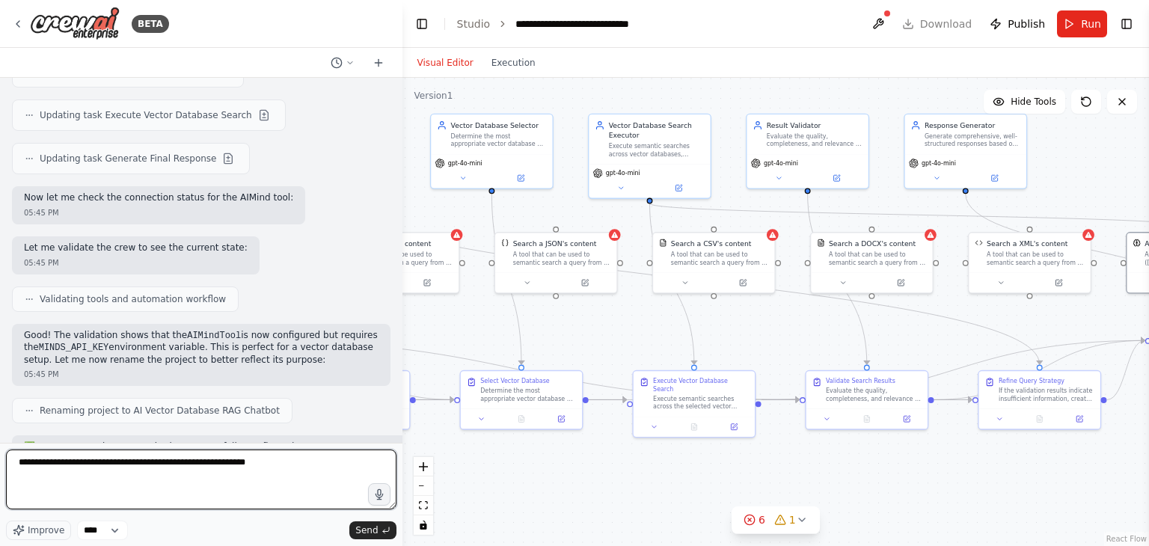
scroll to position [5622, 0]
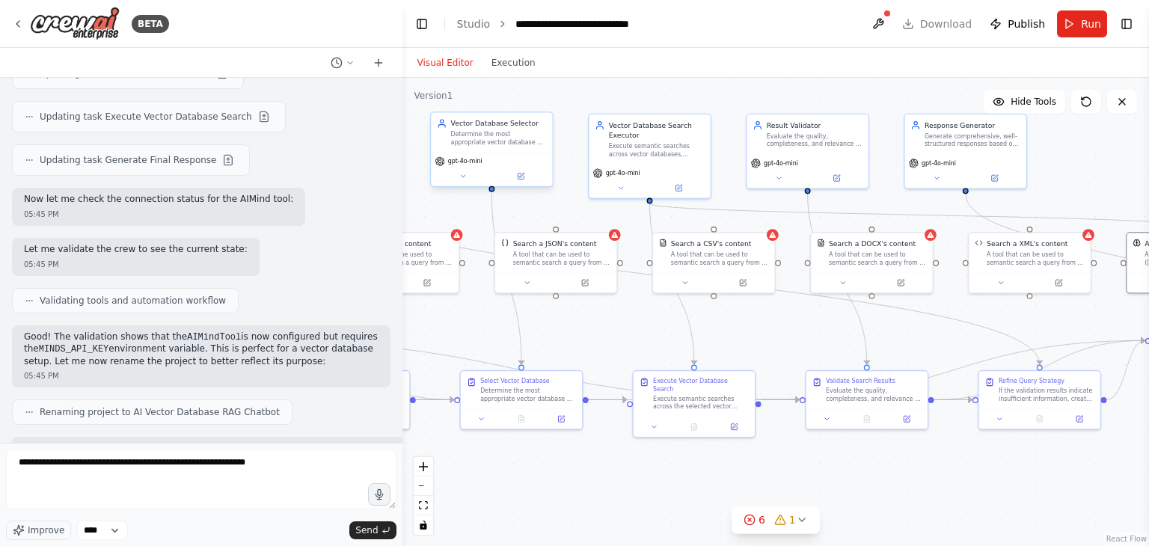
click at [498, 136] on div "Determine the most appropriate vector database or external data source to searc…" at bounding box center [498, 138] width 96 height 16
click at [429, 220] on div ".deletable-edge-delete-btn { width: 20px; height: 20px; border: 0px solid #ffff…" at bounding box center [775, 312] width 747 height 468
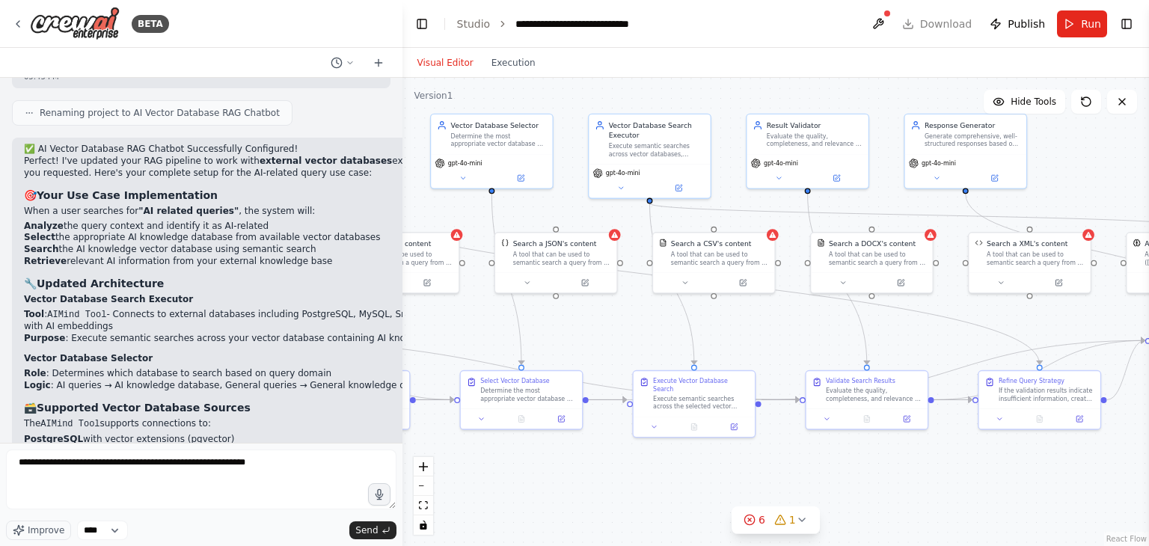
scroll to position [6071, 0]
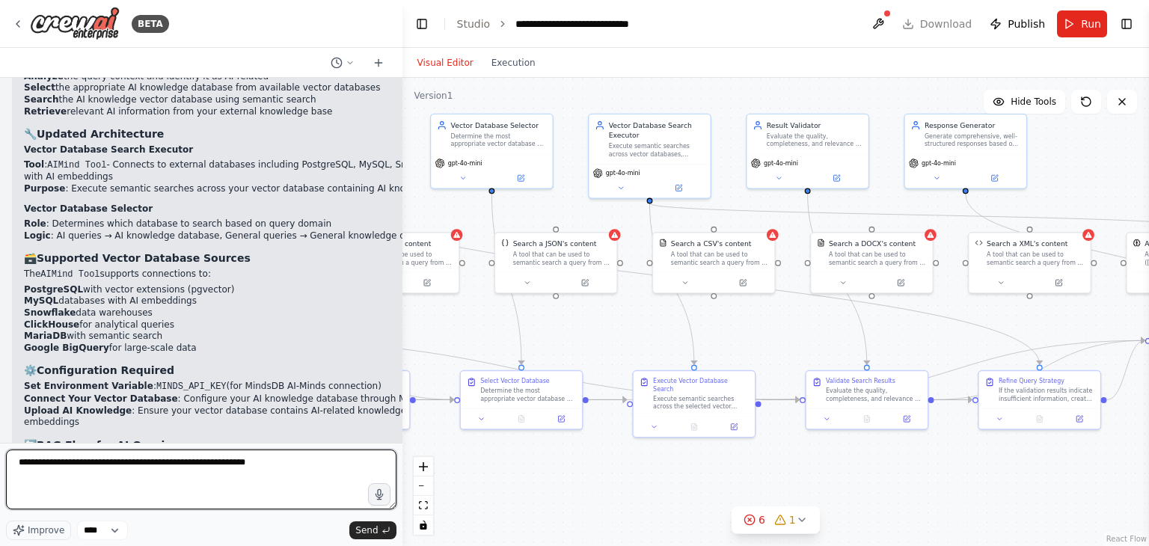
click at [272, 462] on textarea "**********" at bounding box center [201, 480] width 390 height 60
type textarea "**********"
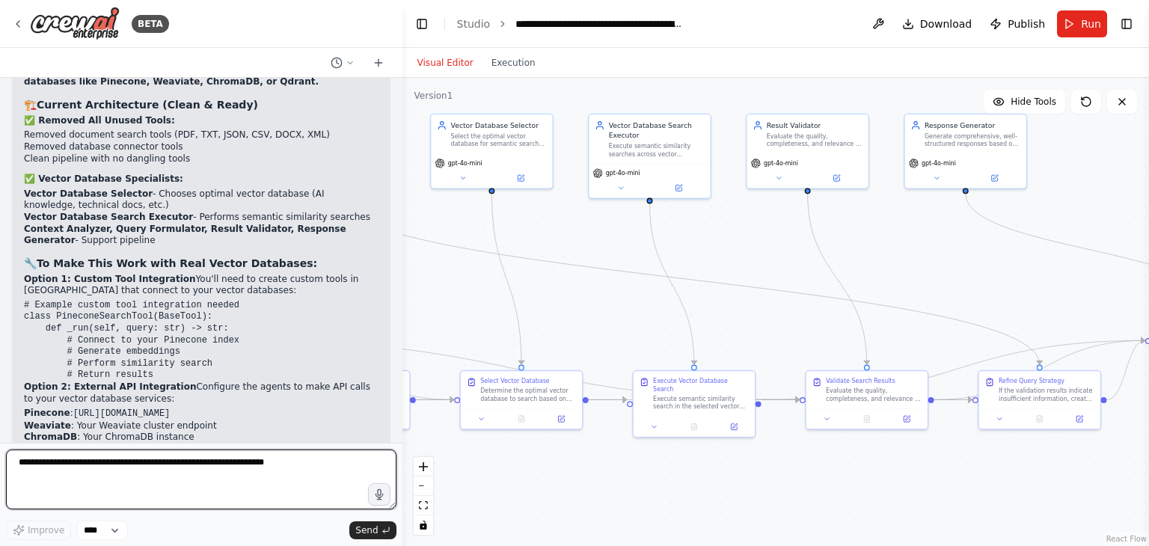
scroll to position [8142, 0]
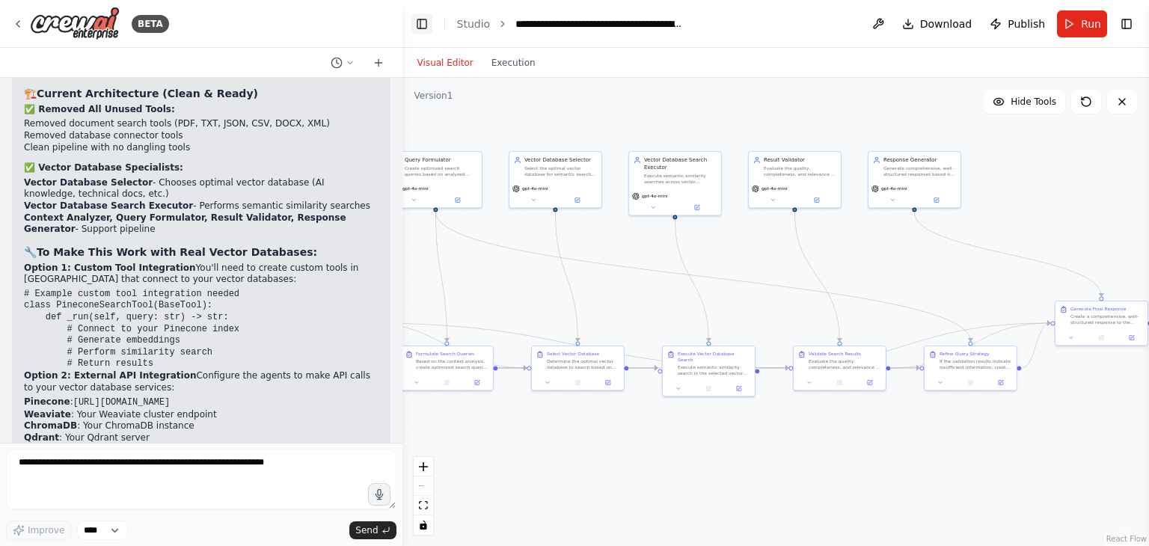
click at [423, 20] on button "Toggle Left Sidebar" at bounding box center [421, 23] width 21 height 21
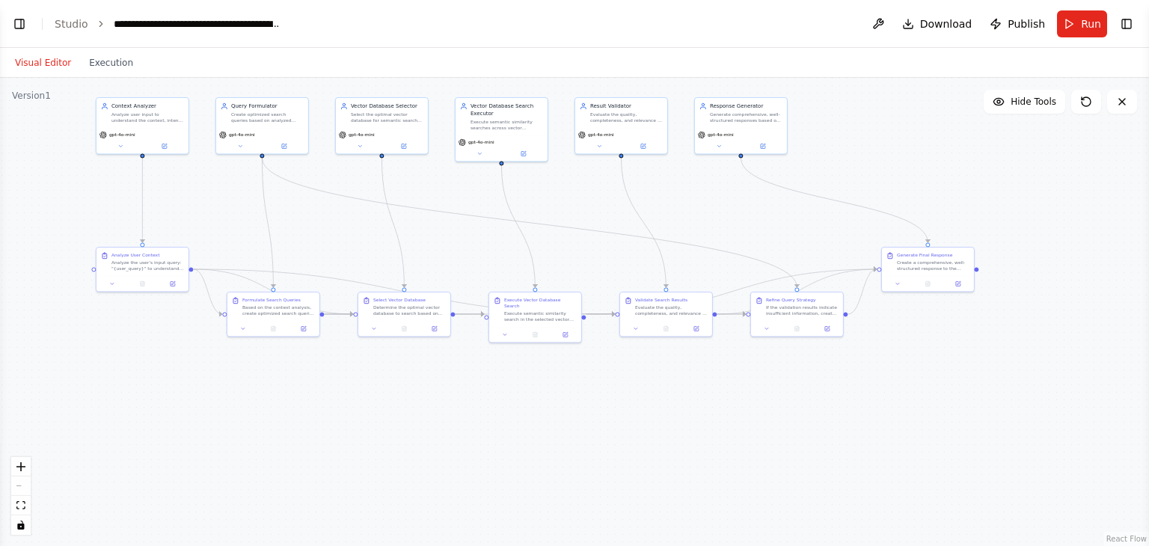
drag, startPoint x: 645, startPoint y: 198, endPoint x: 874, endPoint y: 144, distance: 235.2
click at [874, 144] on div ".deletable-edge-delete-btn { width: 20px; height: 20px; border: 0px solid #ffff…" at bounding box center [574, 312] width 1149 height 468
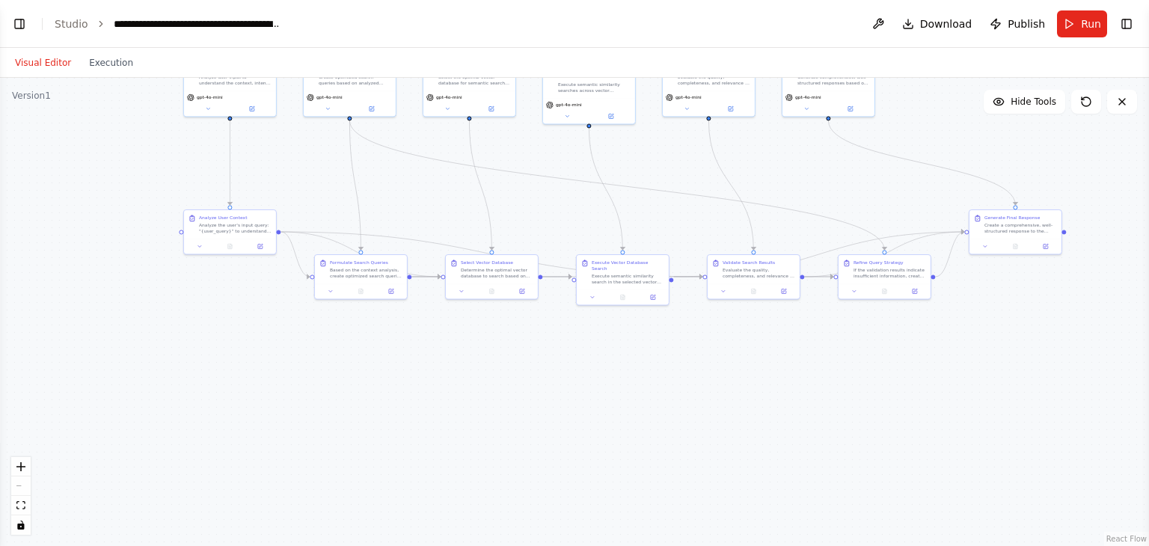
drag, startPoint x: 183, startPoint y: 217, endPoint x: 242, endPoint y: 178, distance: 70.8
click at [242, 178] on div ".deletable-edge-delete-btn { width: 20px; height: 20px; border: 0px solid #ffff…" at bounding box center [574, 312] width 1149 height 468
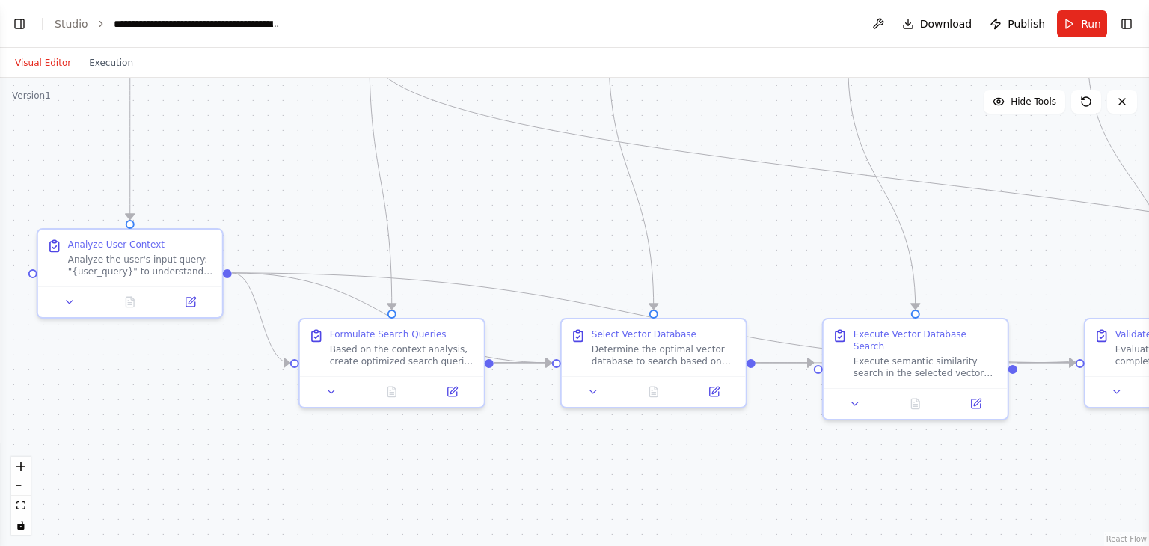
drag, startPoint x: 270, startPoint y: 206, endPoint x: 257, endPoint y: 204, distance: 12.9
click at [257, 204] on div ".deletable-edge-delete-btn { width: 20px; height: 20px; border: 0px solid #ffff…" at bounding box center [574, 312] width 1149 height 468
click at [190, 297] on icon at bounding box center [189, 297] width 7 height 7
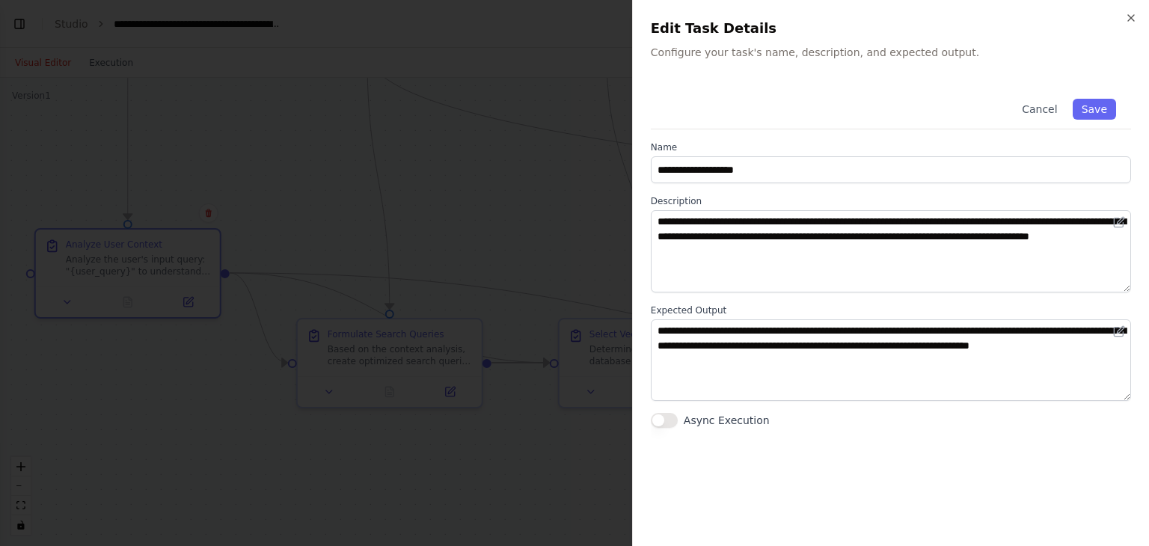
click at [519, 209] on div at bounding box center [574, 273] width 1149 height 546
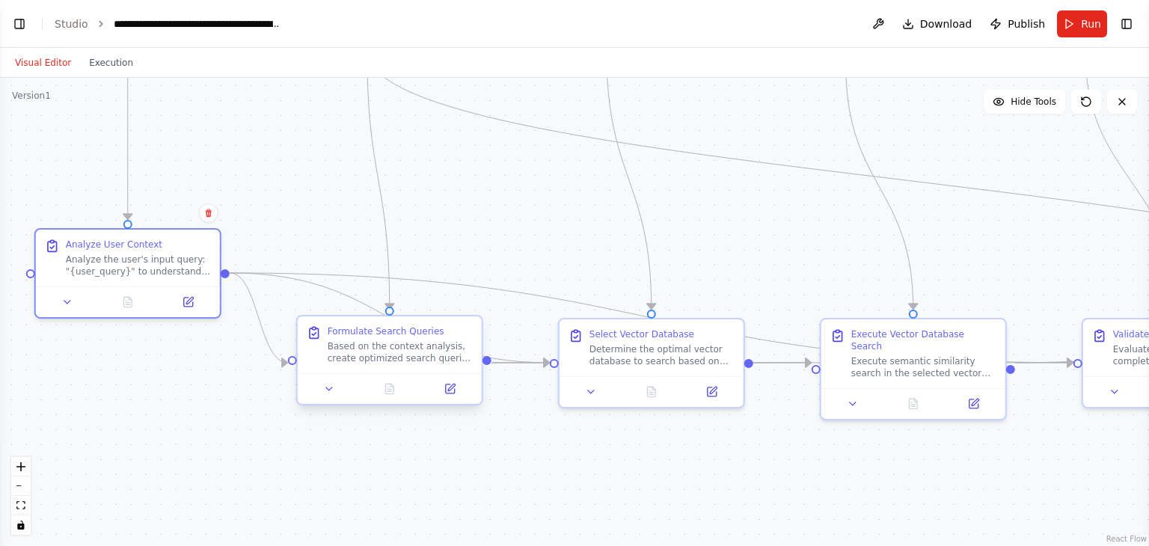
click at [376, 339] on div "Formulate Search Queries Based on the context analysis, create optimized search…" at bounding box center [400, 344] width 145 height 39
click at [453, 393] on icon at bounding box center [449, 389] width 9 height 9
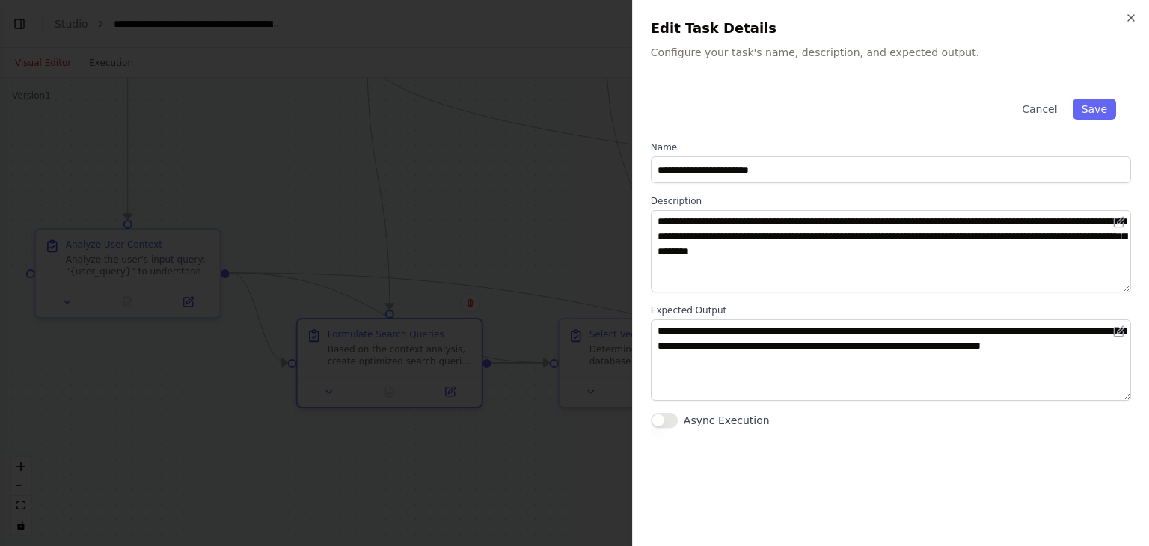
click at [515, 213] on div at bounding box center [574, 273] width 1149 height 546
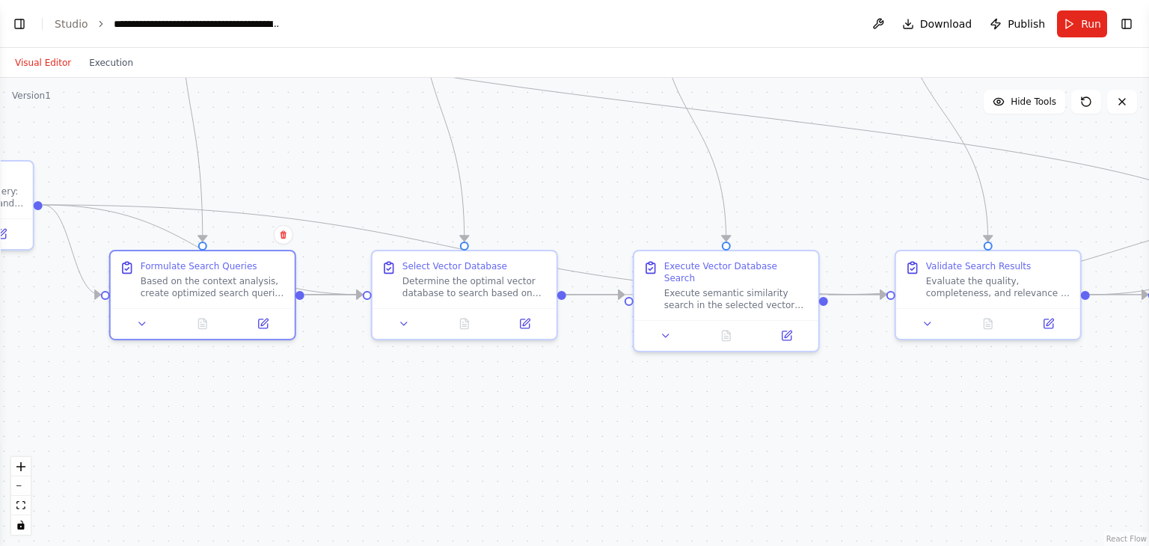
drag, startPoint x: 556, startPoint y: 238, endPoint x: 369, endPoint y: 170, distance: 199.0
click at [369, 170] on div ".deletable-edge-delete-btn { width: 20px; height: 20px; border: 0px solid #ffff…" at bounding box center [574, 312] width 1149 height 468
click at [446, 278] on div "Determine the optimal vector database to search based on the user query "{user_…" at bounding box center [474, 284] width 145 height 24
click at [529, 326] on icon at bounding box center [524, 321] width 12 height 12
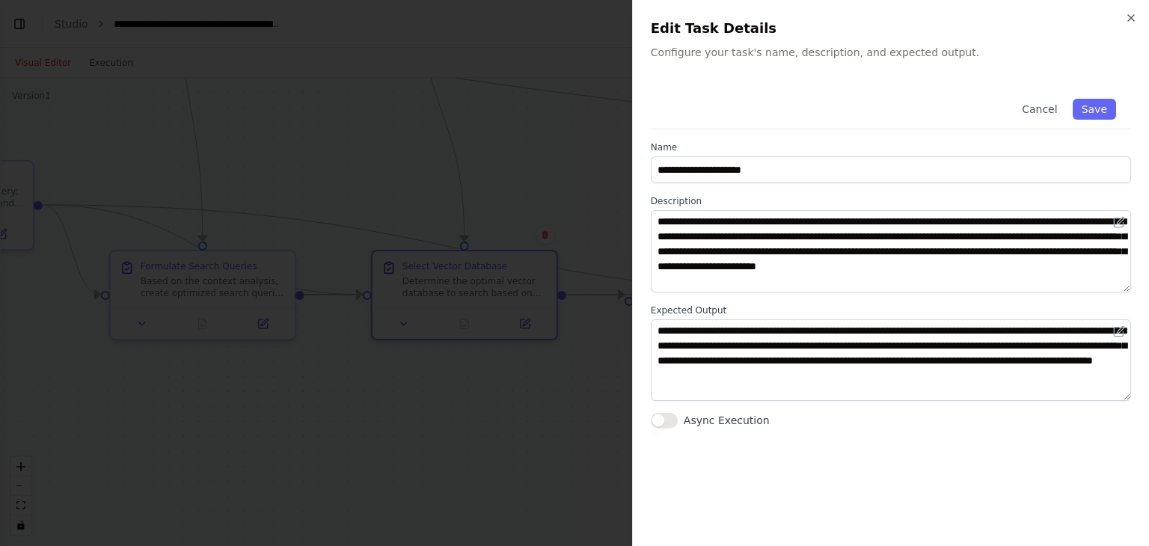
click at [491, 135] on div at bounding box center [574, 273] width 1149 height 546
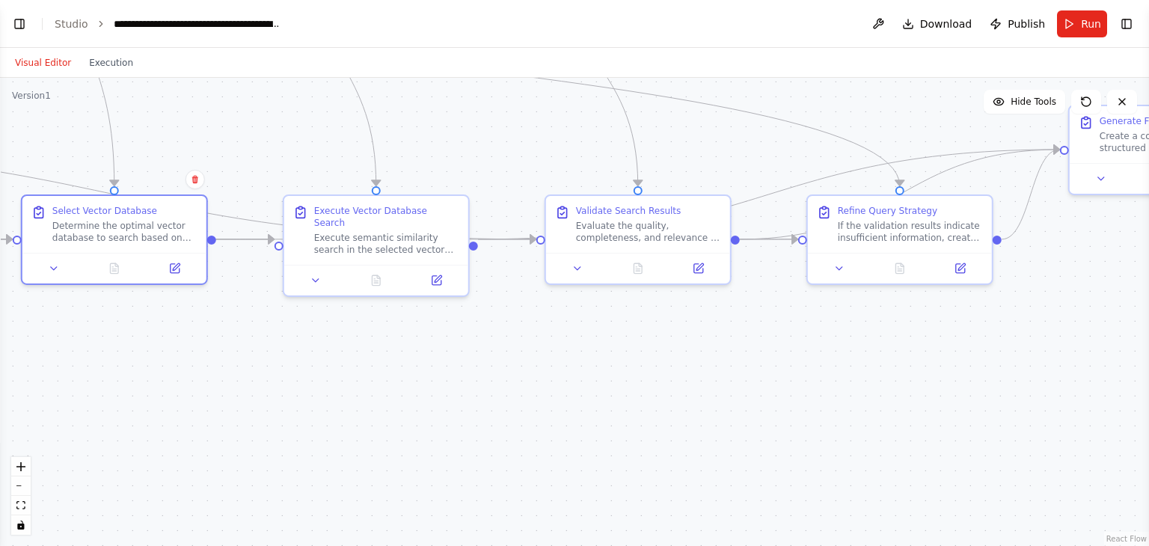
drag, startPoint x: 588, startPoint y: 171, endPoint x: 238, endPoint y: 116, distance: 354.4
click at [238, 116] on div ".deletable-edge-delete-btn { width: 20px; height: 20px; border: 0px solid #ffff…" at bounding box center [574, 312] width 1149 height 468
click at [387, 229] on div "Execute semantic similarity search in the selected vector database using the us…" at bounding box center [386, 241] width 145 height 24
click at [431, 272] on icon at bounding box center [436, 278] width 12 height 12
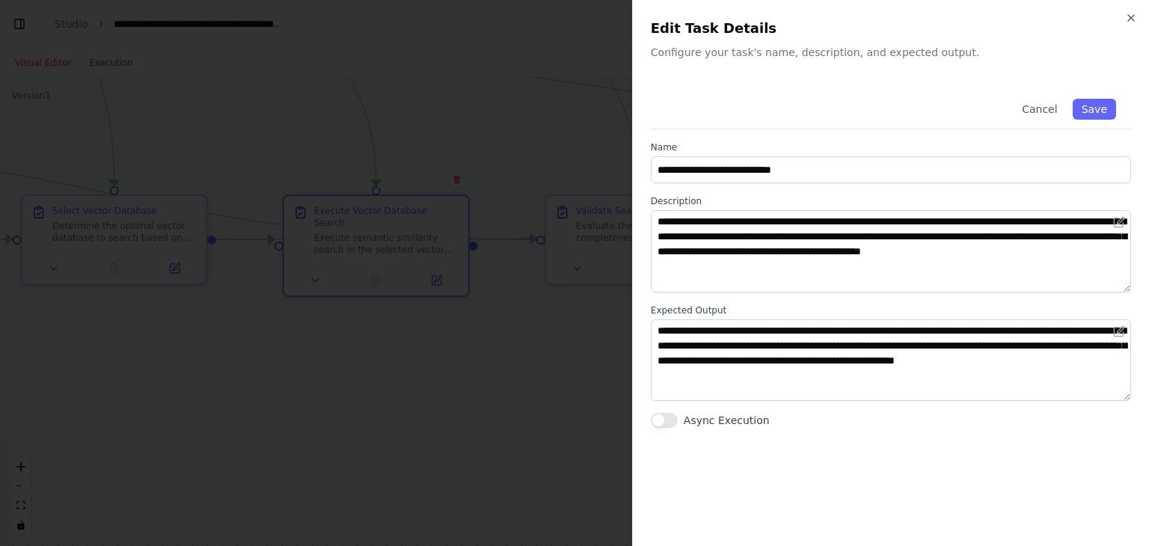
click at [454, 403] on div at bounding box center [574, 273] width 1149 height 546
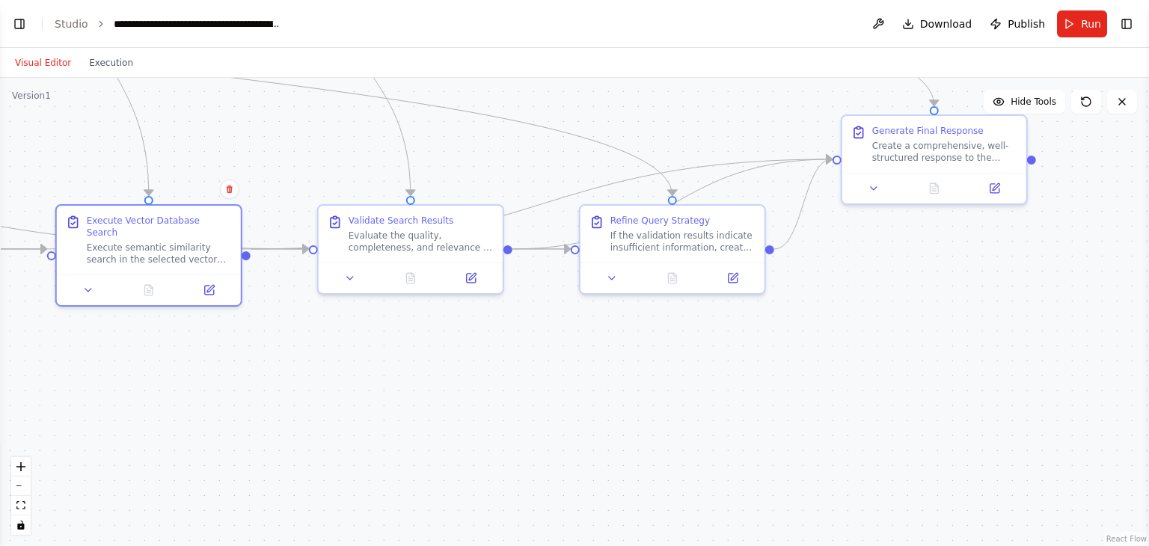
drag, startPoint x: 670, startPoint y: 393, endPoint x: 434, endPoint y: 413, distance: 237.2
click at [434, 413] on div ".deletable-edge-delete-btn { width: 20px; height: 20px; border: 0px solid #ffff…" at bounding box center [574, 312] width 1149 height 468
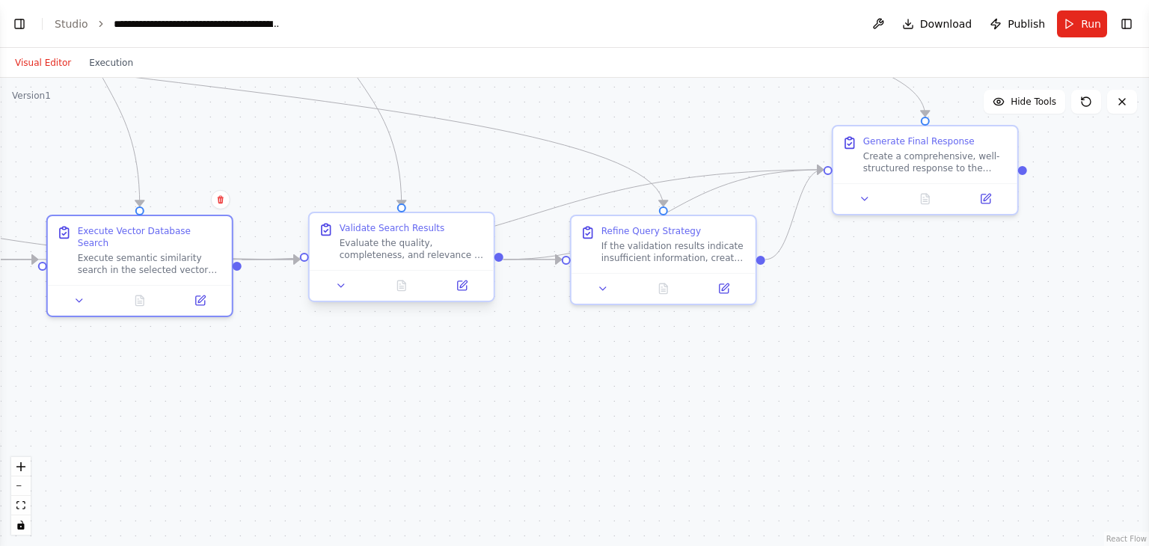
click at [421, 259] on div "Evaluate the quality, completeness, and relevance of the retrieved search resul…" at bounding box center [412, 249] width 145 height 24
click at [468, 290] on button at bounding box center [462, 286] width 52 height 18
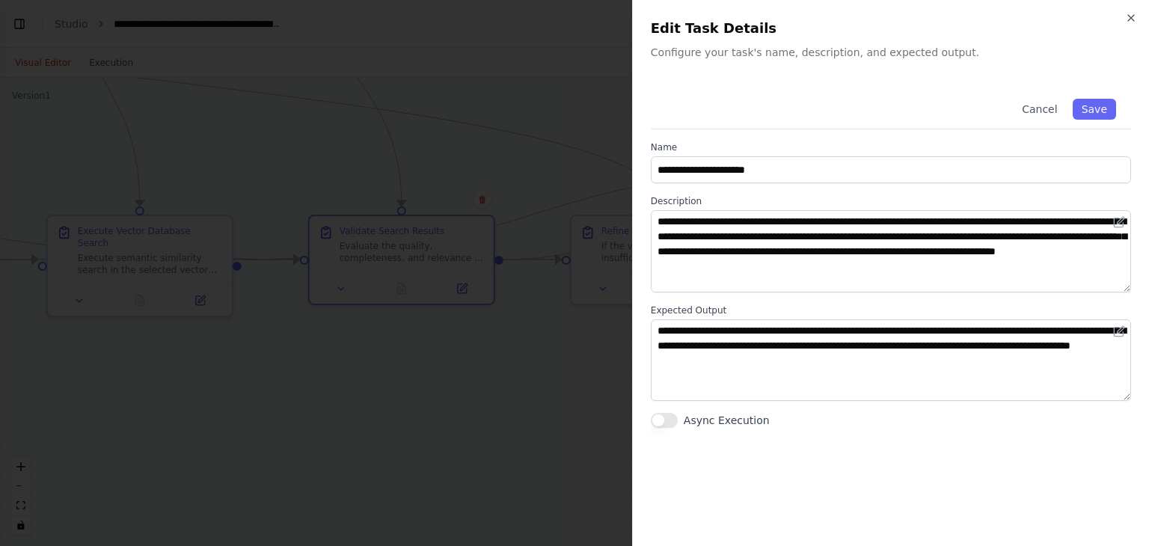
click at [508, 390] on div at bounding box center [574, 273] width 1149 height 546
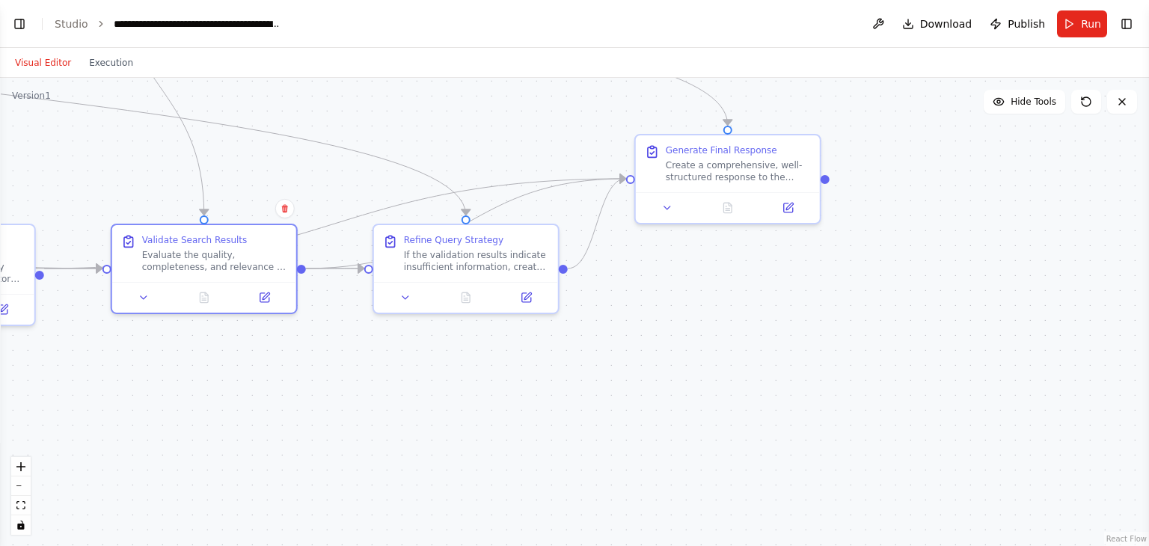
drag, startPoint x: 686, startPoint y: 399, endPoint x: 488, endPoint y: 408, distance: 197.7
click at [488, 408] on div ".deletable-edge-delete-btn { width: 20px; height: 20px; border: 0px solid #ffff…" at bounding box center [574, 312] width 1149 height 468
click at [453, 262] on div "If the validation results indicate insufficient information, create refined sea…" at bounding box center [476, 258] width 145 height 24
click at [536, 305] on div at bounding box center [466, 294] width 184 height 31
click at [524, 299] on button at bounding box center [526, 295] width 52 height 18
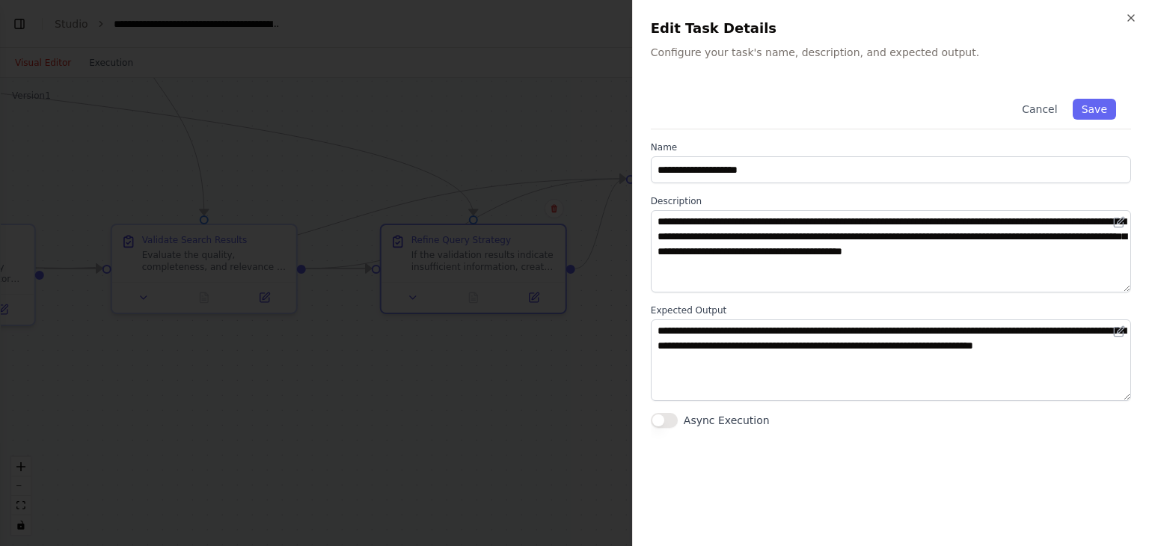
click at [503, 418] on div at bounding box center [574, 273] width 1149 height 546
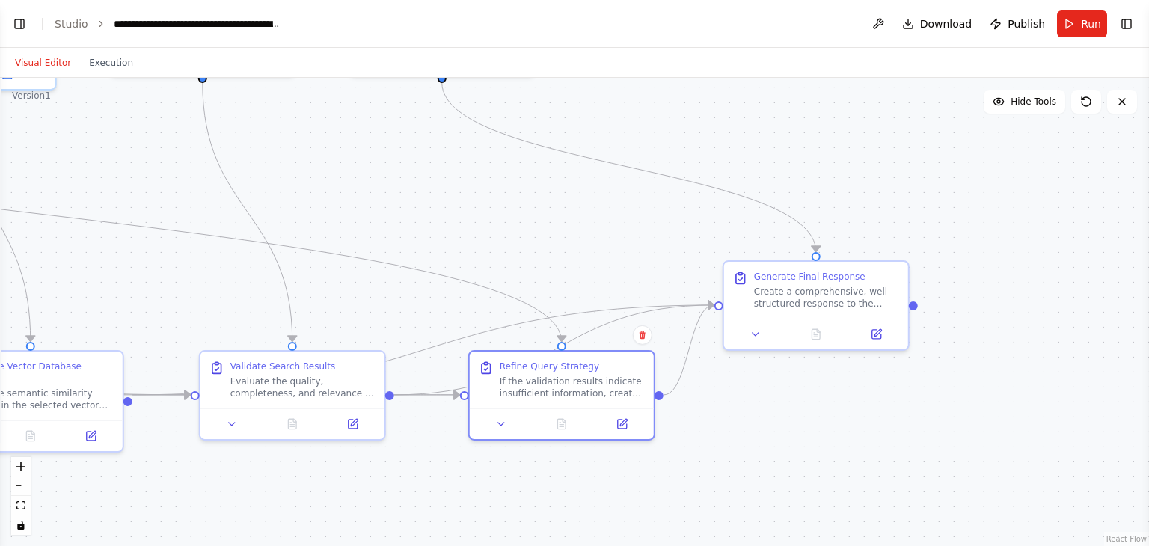
drag, startPoint x: 667, startPoint y: 307, endPoint x: 740, endPoint y: 414, distance: 129.7
click at [762, 447] on div ".deletable-edge-delete-btn { width: 20px; height: 20px; border: 0px solid #ffff…" at bounding box center [574, 312] width 1149 height 468
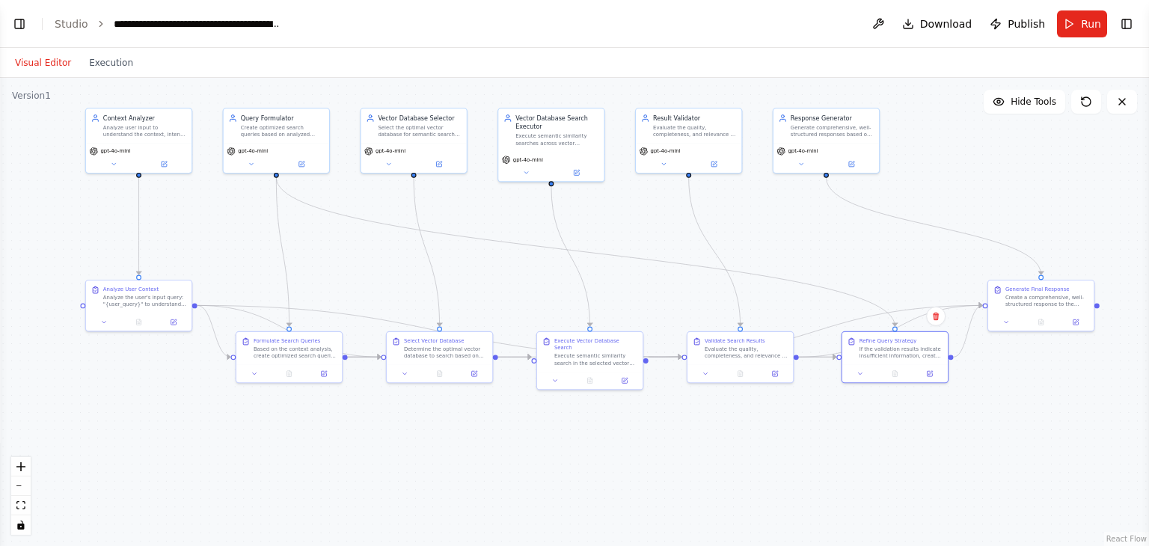
drag, startPoint x: 453, startPoint y: 228, endPoint x: 792, endPoint y: 243, distance: 340.0
click at [792, 243] on div ".deletable-edge-delete-btn { width: 20px; height: 20px; border: 0px solid #ffff…" at bounding box center [574, 312] width 1149 height 468
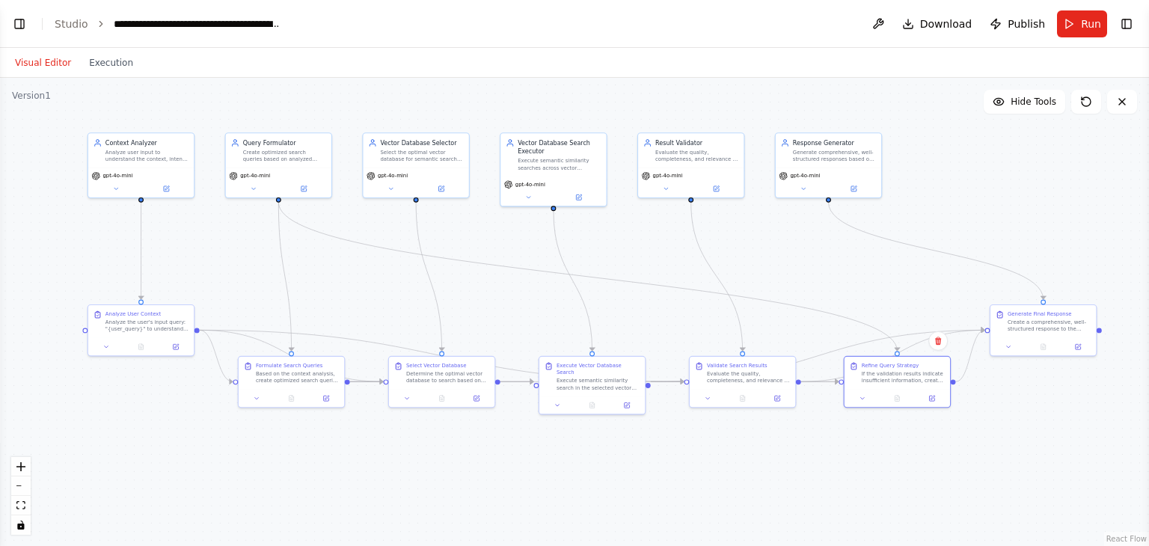
drag, startPoint x: 479, startPoint y: 217, endPoint x: 465, endPoint y: 243, distance: 29.8
click at [465, 243] on div ".deletable-edge-delete-btn { width: 20px; height: 20px; border: 0px solid #ffff…" at bounding box center [574, 312] width 1149 height 468
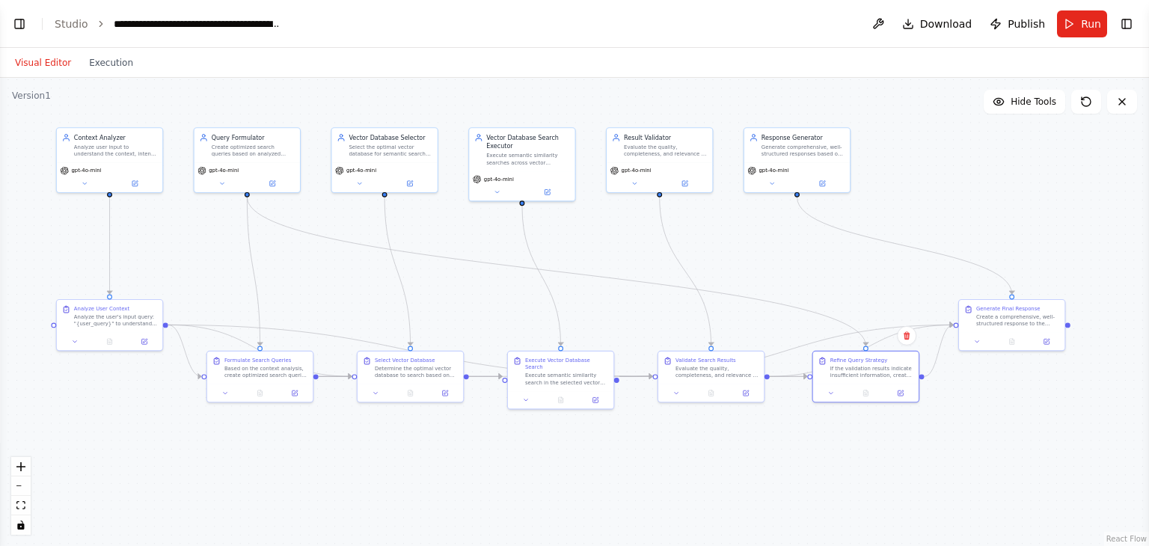
drag, startPoint x: 473, startPoint y: 231, endPoint x: 455, endPoint y: 226, distance: 18.7
click at [455, 226] on div ".deletable-edge-delete-btn { width: 20px; height: 20px; border: 0px solid #ffff…" at bounding box center [574, 312] width 1149 height 468
click at [474, 274] on div ".deletable-edge-delete-btn { width: 20px; height: 20px; border: 0px solid #ffff…" at bounding box center [574, 312] width 1149 height 468
click at [15, 25] on button "Toggle Left Sidebar" at bounding box center [19, 23] width 21 height 21
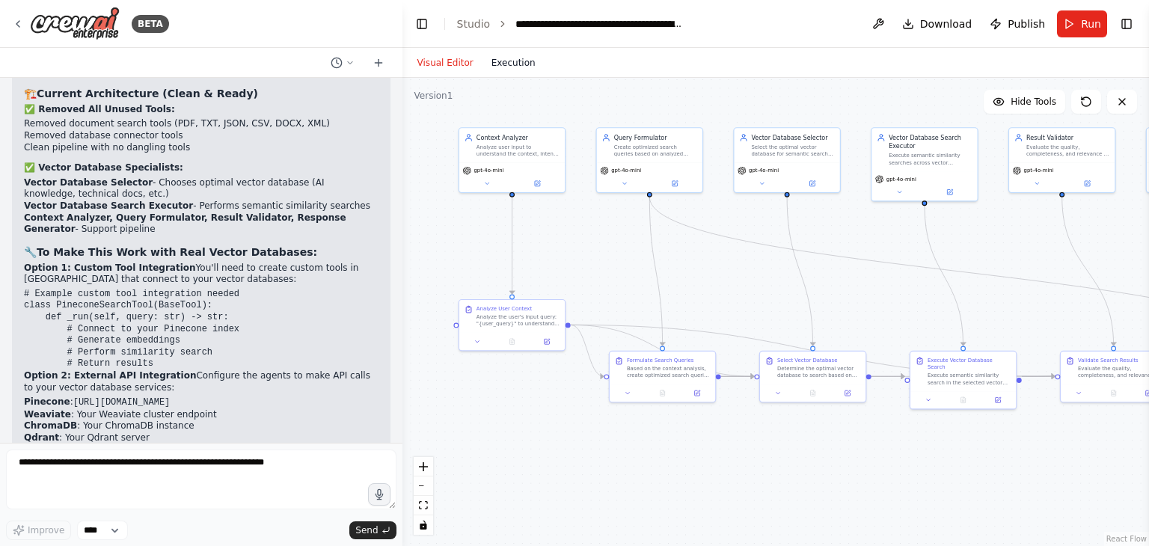
click at [513, 67] on button "Execution" at bounding box center [514, 63] width 62 height 18
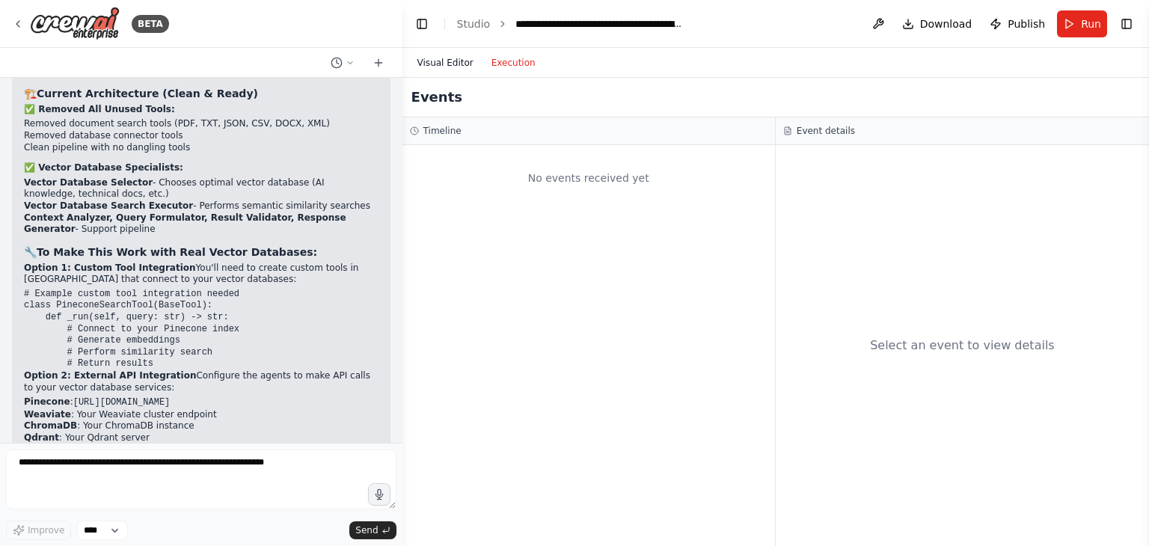
click at [438, 58] on button "Visual Editor" at bounding box center [445, 63] width 74 height 18
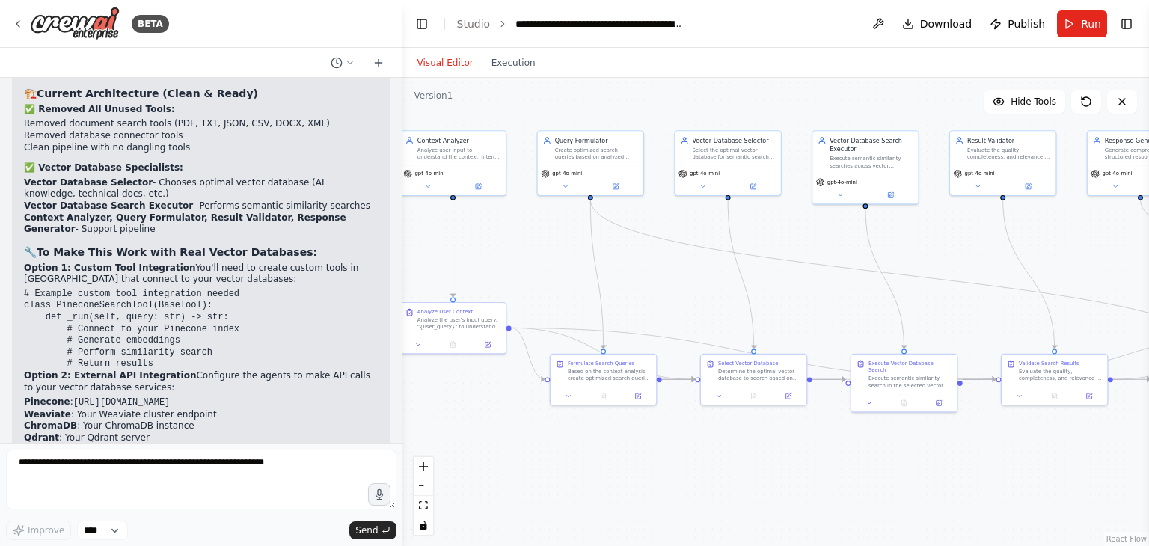
drag, startPoint x: 597, startPoint y: 264, endPoint x: 589, endPoint y: 267, distance: 8.1
click at [536, 269] on div ".deletable-edge-delete-btn { width: 20px; height: 20px; border: 0px solid #ffff…" at bounding box center [775, 312] width 747 height 468
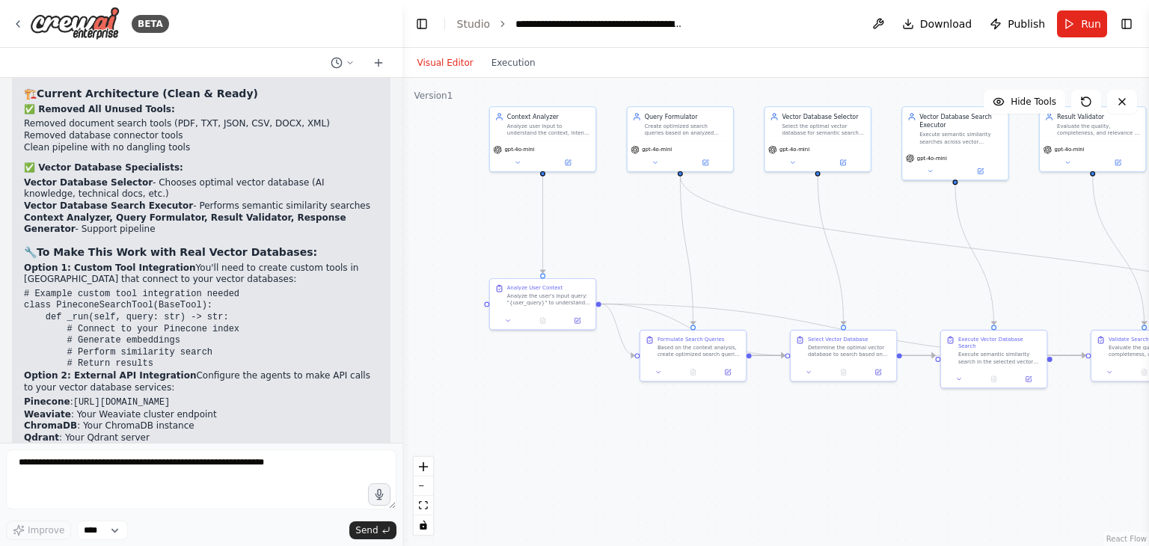
drag, startPoint x: 796, startPoint y: 236, endPoint x: 888, endPoint y: 210, distance: 95.7
click at [888, 210] on div ".deletable-edge-delete-btn { width: 20px; height: 20px; border: 0px solid #ffff…" at bounding box center [775, 312] width 747 height 468
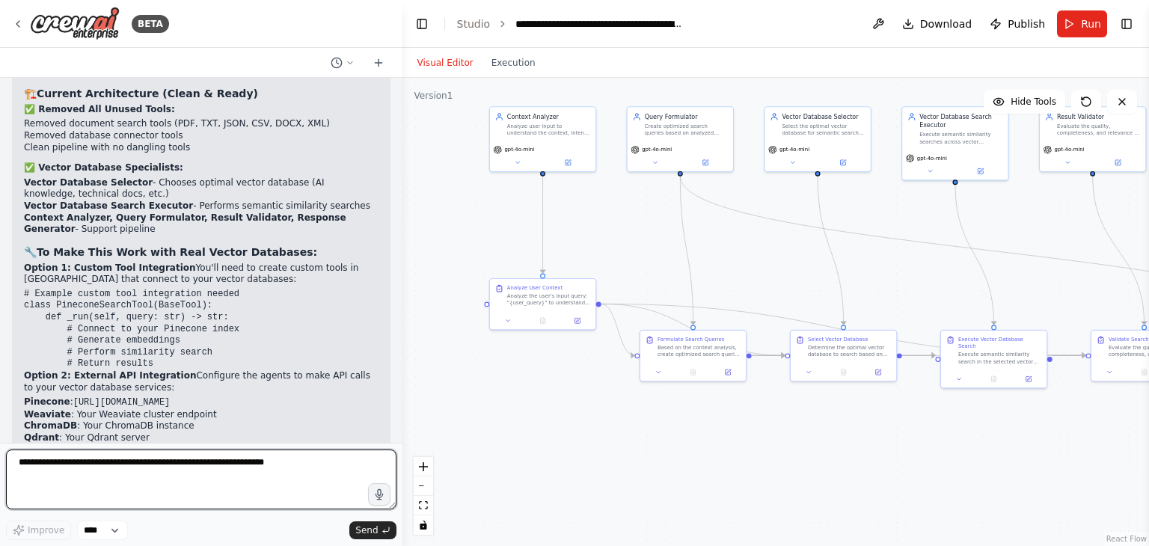
click at [218, 459] on textarea at bounding box center [201, 480] width 390 height 60
type textarea "**********"
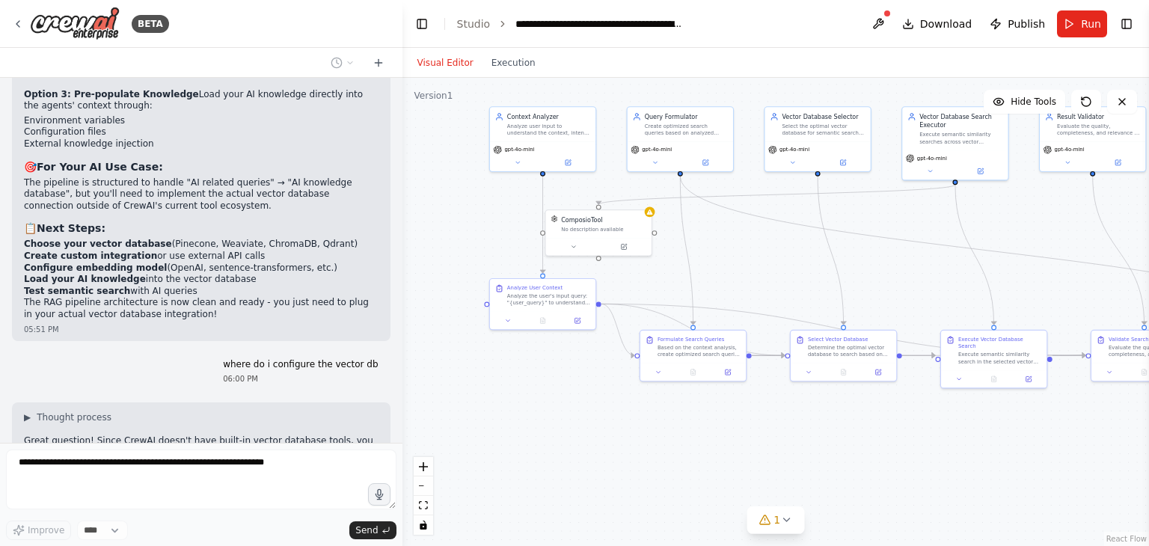
scroll to position [8518, 0]
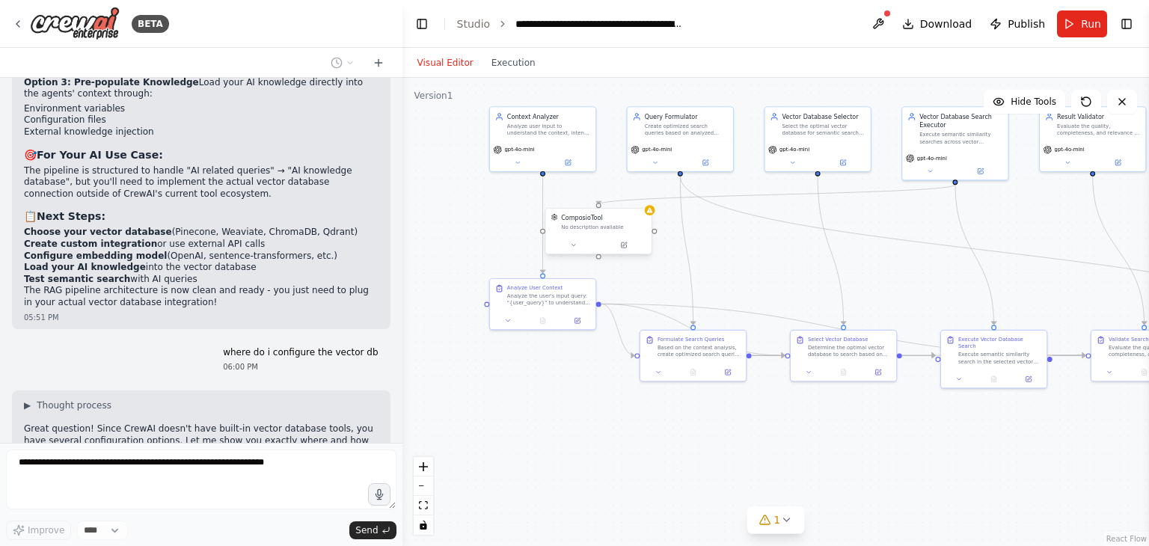
click at [589, 224] on div "No description available" at bounding box center [603, 227] width 85 height 7
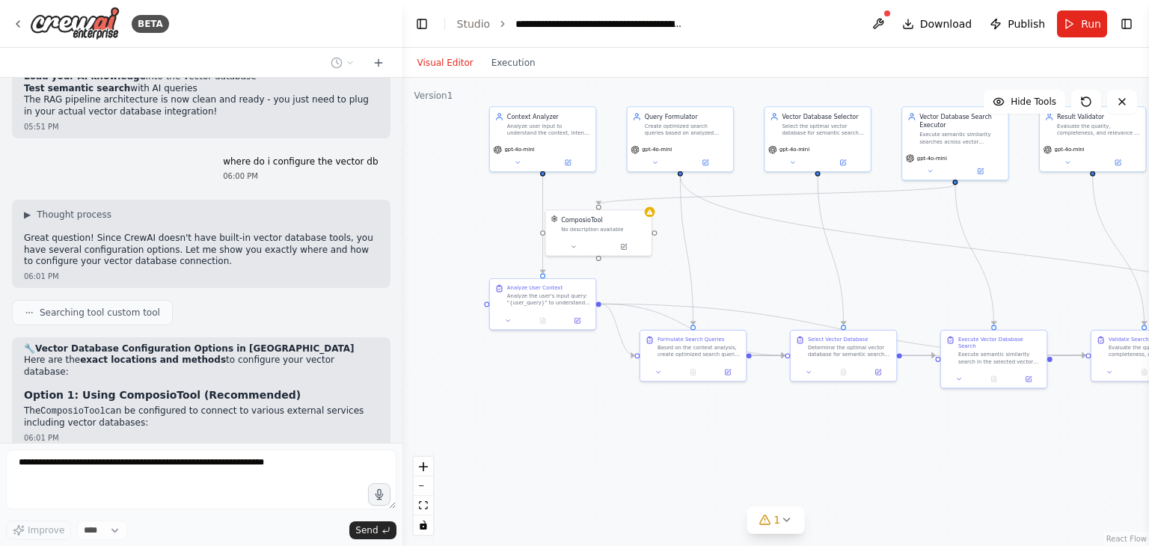
scroll to position [8716, 0]
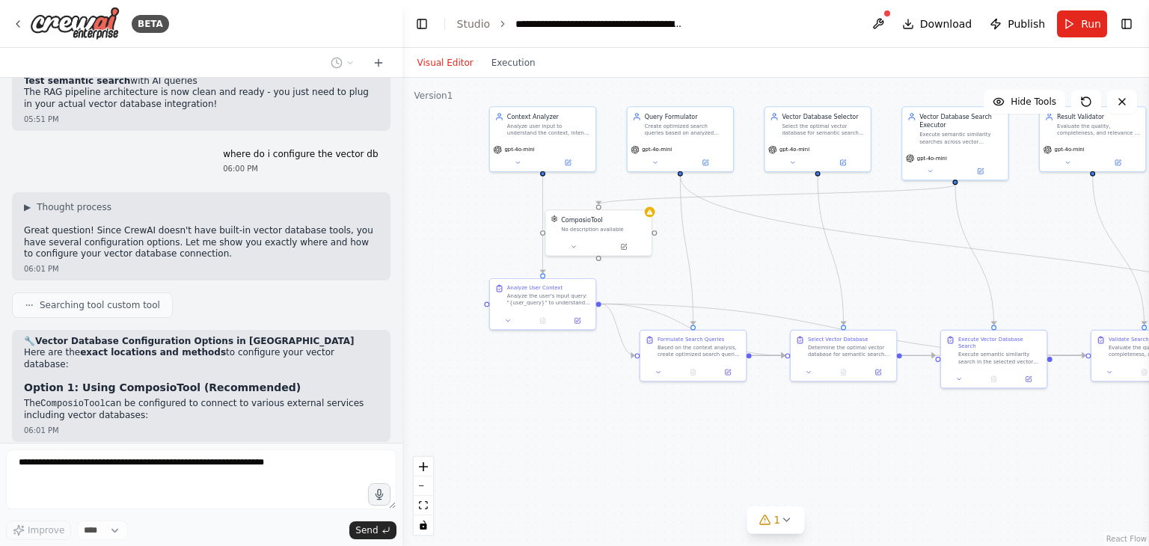
click at [266, 536] on li "Location : Go to Tools section in CrewAI Studio" at bounding box center [185, 542] width 322 height 12
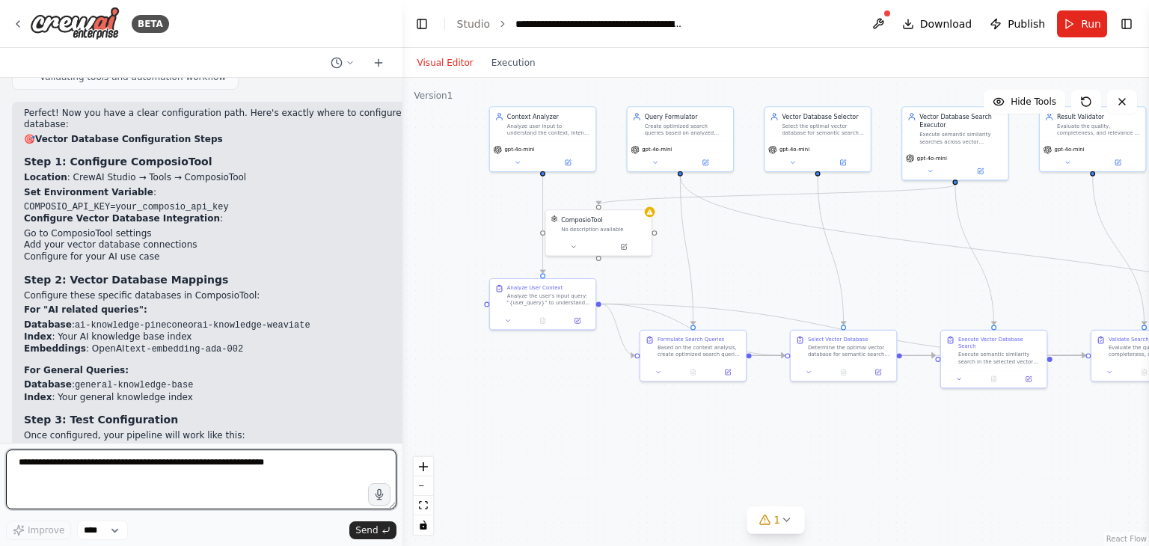
scroll to position [9696, 0]
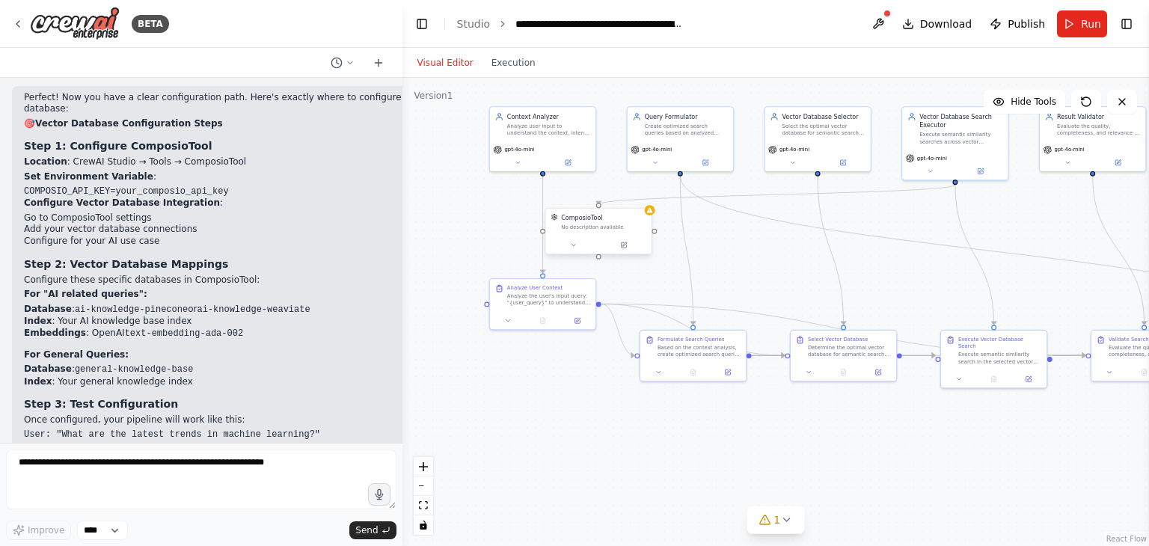
click at [588, 224] on div "No description available" at bounding box center [603, 227] width 85 height 7
click at [626, 247] on icon at bounding box center [623, 245] width 7 height 7
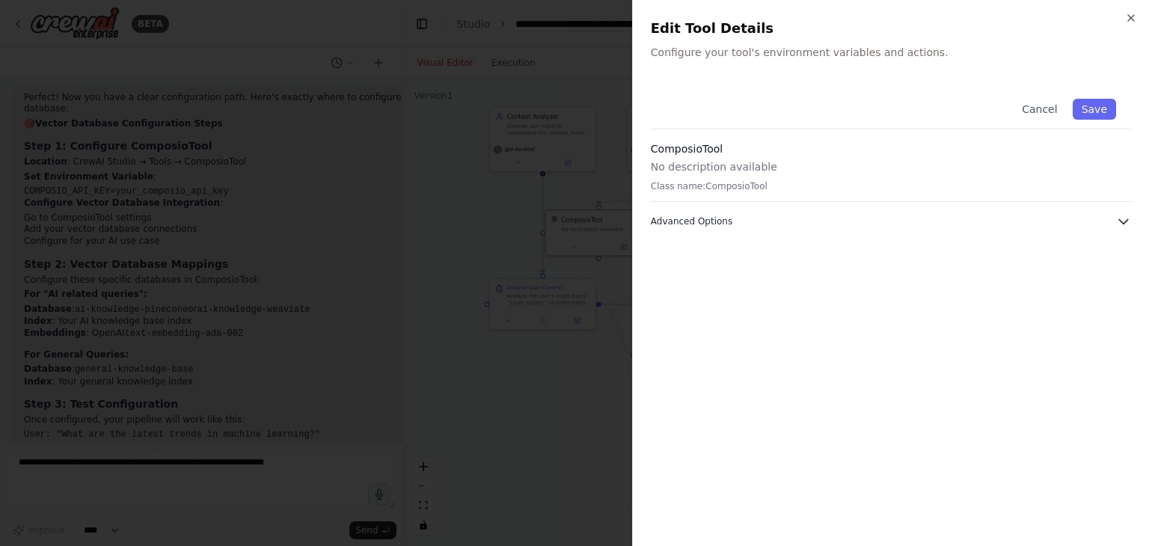
click at [880, 223] on button "Advanced Options" at bounding box center [891, 221] width 480 height 15
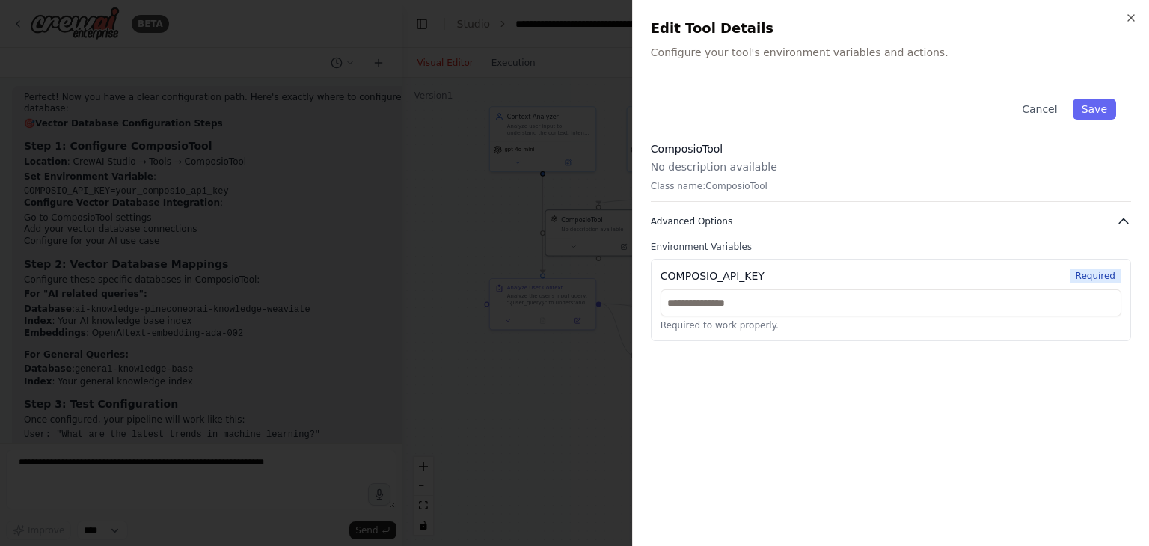
click at [880, 223] on button "Advanced Options" at bounding box center [891, 221] width 480 height 15
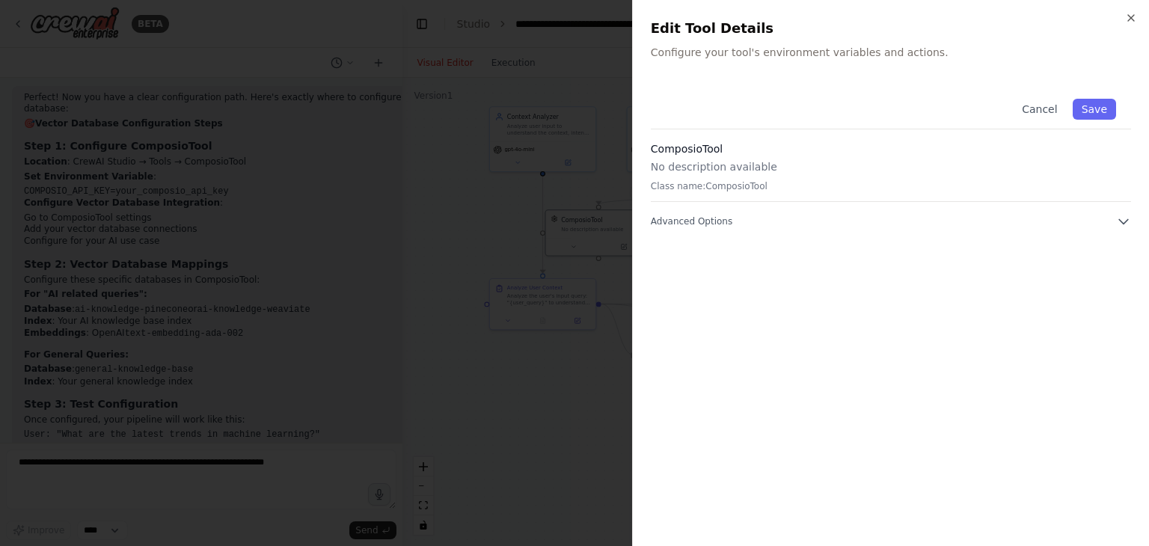
click at [463, 203] on div at bounding box center [574, 273] width 1149 height 546
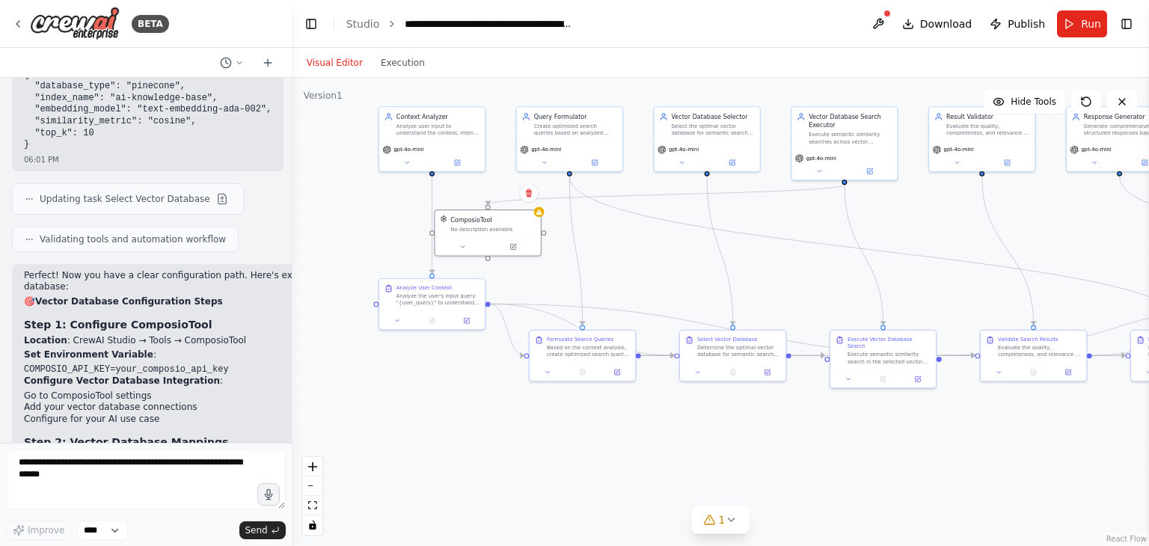
scroll to position [10205, 0]
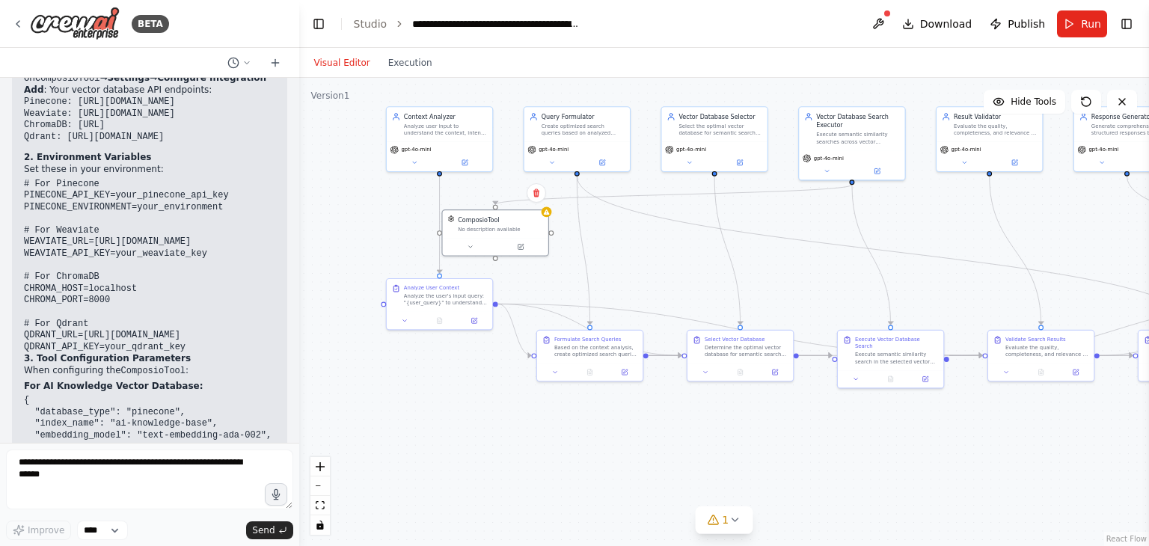
drag, startPoint x: 396, startPoint y: 194, endPoint x: 408, endPoint y: 195, distance: 11.3
click at [408, 195] on div "BETA Build a RAG pipeline chatbot with the following behavior: Accept human inp…" at bounding box center [574, 273] width 1149 height 546
click at [892, 16] on div at bounding box center [887, 13] width 9 height 9
click at [640, 271] on div ".deletable-edge-delete-btn { width: 20px; height: 20px; border: 0px solid #ffff…" at bounding box center [724, 312] width 850 height 468
click at [890, 22] on button at bounding box center [878, 23] width 24 height 27
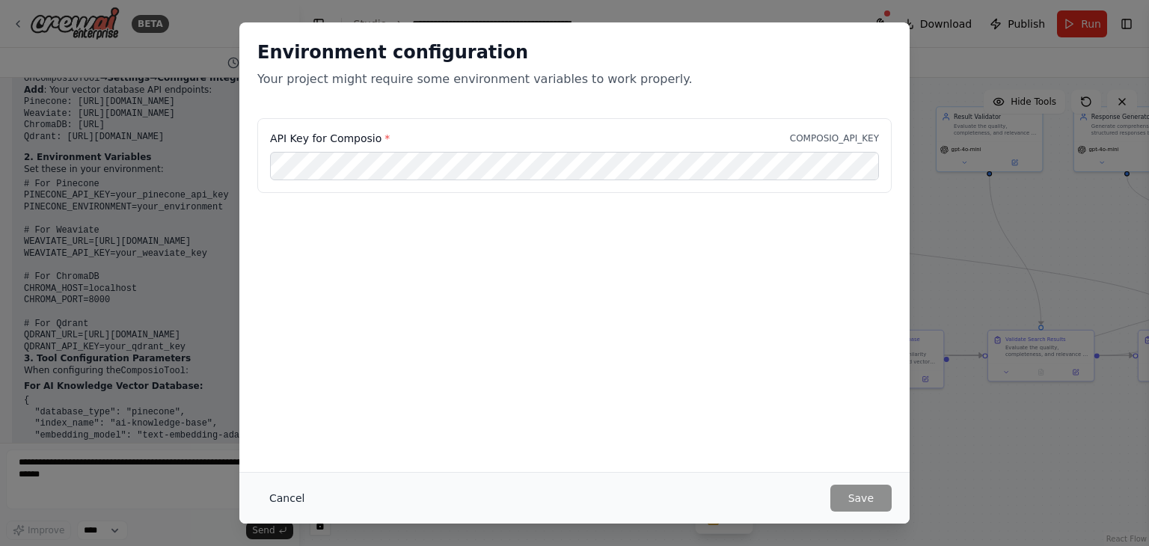
click at [266, 494] on button "Cancel" at bounding box center [286, 498] width 59 height 27
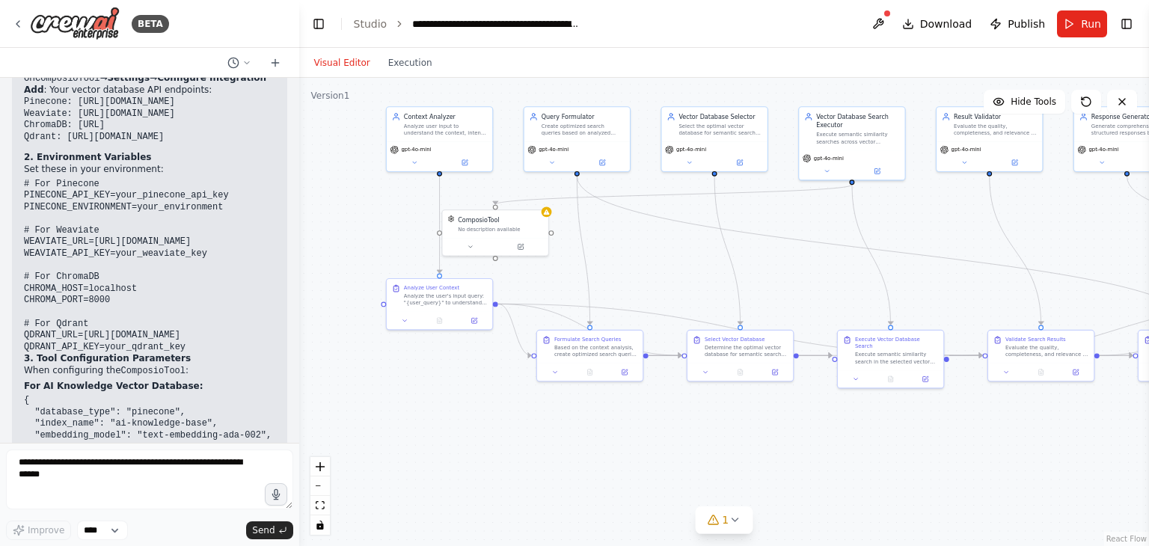
scroll to position [10280, 0]
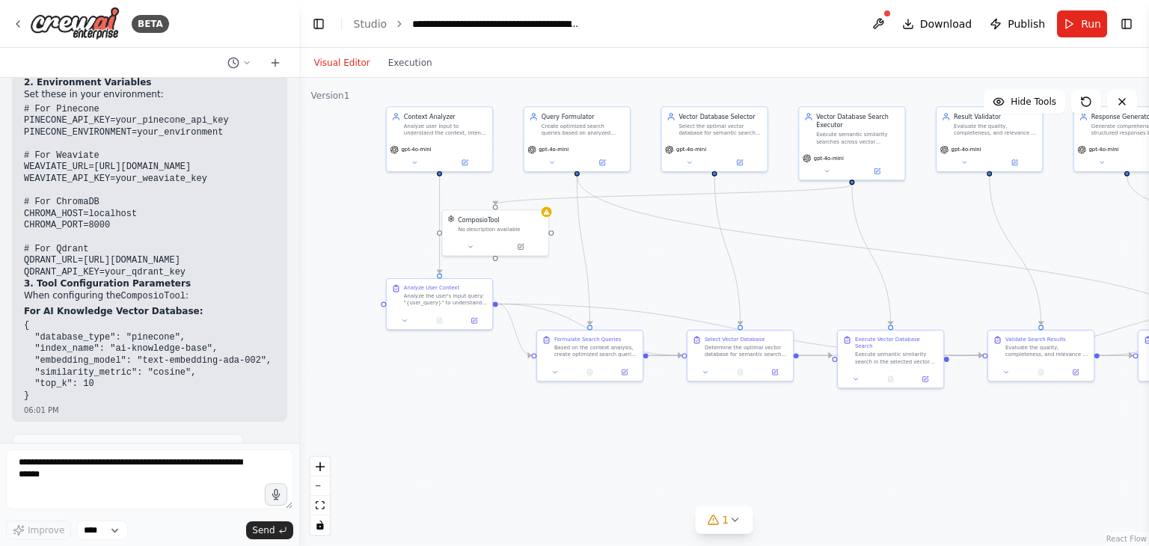
click at [473, 221] on div "ComposioTool" at bounding box center [478, 218] width 41 height 8
click at [487, 221] on div "ComposioTool" at bounding box center [478, 218] width 41 height 8
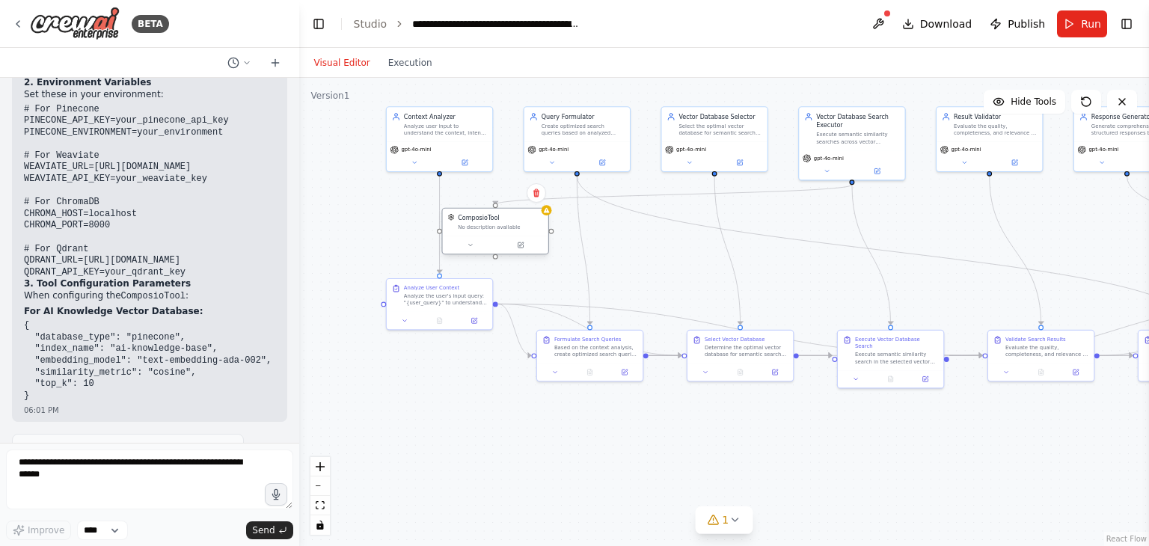
click at [487, 221] on div "ComposioTool" at bounding box center [478, 218] width 41 height 8
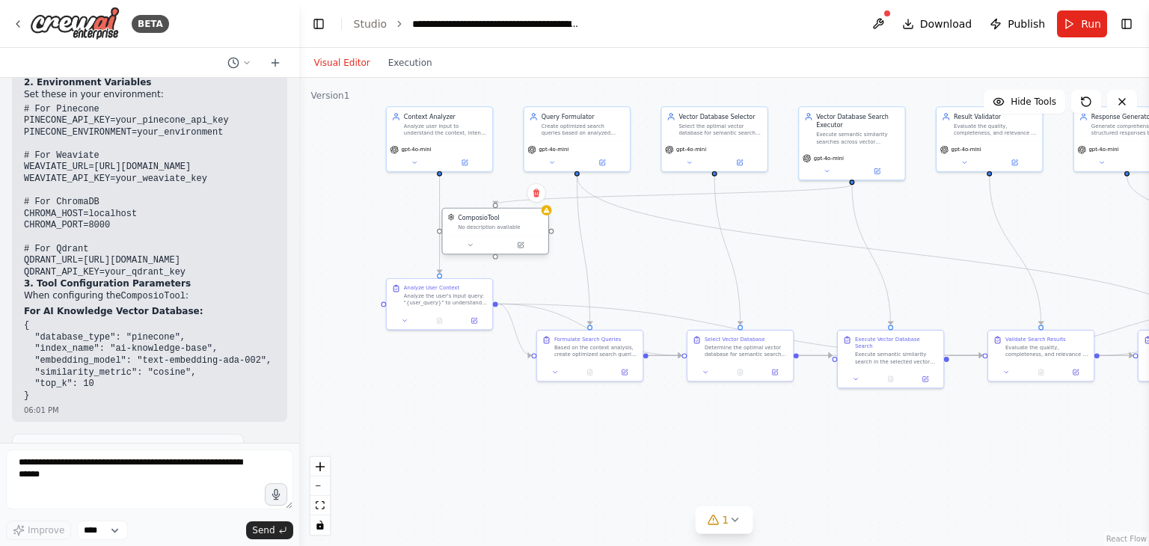
click at [487, 221] on div "ComposioTool" at bounding box center [478, 218] width 41 height 8
drag, startPoint x: 487, startPoint y: 221, endPoint x: 351, endPoint y: 213, distance: 136.4
click at [315, 214] on div ".deletable-edge-delete-btn { width: 20px; height: 20px; border: 0px solid #ffff…" at bounding box center [724, 312] width 850 height 468
click at [474, 222] on div "ComposioTool" at bounding box center [479, 219] width 41 height 8
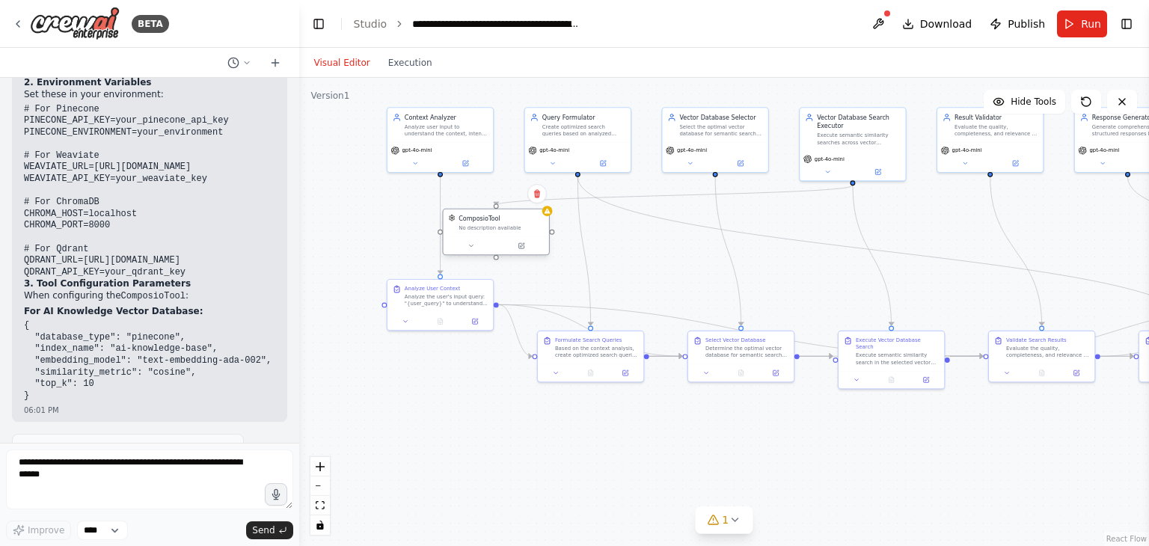
click at [512, 230] on div "No description available" at bounding box center [501, 228] width 85 height 7
click at [518, 247] on icon at bounding box center [520, 245] width 5 height 5
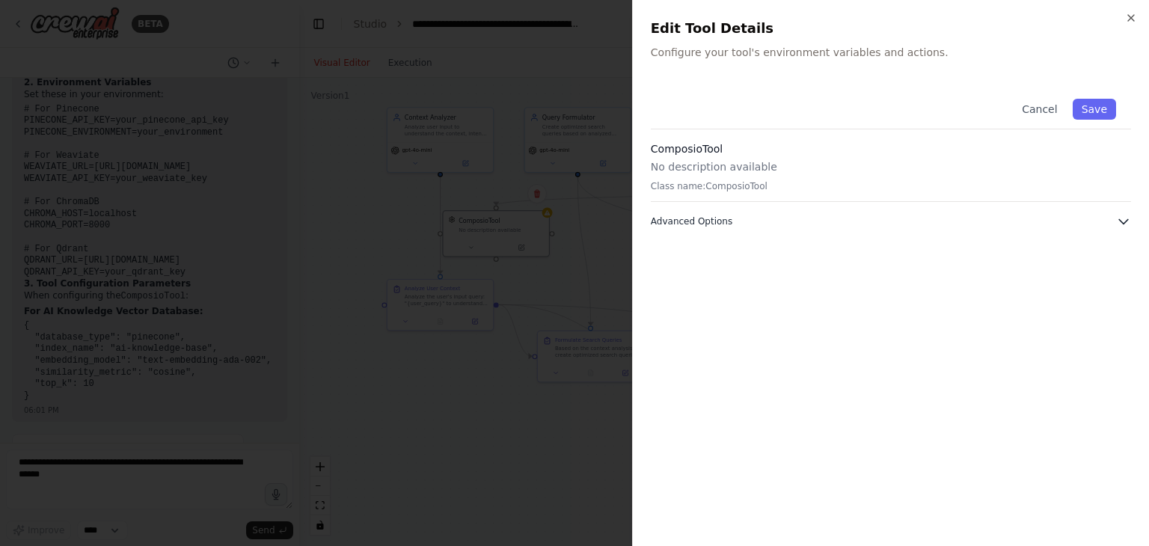
click at [746, 222] on button "Advanced Options" at bounding box center [891, 221] width 480 height 15
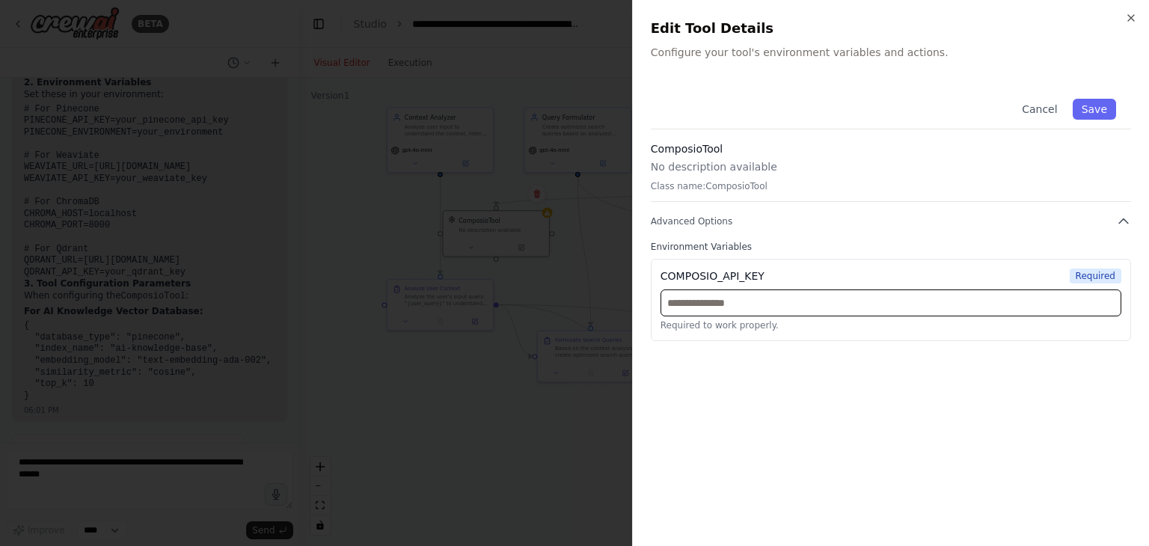
click at [740, 301] on input "text" at bounding box center [891, 303] width 461 height 27
type input "*"
type input "**********"
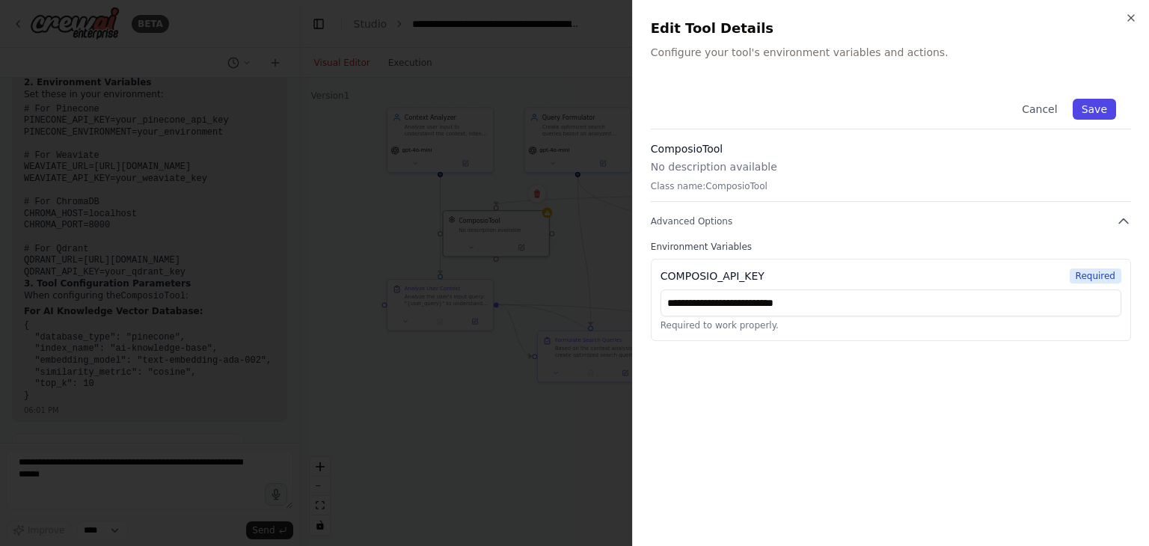
click at [1095, 104] on button "Save" at bounding box center [1094, 109] width 43 height 21
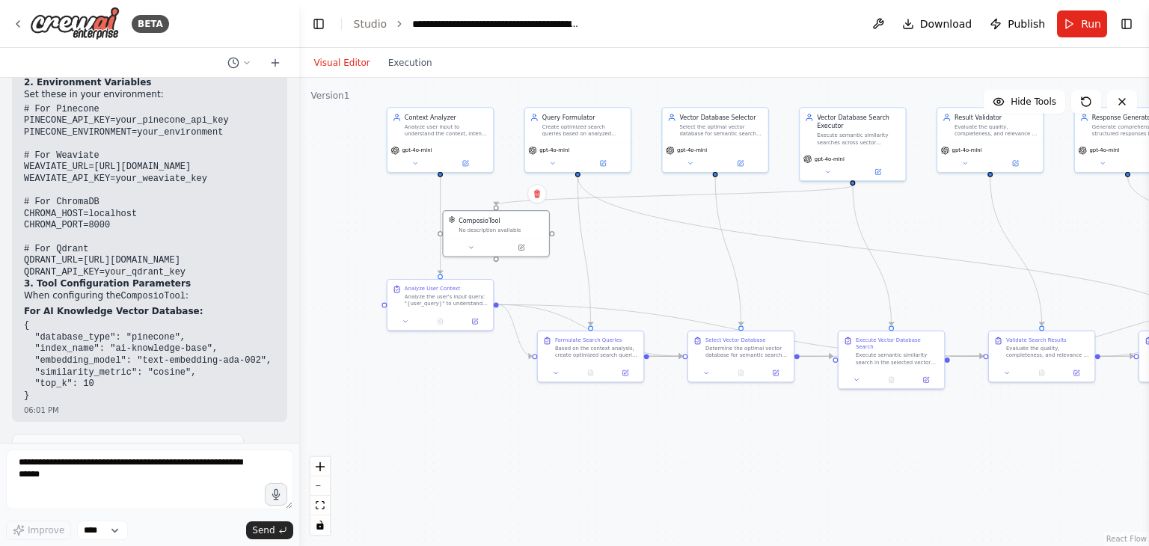
click at [796, 270] on div ".deletable-edge-delete-btn { width: 20px; height: 20px; border: 0px solid #ffff…" at bounding box center [724, 312] width 850 height 468
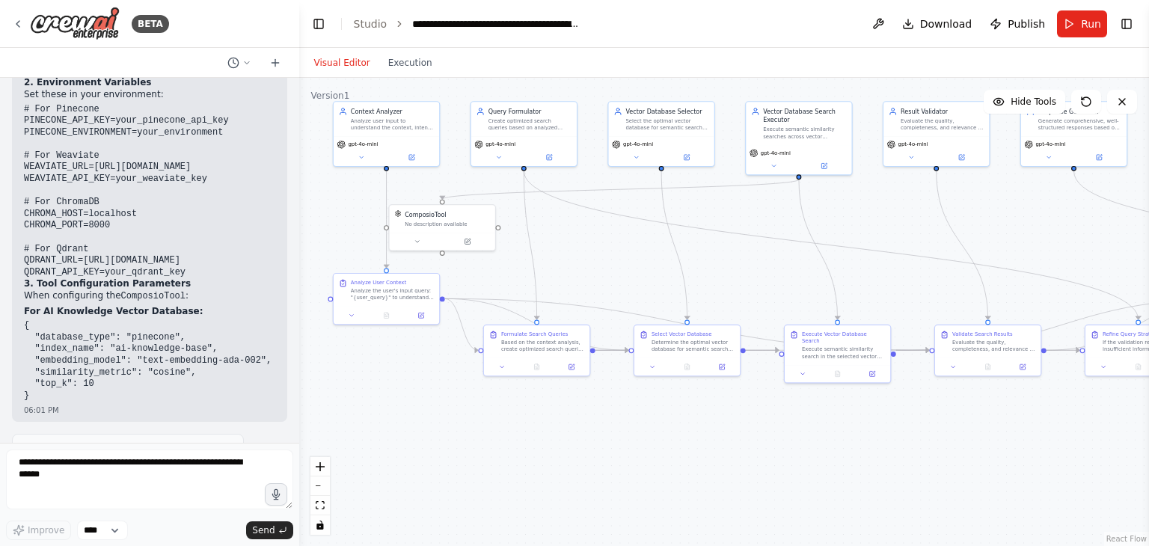
drag, startPoint x: 663, startPoint y: 246, endPoint x: 609, endPoint y: 240, distance: 54.2
click at [609, 240] on div ".deletable-edge-delete-btn { width: 20px; height: 20px; border: 0px solid #ffff…" at bounding box center [724, 312] width 850 height 468
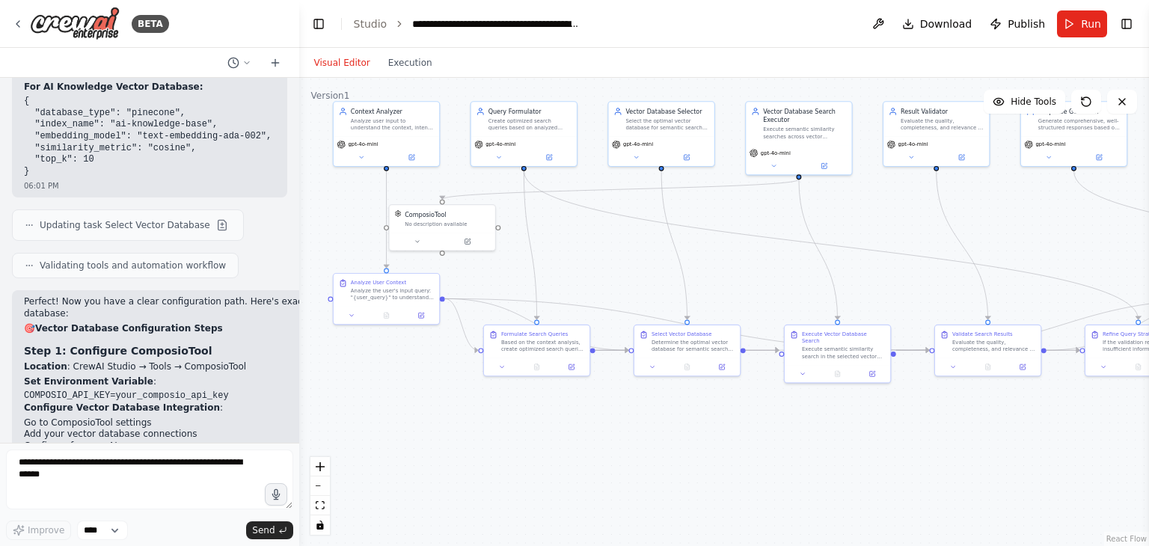
scroll to position [10590, 0]
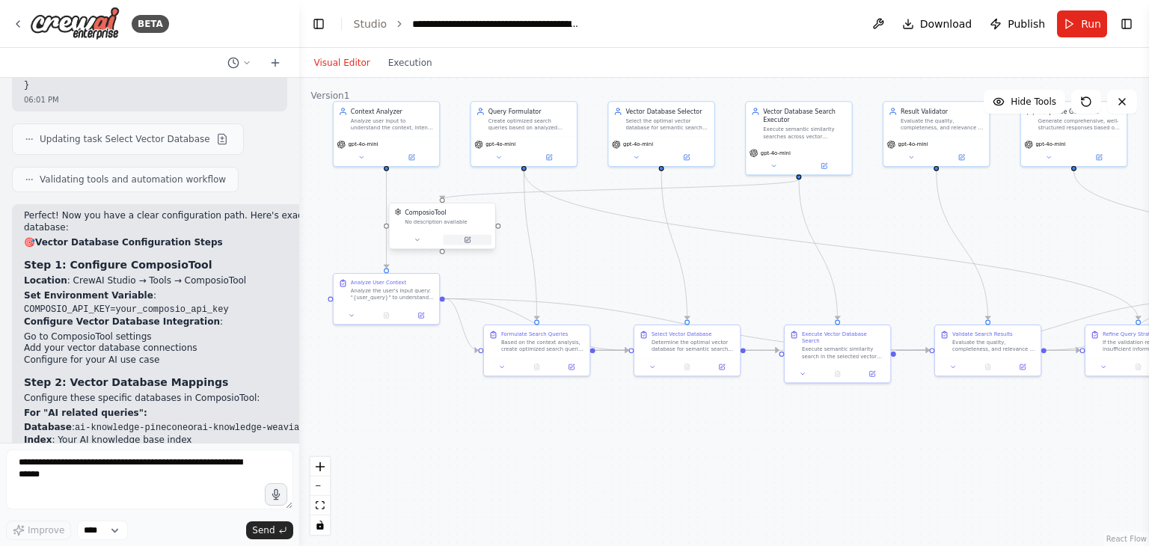
click at [470, 238] on icon at bounding box center [467, 239] width 7 height 7
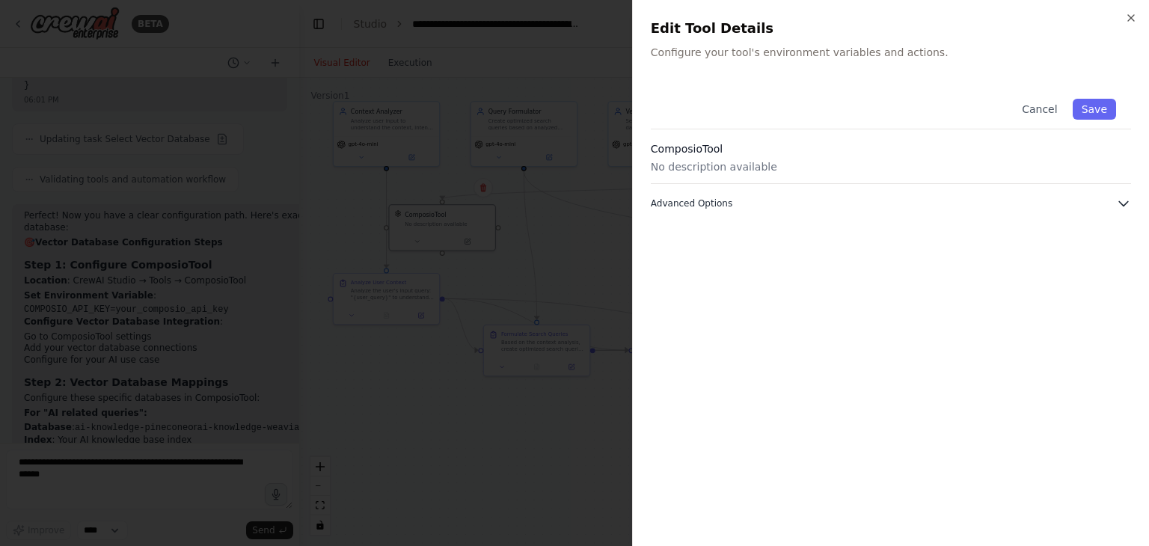
click at [702, 202] on span "Advanced Options" at bounding box center [692, 203] width 82 height 12
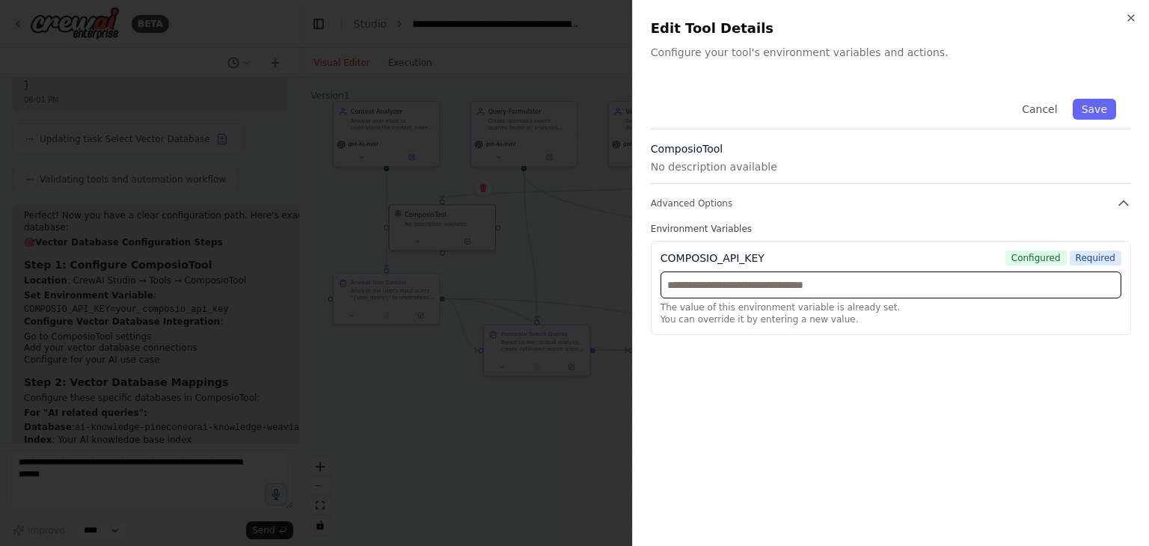
click at [772, 287] on input "text" at bounding box center [891, 285] width 461 height 27
click at [787, 418] on div "Cancel Save ComposioTool No description available Advanced Options Environment …" at bounding box center [891, 306] width 480 height 444
click at [438, 429] on div at bounding box center [574, 273] width 1149 height 546
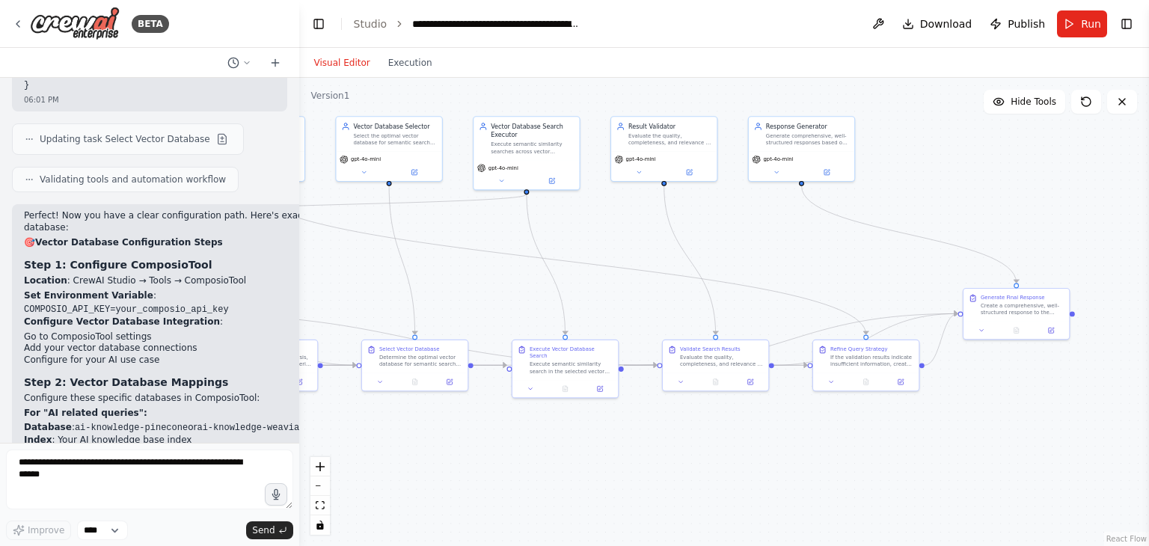
drag, startPoint x: 774, startPoint y: 221, endPoint x: 502, endPoint y: 236, distance: 272.7
click at [502, 236] on div ".deletable-edge-delete-btn { width: 20px; height: 20px; border: 0px solid #ffff…" at bounding box center [724, 312] width 850 height 468
click at [1125, 19] on button "Toggle Right Sidebar" at bounding box center [1126, 23] width 21 height 21
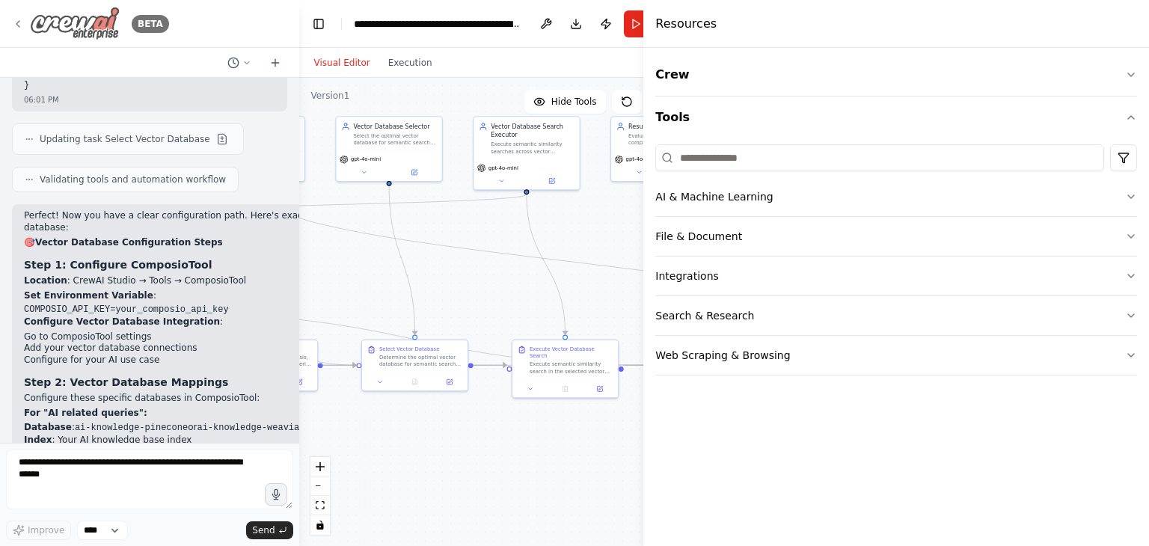
click at [21, 21] on icon at bounding box center [18, 24] width 12 height 12
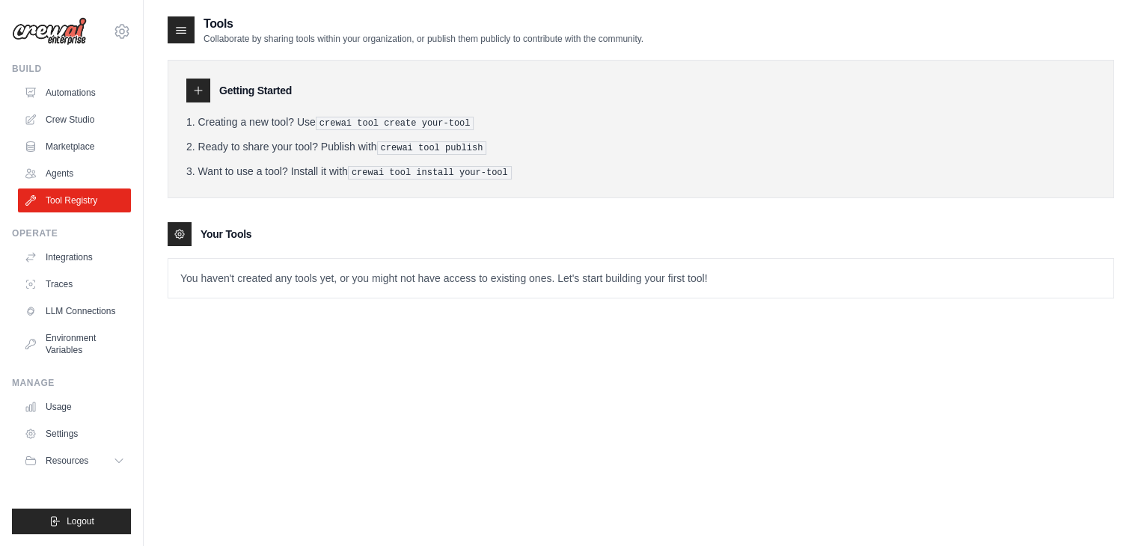
click at [373, 264] on p "You haven't created any tools yet, or you might not have access to existing one…" at bounding box center [640, 278] width 945 height 39
click at [118, 28] on icon at bounding box center [122, 31] width 18 height 18
click at [305, 399] on div "Tools Collaborate by sharing tools within your organization, or publish them pu…" at bounding box center [641, 288] width 946 height 546
click at [60, 258] on link "Integrations" at bounding box center [75, 257] width 113 height 24
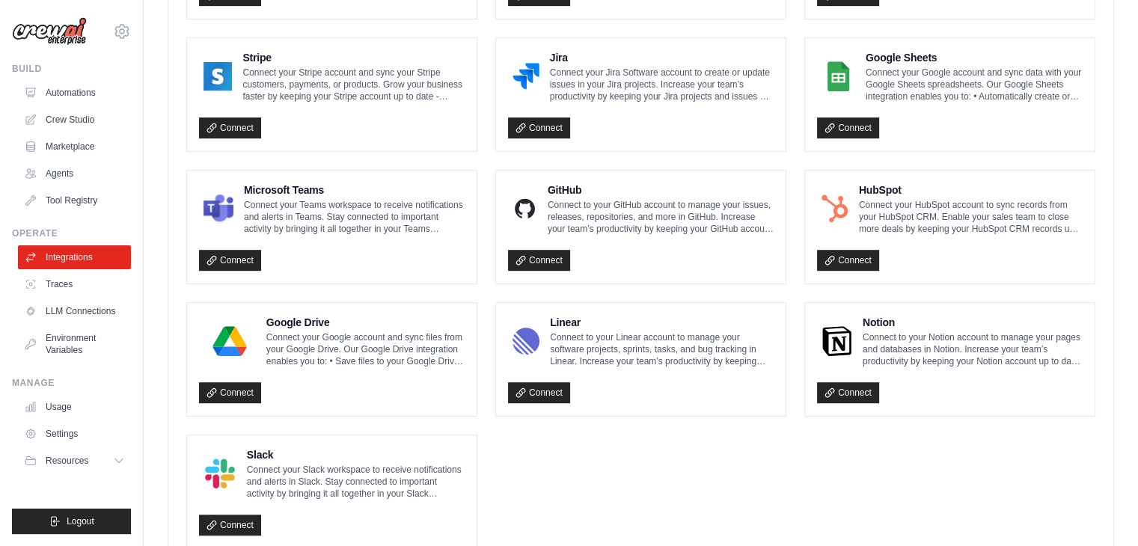
scroll to position [783, 0]
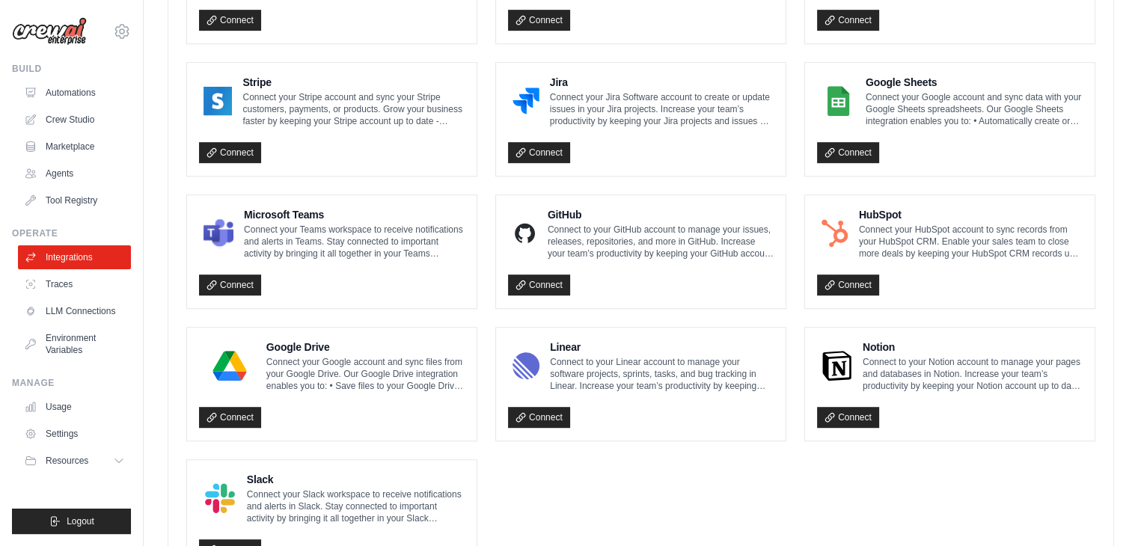
click at [661, 488] on ul "Box Connect to your Box account to access, create, and update files in Box. Inc…" at bounding box center [640, 119] width 909 height 909
click at [658, 494] on ul "Box Connect to your Box account to access, create, and update files in Box. Inc…" at bounding box center [640, 119] width 909 height 909
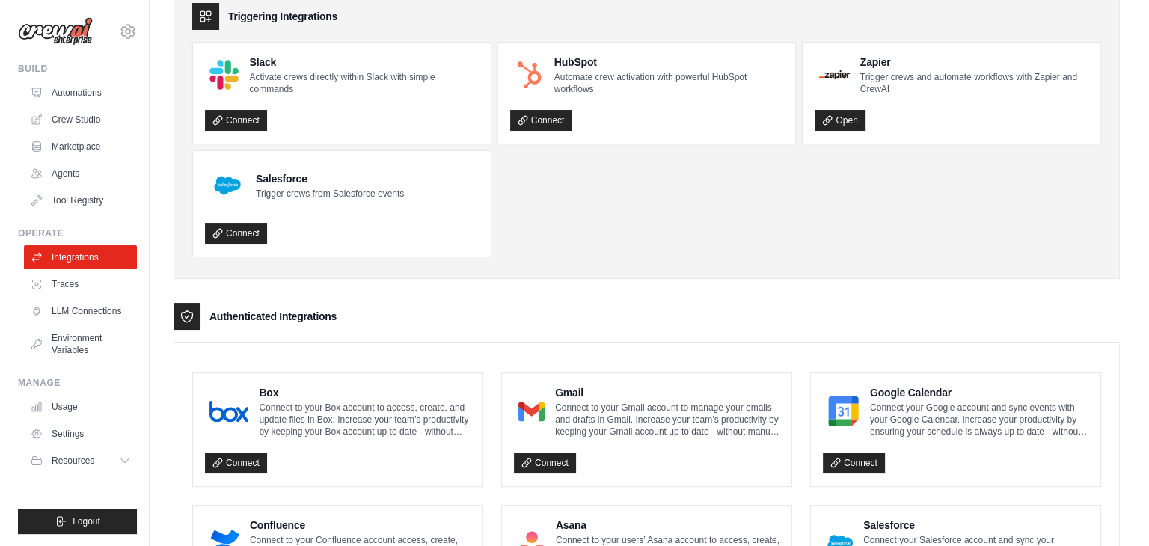
scroll to position [0, 0]
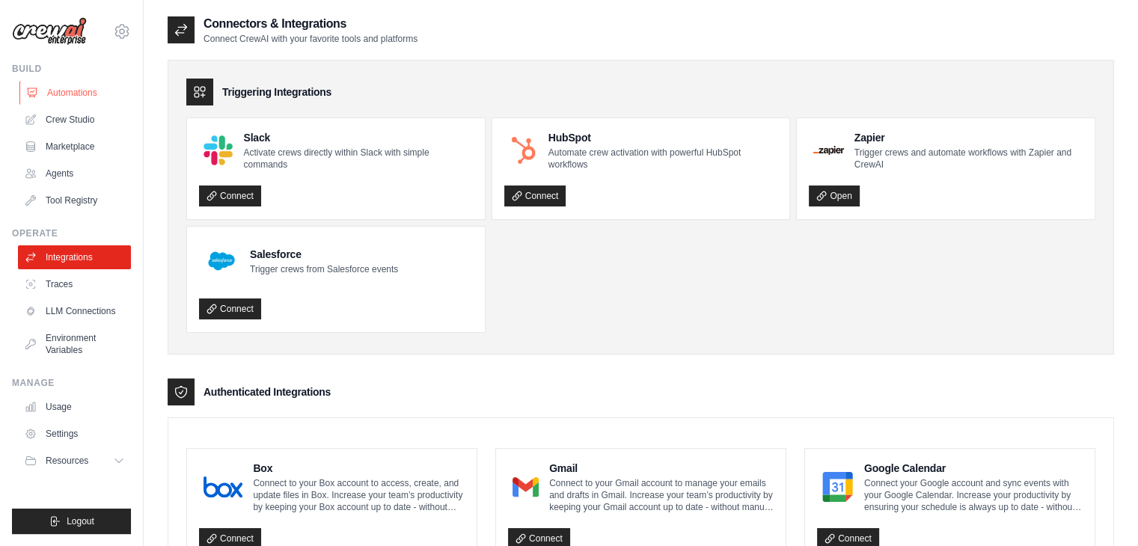
click at [69, 97] on link "Automations" at bounding box center [75, 93] width 113 height 24
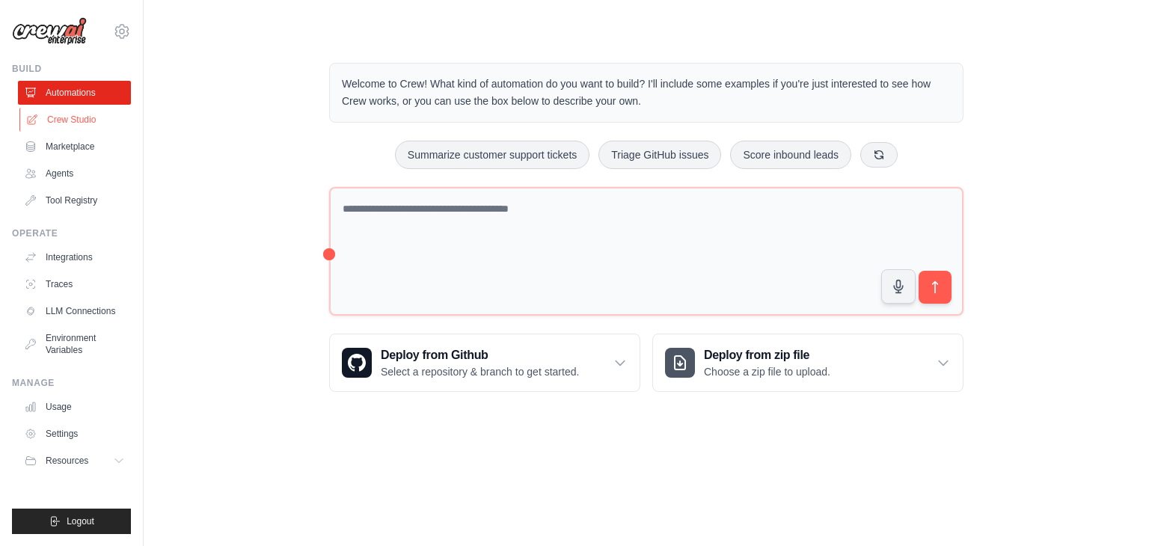
click at [67, 111] on link "Crew Studio" at bounding box center [75, 120] width 113 height 24
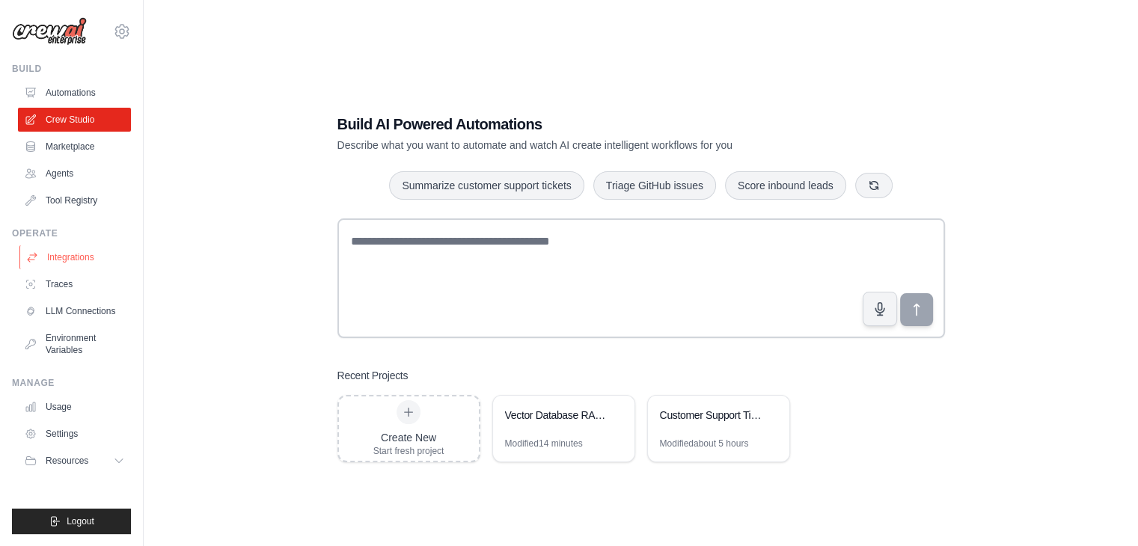
click at [82, 257] on link "Integrations" at bounding box center [75, 257] width 113 height 24
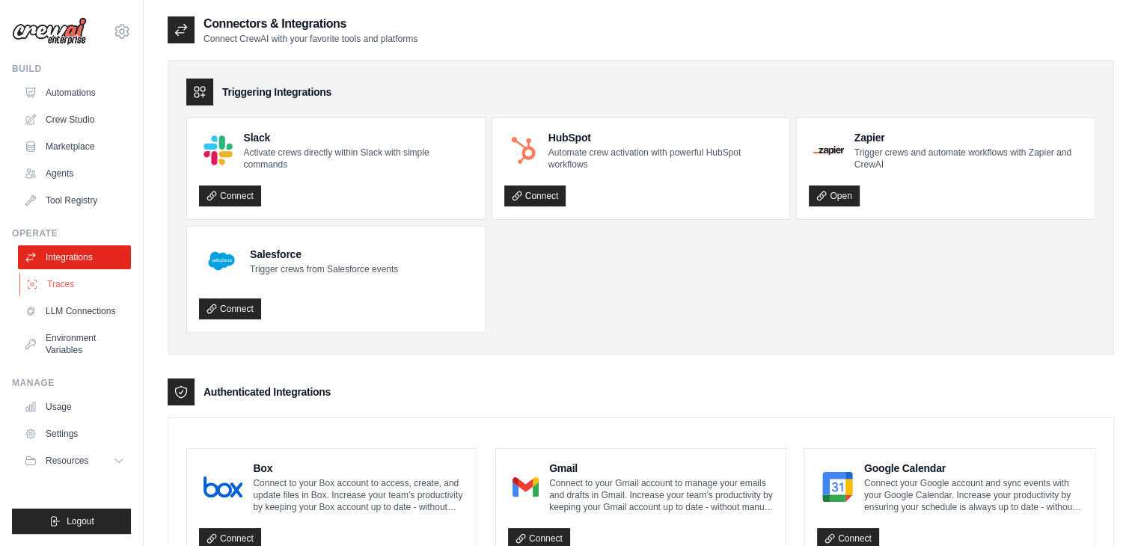
click at [42, 282] on link "Traces" at bounding box center [75, 284] width 113 height 24
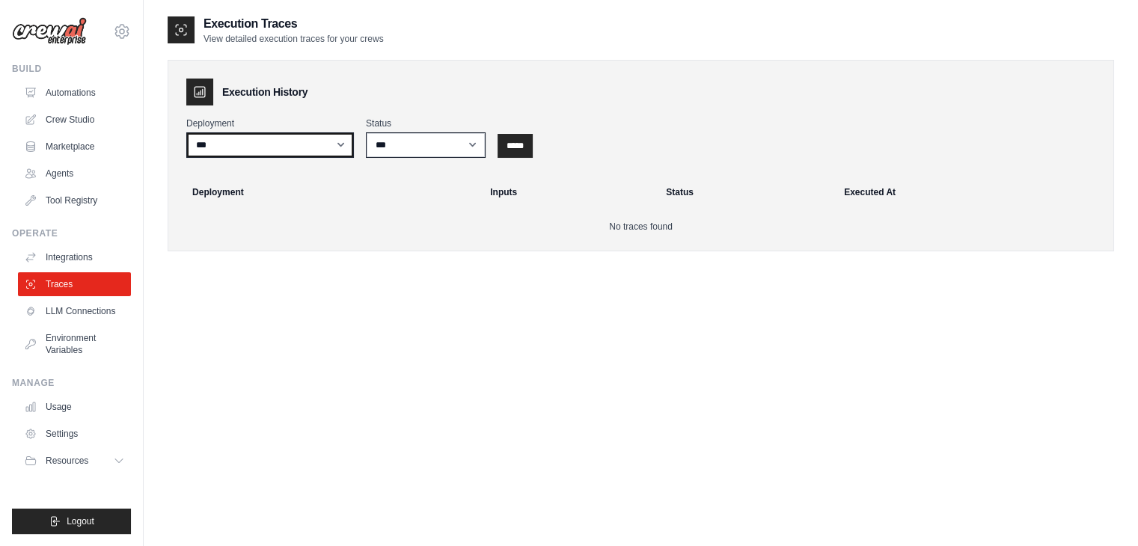
click at [266, 144] on select "***" at bounding box center [270, 144] width 168 height 25
drag, startPoint x: 266, startPoint y: 144, endPoint x: 282, endPoint y: 144, distance: 15.7
click at [266, 144] on select "***" at bounding box center [270, 144] width 168 height 25
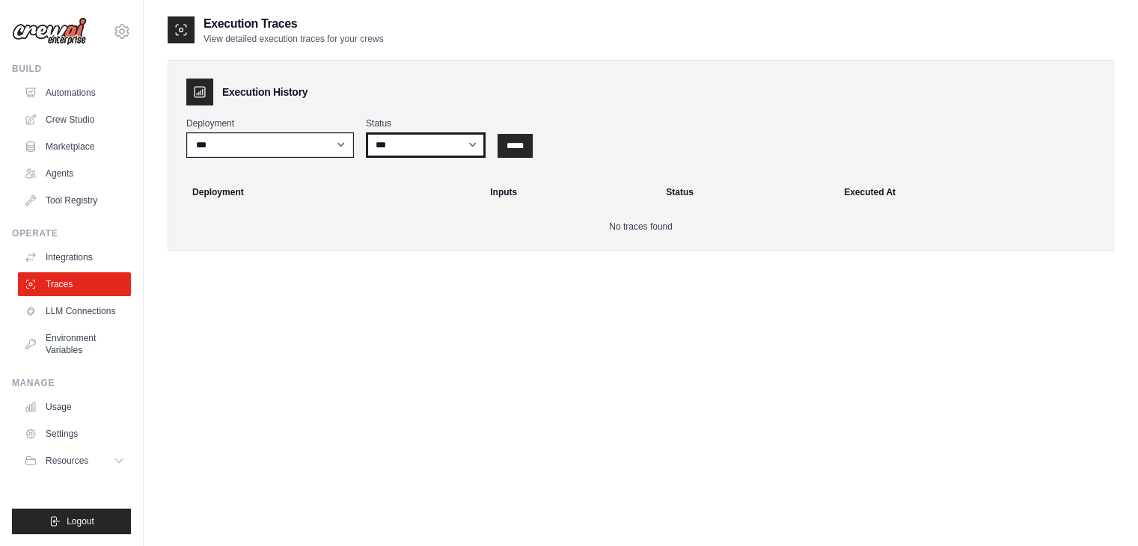
click at [395, 153] on select "*** ********* ******* *****" at bounding box center [426, 144] width 120 height 25
click at [259, 330] on div "Execution Traces View detailed execution traces for your crews Execution Histor…" at bounding box center [641, 288] width 946 height 546
click at [73, 345] on link "Environment Variables" at bounding box center [75, 344] width 113 height 36
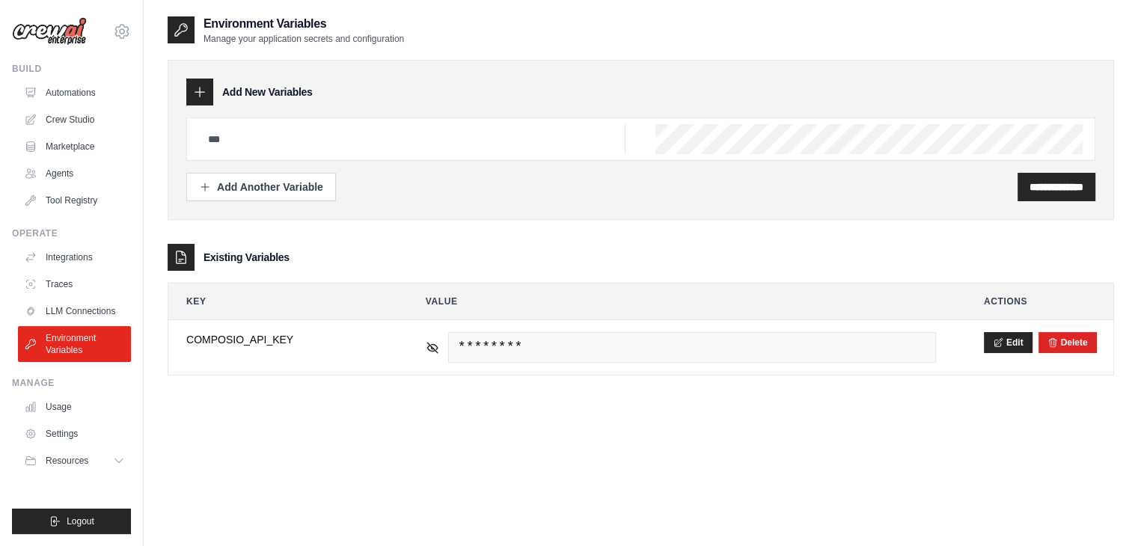
click at [577, 390] on div "**********" at bounding box center [641, 207] width 946 height 385
click at [69, 279] on link "Traces" at bounding box center [75, 284] width 113 height 24
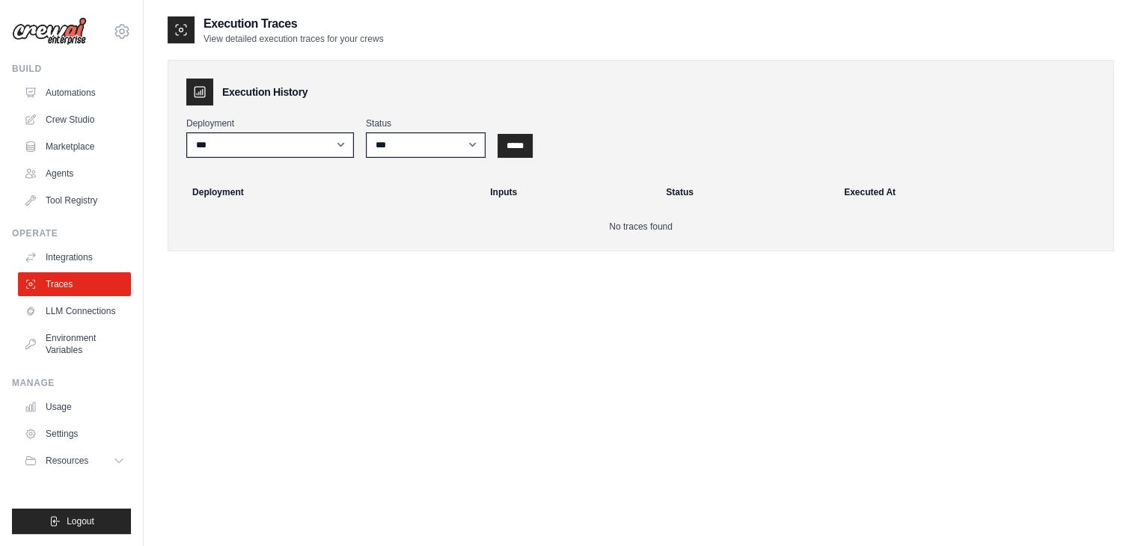
click at [54, 34] on img at bounding box center [49, 31] width 75 height 28
click at [22, 34] on img at bounding box center [49, 31] width 75 height 28
click at [58, 28] on img at bounding box center [49, 31] width 75 height 28
click at [30, 97] on icon at bounding box center [33, 92] width 10 height 9
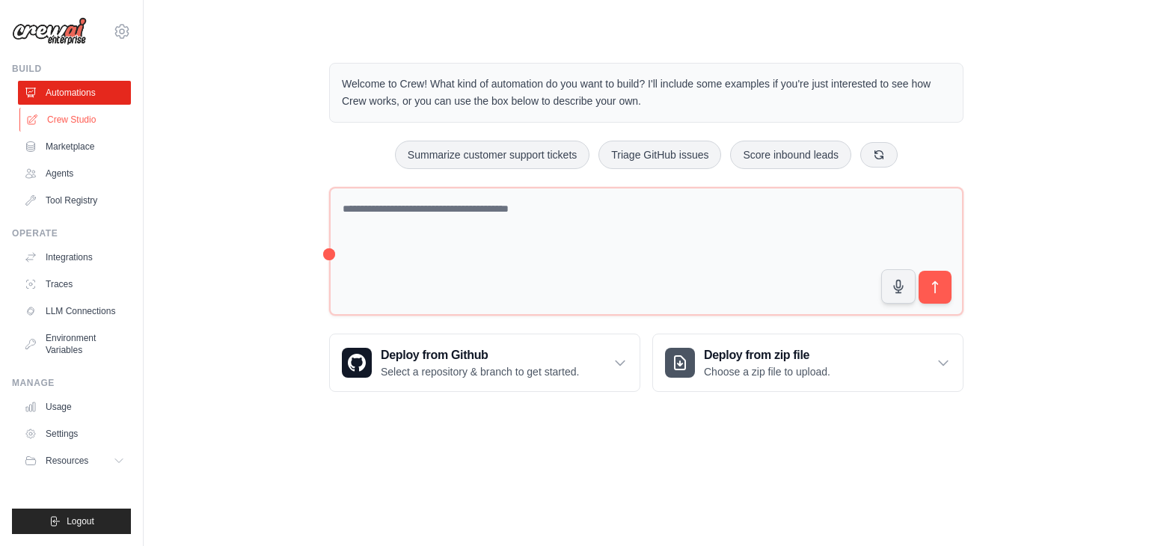
click at [74, 120] on link "Crew Studio" at bounding box center [75, 120] width 113 height 24
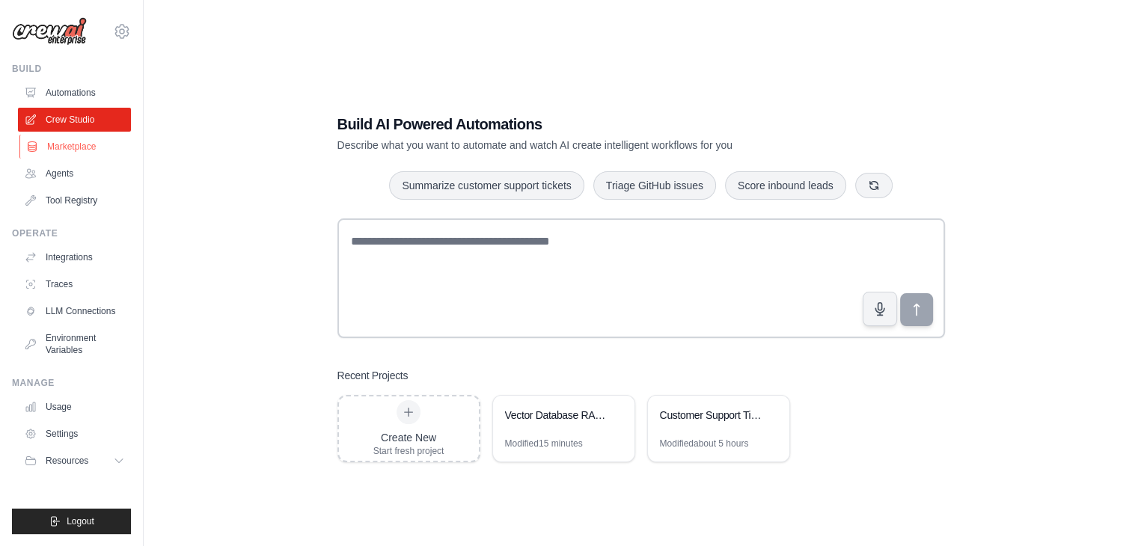
click at [78, 144] on link "Marketplace" at bounding box center [75, 147] width 113 height 24
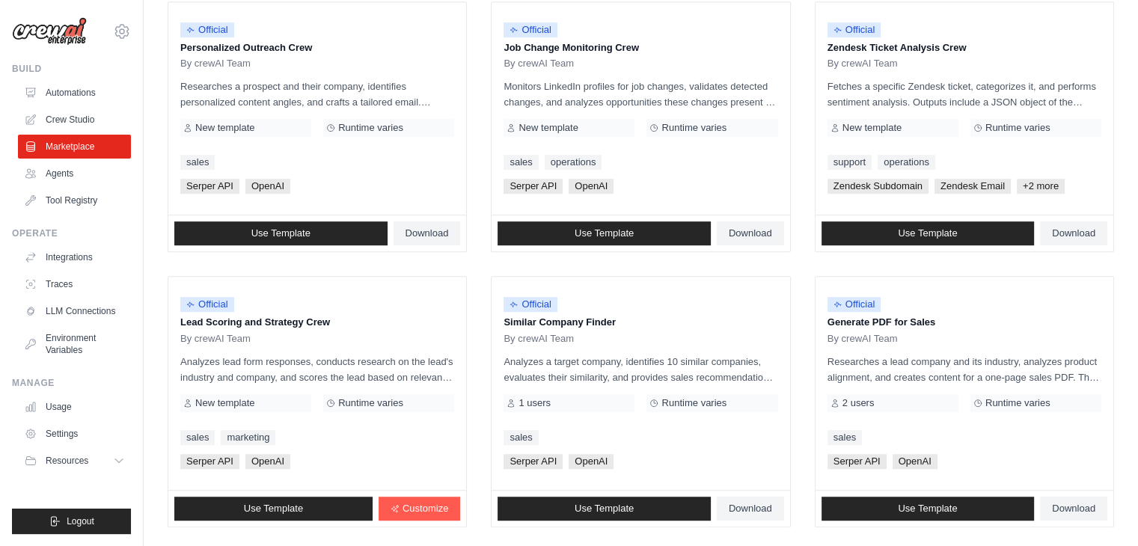
scroll to position [838, 0]
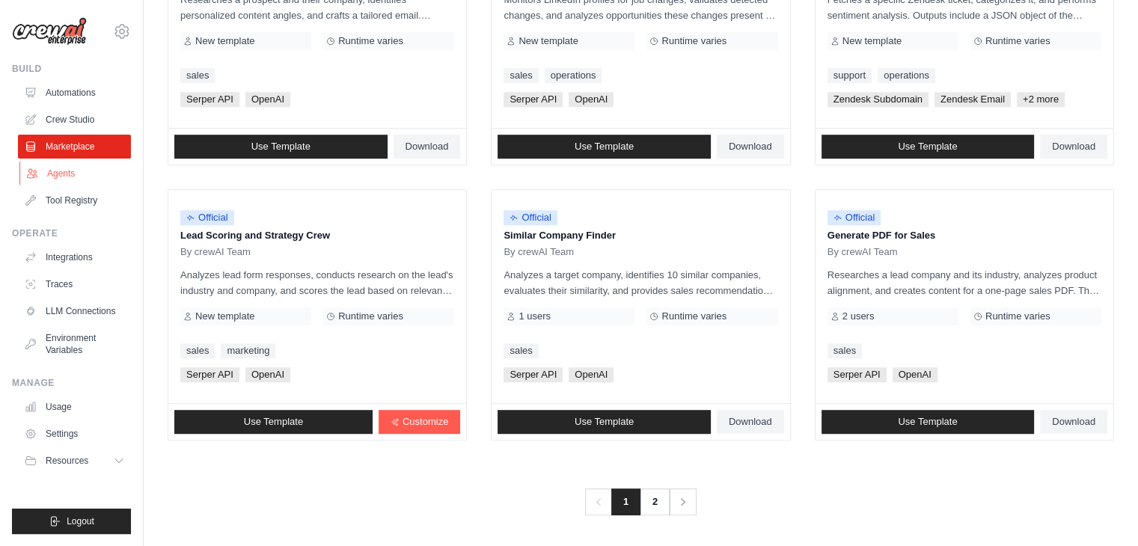
click at [80, 169] on link "Agents" at bounding box center [75, 174] width 113 height 24
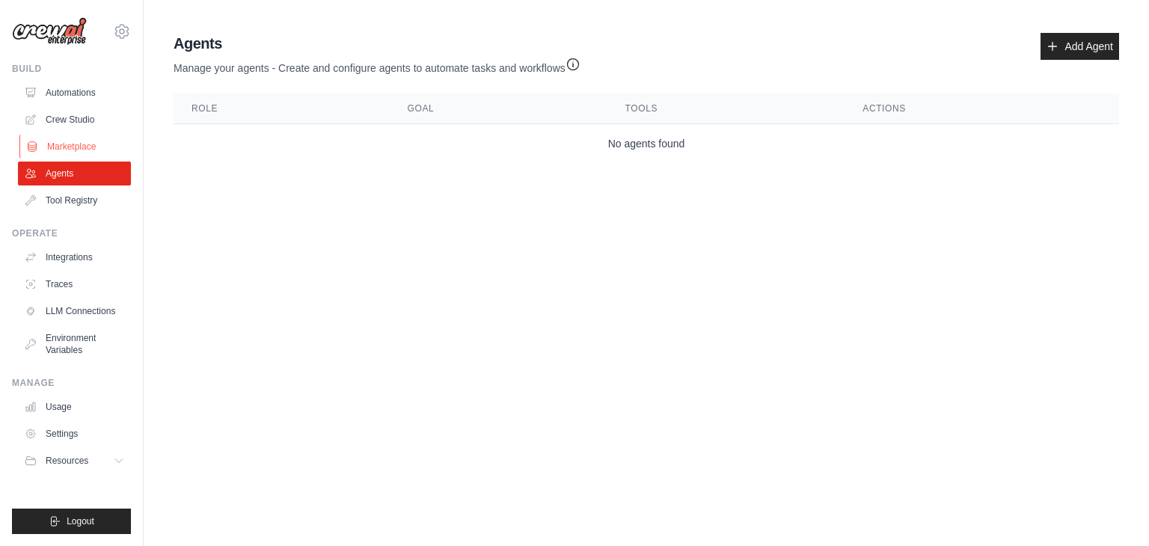
click at [88, 147] on link "Marketplace" at bounding box center [75, 147] width 113 height 24
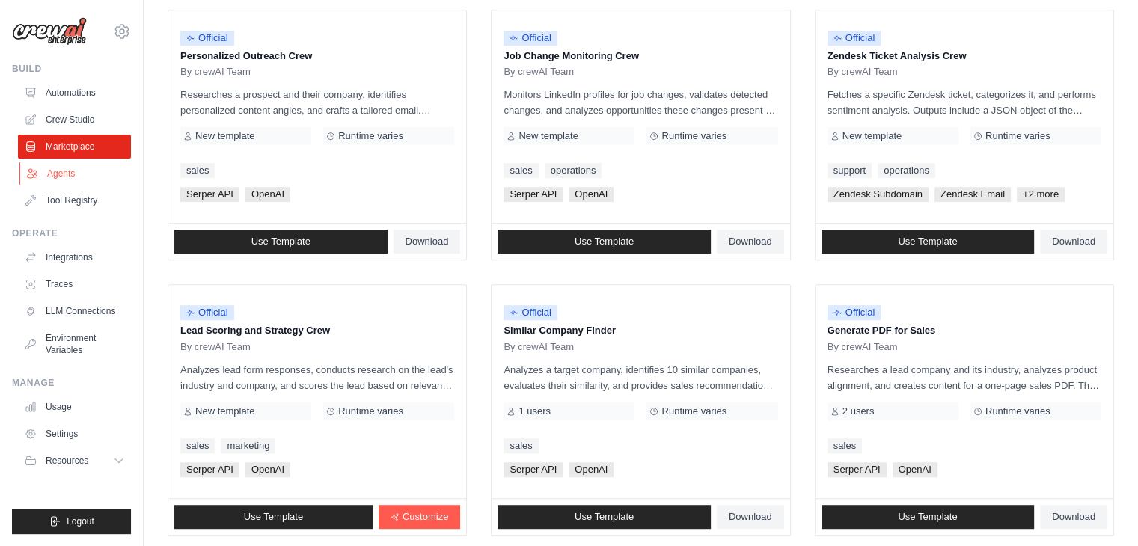
scroll to position [598, 0]
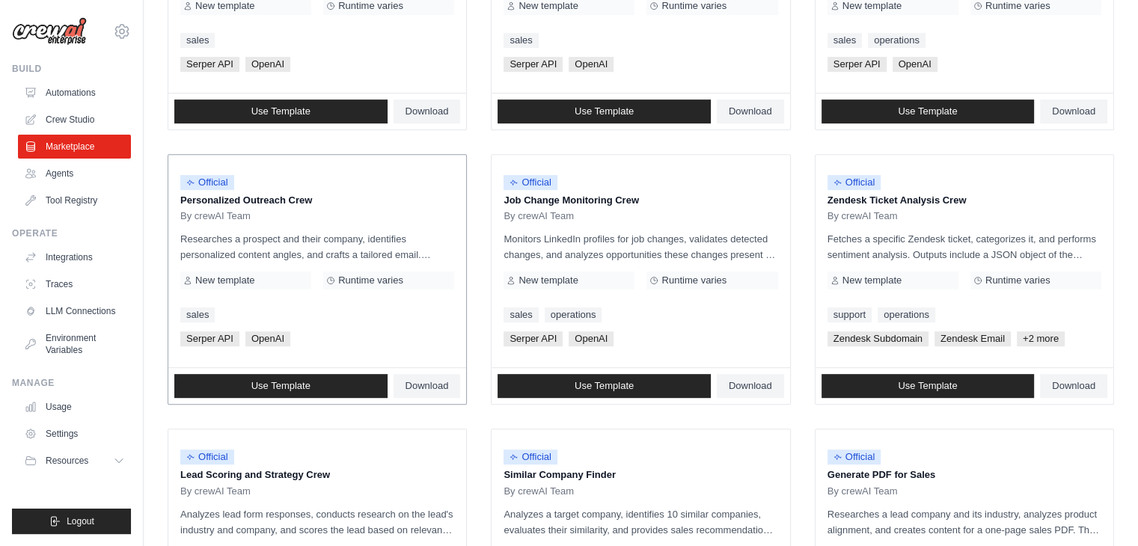
drag, startPoint x: 263, startPoint y: 278, endPoint x: 278, endPoint y: 278, distance: 14.2
click at [263, 278] on div "New template" at bounding box center [245, 281] width 131 height 18
click at [358, 242] on p "Researches a prospect and their company, identifies personalized content angles…" at bounding box center [317, 246] width 274 height 31
click at [249, 254] on p "Researches a prospect and their company, identifies personalized content angles…" at bounding box center [317, 246] width 274 height 31
click at [200, 296] on div "Official Personalized Outreach Crew By crewAI Team Researches a prospect and th…" at bounding box center [317, 261] width 298 height 213
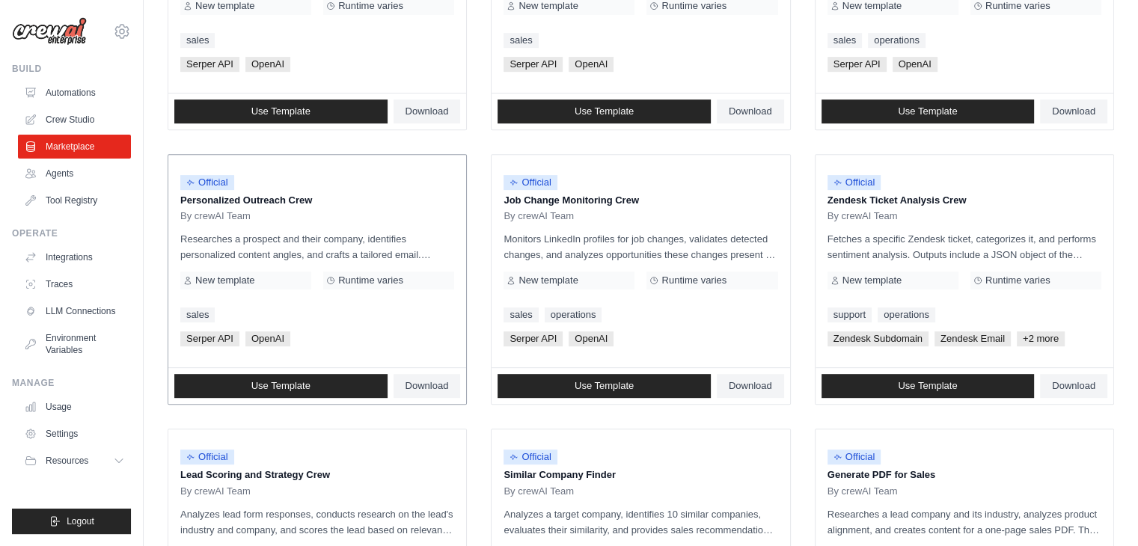
click at [197, 307] on link "sales" at bounding box center [197, 314] width 34 height 15
drag, startPoint x: 200, startPoint y: 239, endPoint x: 200, endPoint y: 186, distance: 52.4
click at [200, 237] on p "Researches a prospect and their company, identifies personalized content angles…" at bounding box center [317, 246] width 274 height 31
click at [200, 179] on span "Official" at bounding box center [207, 182] width 54 height 15
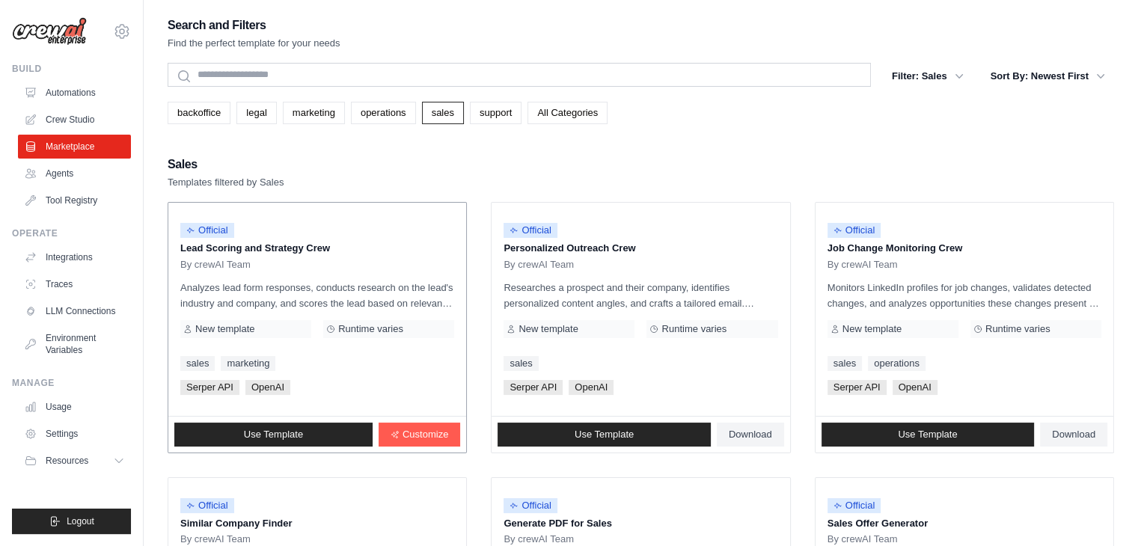
click at [203, 225] on span "Official" at bounding box center [207, 230] width 54 height 15
click at [209, 260] on span "By crewAI Team" at bounding box center [215, 265] width 70 height 12
click at [215, 328] on span "New template" at bounding box center [224, 329] width 59 height 12
click at [370, 326] on span "Runtime varies" at bounding box center [370, 329] width 65 height 12
click at [344, 359] on div "sales marketing" at bounding box center [317, 363] width 274 height 15
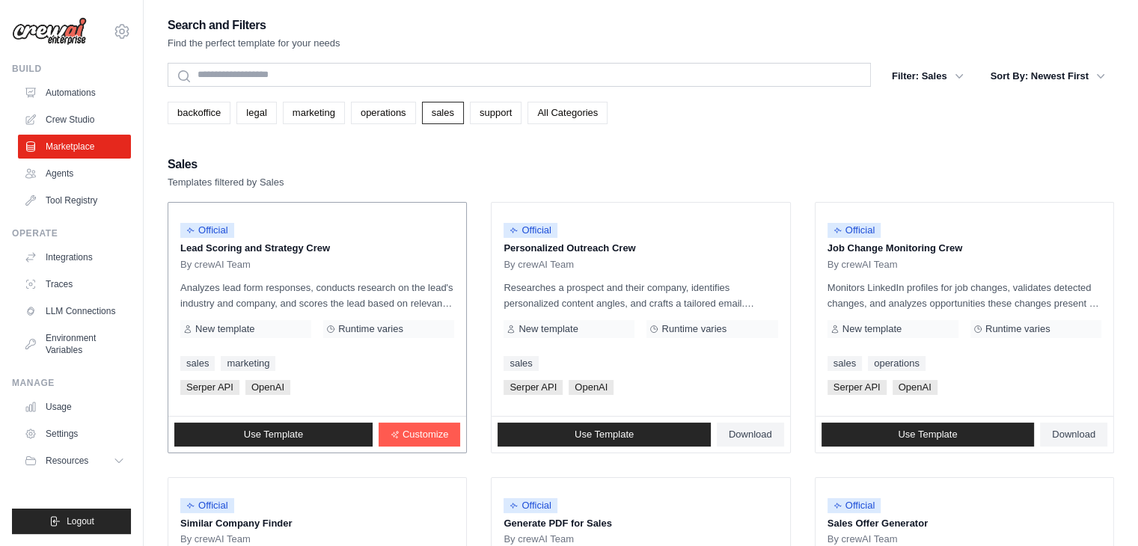
click at [399, 364] on div "sales marketing" at bounding box center [317, 363] width 274 height 15
click at [421, 431] on span "Customize" at bounding box center [425, 435] width 46 height 12
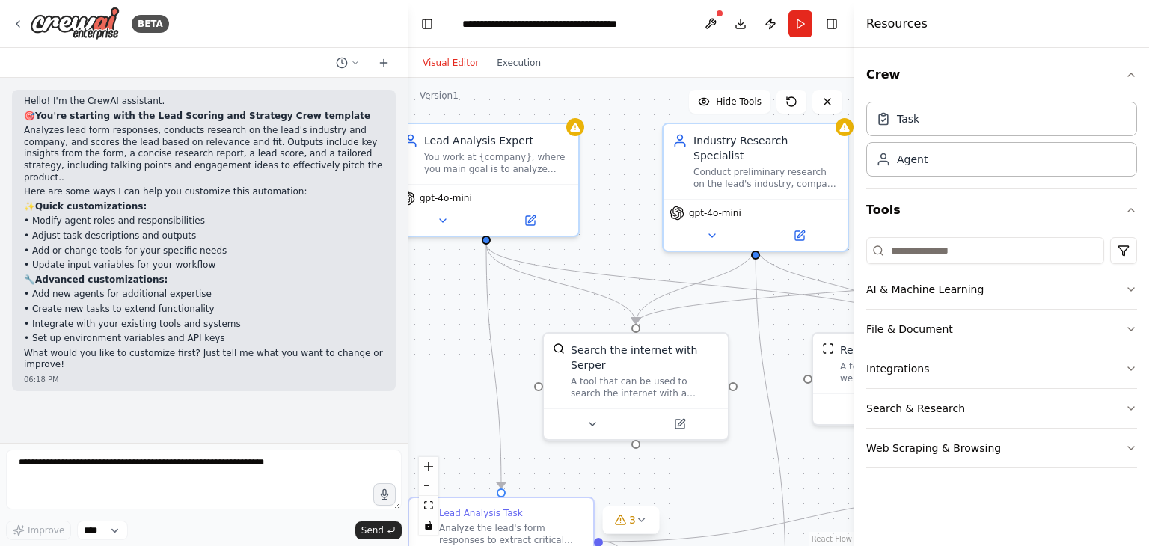
drag, startPoint x: 644, startPoint y: 52, endPoint x: 854, endPoint y: 106, distance: 217.2
click at [854, 106] on div at bounding box center [857, 273] width 6 height 546
click at [836, 22] on button "Toggle Right Sidebar" at bounding box center [831, 23] width 21 height 21
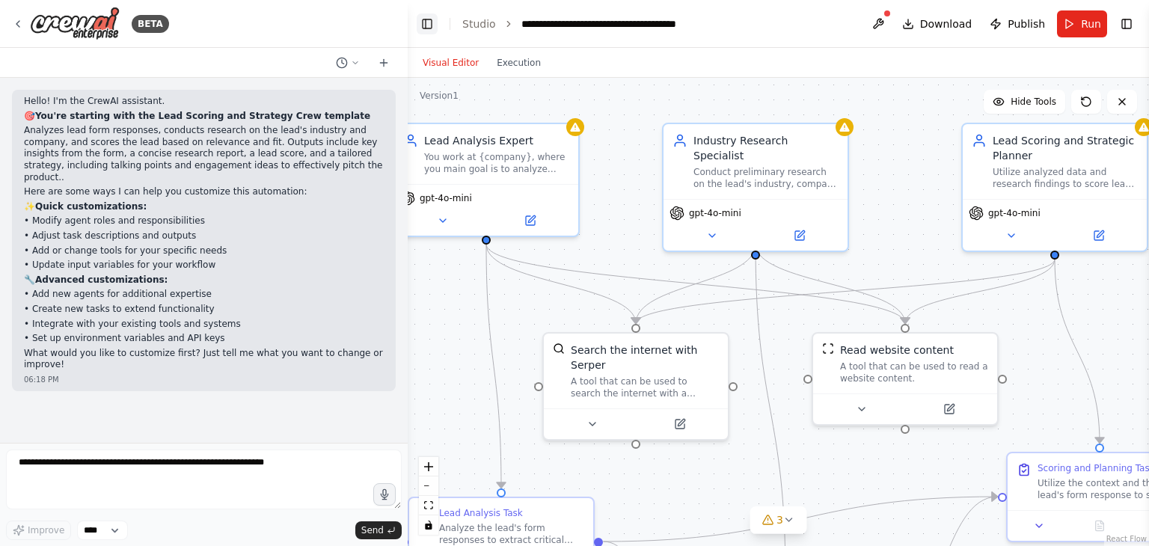
click at [426, 28] on button "Toggle Left Sidebar" at bounding box center [427, 23] width 21 height 21
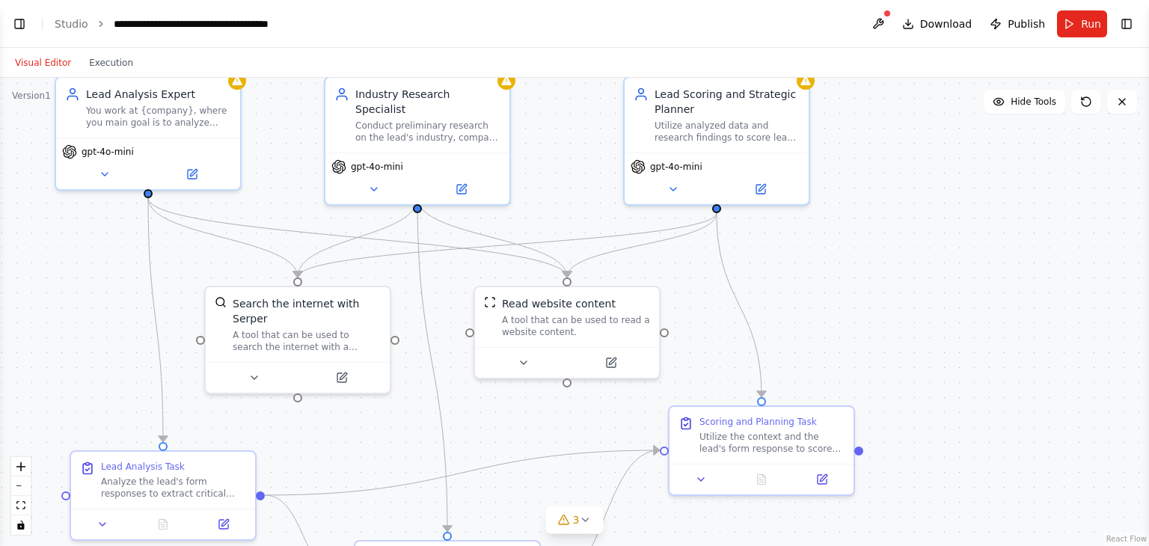
drag, startPoint x: 471, startPoint y: 221, endPoint x: 554, endPoint y: 159, distance: 103.2
click at [554, 159] on div ".deletable-edge-delete-btn { width: 20px; height: 20px; border: 0px solid #ffff…" at bounding box center [574, 312] width 1149 height 468
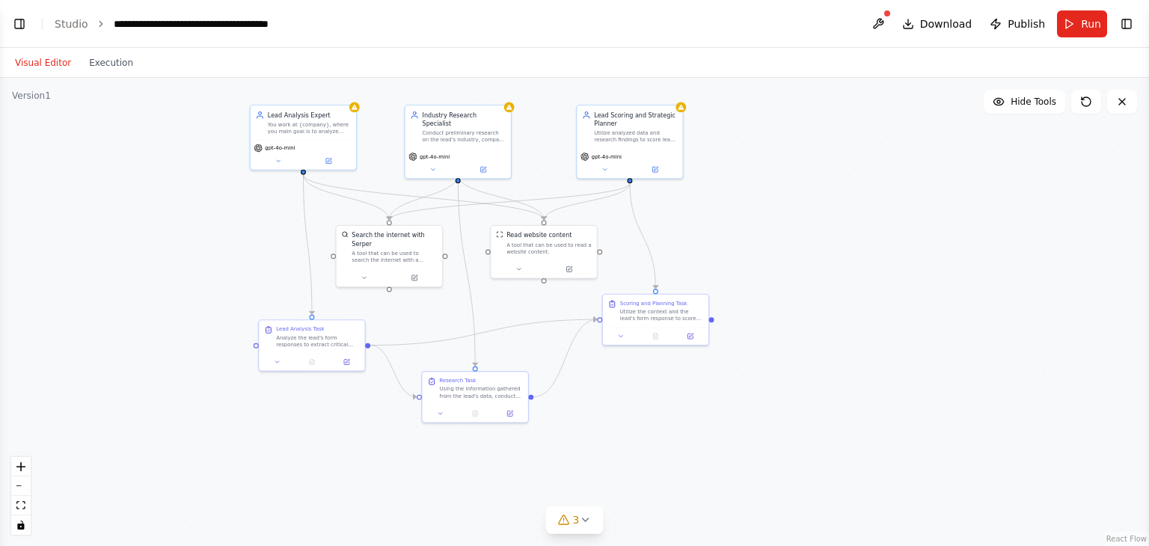
drag, startPoint x: 853, startPoint y: 252, endPoint x: 827, endPoint y: 246, distance: 26.1
click at [827, 246] on div ".deletable-edge-delete-btn { width: 20px; height: 20px; border: 0px solid #ffff…" at bounding box center [574, 312] width 1149 height 468
click at [70, 25] on link "Studio" at bounding box center [72, 24] width 34 height 12
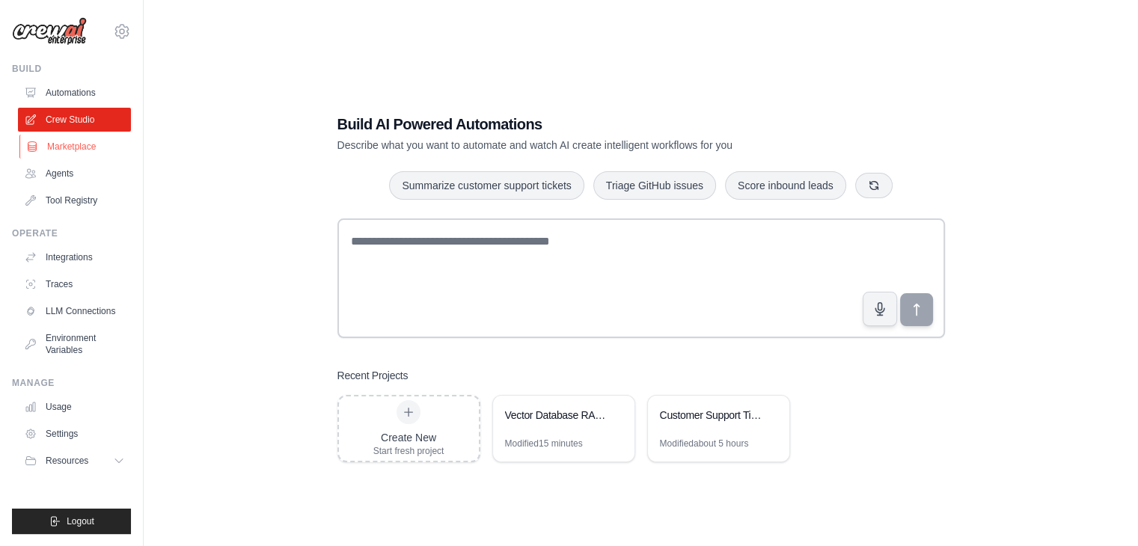
click at [78, 142] on link "Marketplace" at bounding box center [75, 147] width 113 height 24
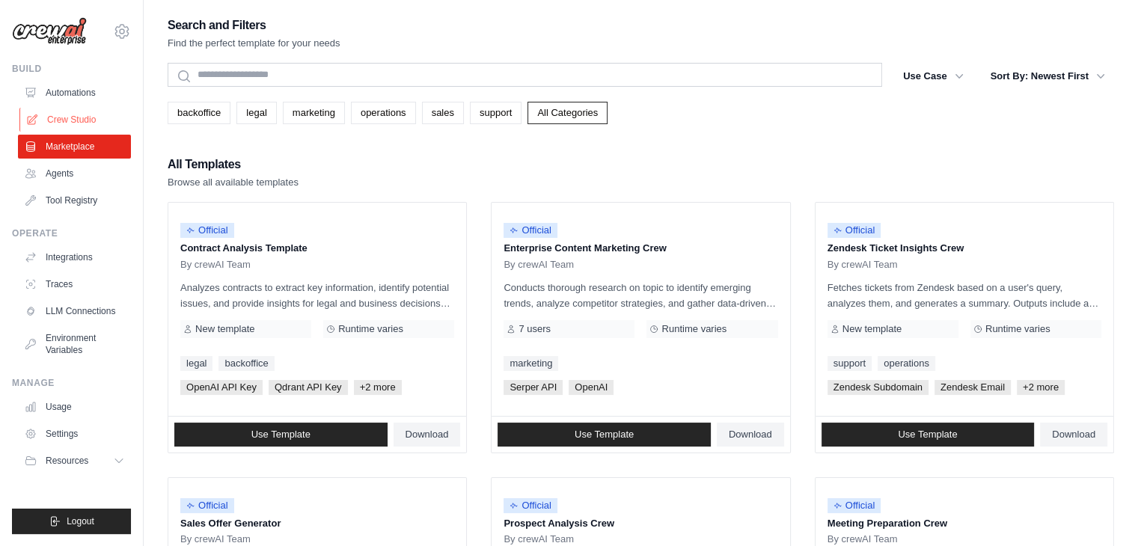
click at [70, 117] on link "Crew Studio" at bounding box center [75, 120] width 113 height 24
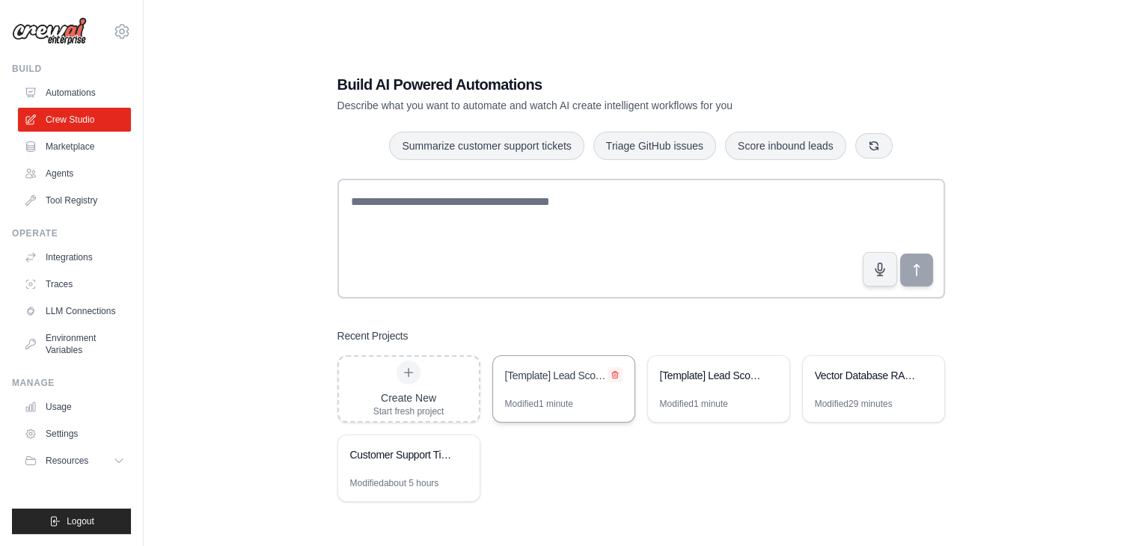
click at [613, 375] on icon at bounding box center [614, 374] width 9 height 9
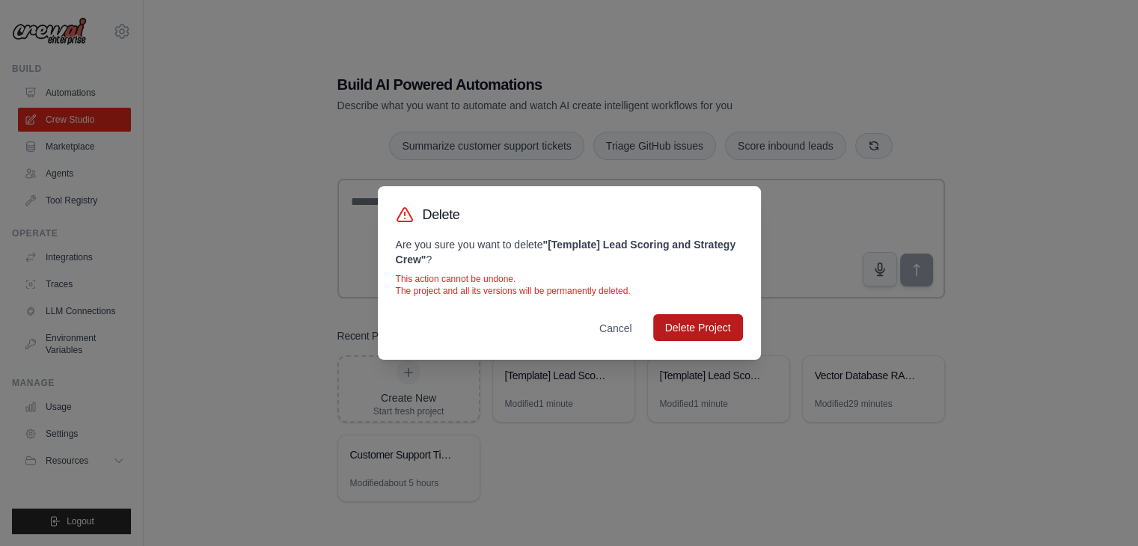
click at [715, 319] on button "Delete Project" at bounding box center [698, 327] width 90 height 27
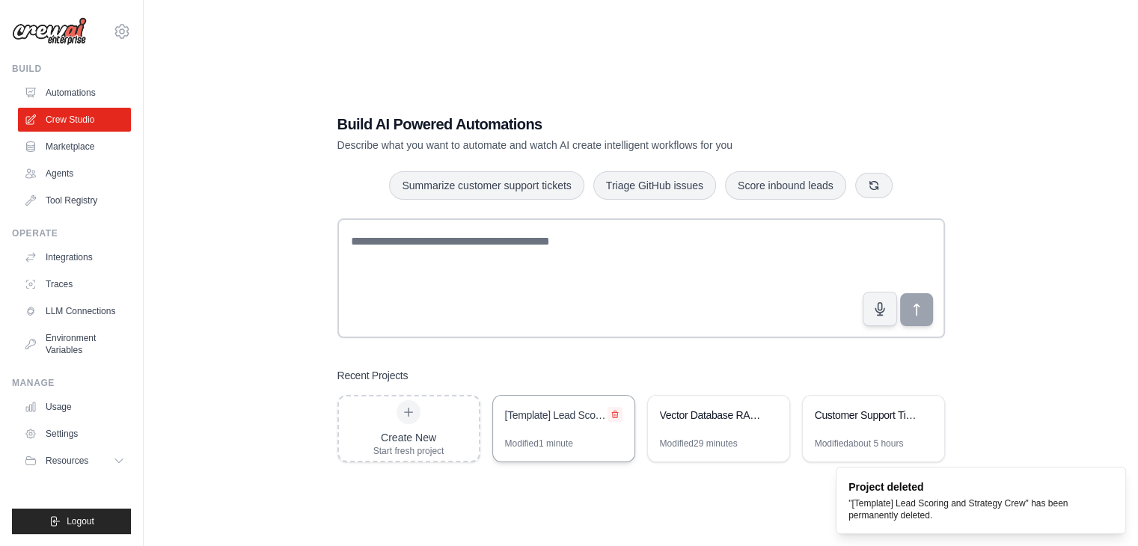
click at [611, 414] on icon at bounding box center [614, 414] width 9 height 9
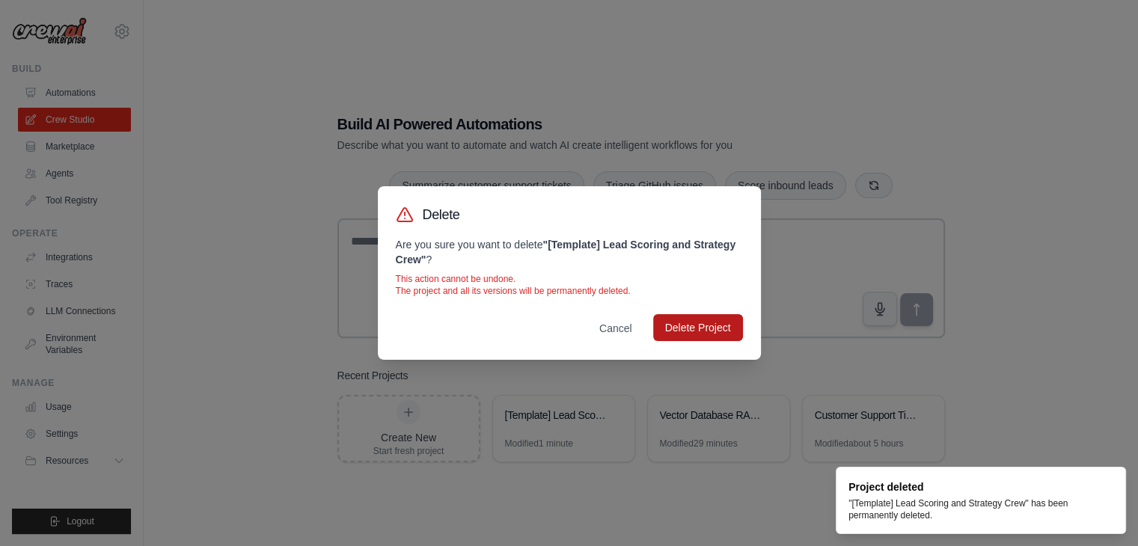
click at [717, 319] on button "Delete Project" at bounding box center [698, 327] width 90 height 27
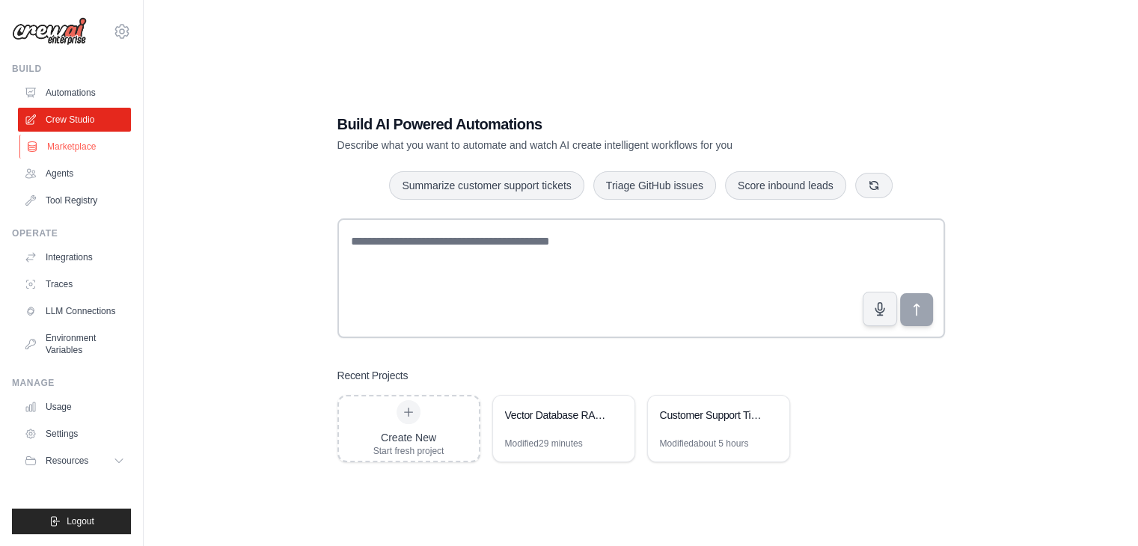
click at [74, 147] on link "Marketplace" at bounding box center [75, 147] width 113 height 24
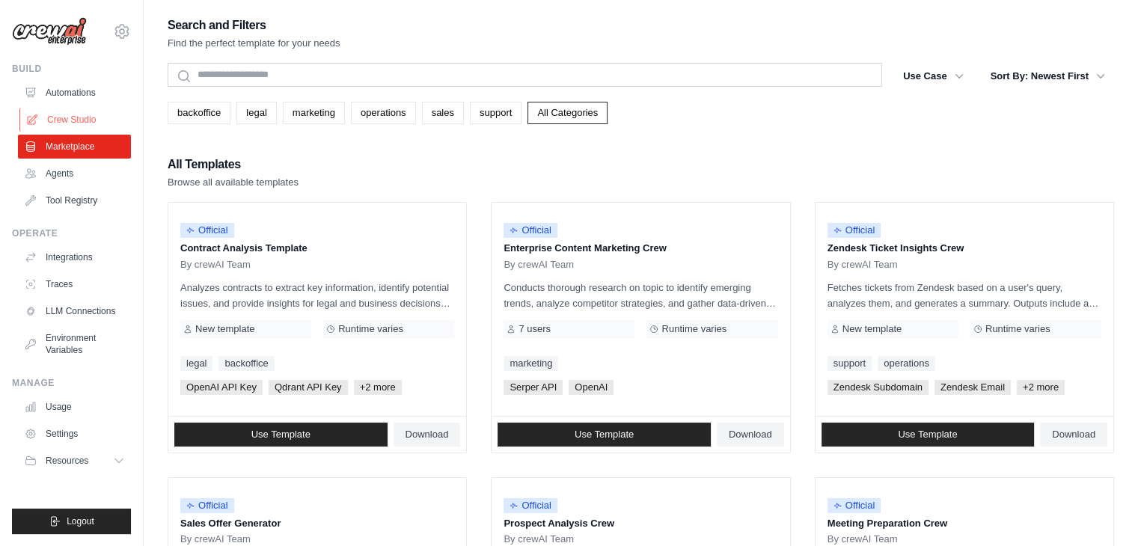
click at [66, 115] on link "Crew Studio" at bounding box center [75, 120] width 113 height 24
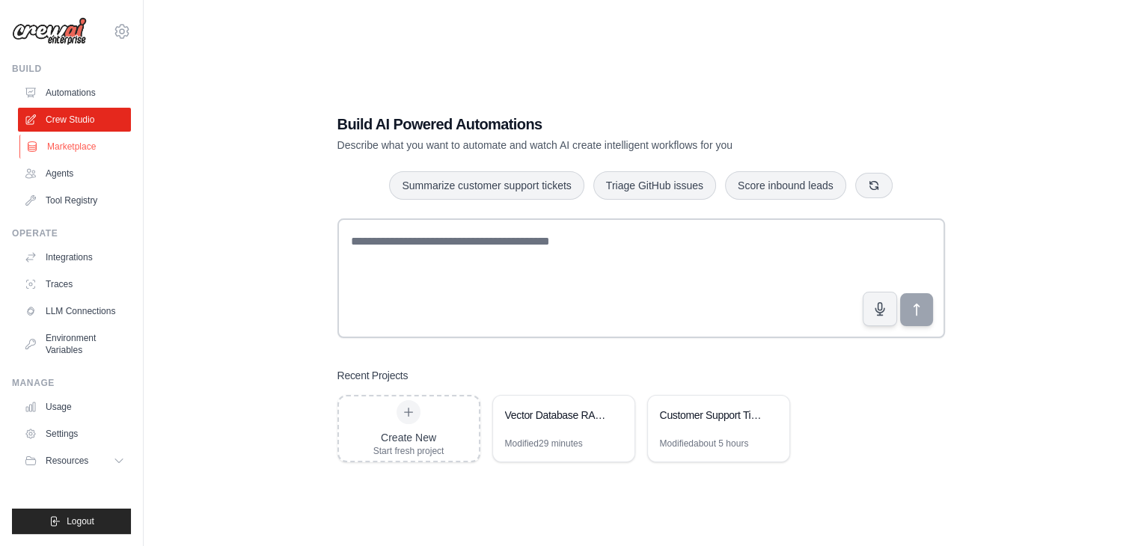
click at [67, 146] on link "Marketplace" at bounding box center [75, 147] width 113 height 24
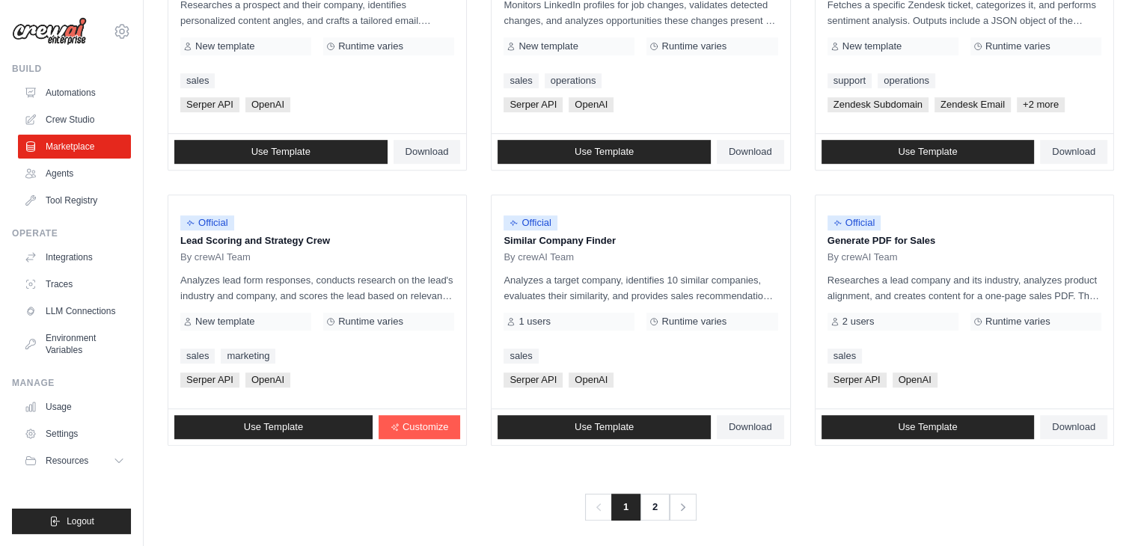
scroll to position [838, 0]
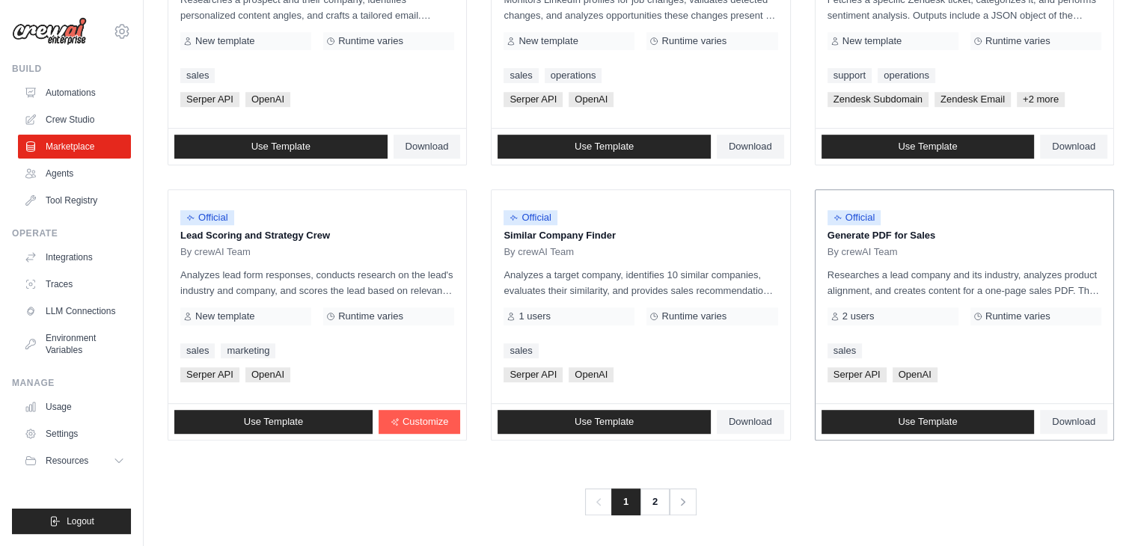
click at [1040, 320] on div "Runtime varies" at bounding box center [1035, 316] width 131 height 18
click at [1002, 354] on div "sales" at bounding box center [964, 350] width 274 height 15
click at [900, 284] on p "Researches a lead company and its industry, analyzes product alignment, and cre…" at bounding box center [964, 282] width 274 height 31
click at [862, 336] on div "Official Generate PDF for Sales By crewAI Team Researches a lead company and it…" at bounding box center [964, 296] width 298 height 213
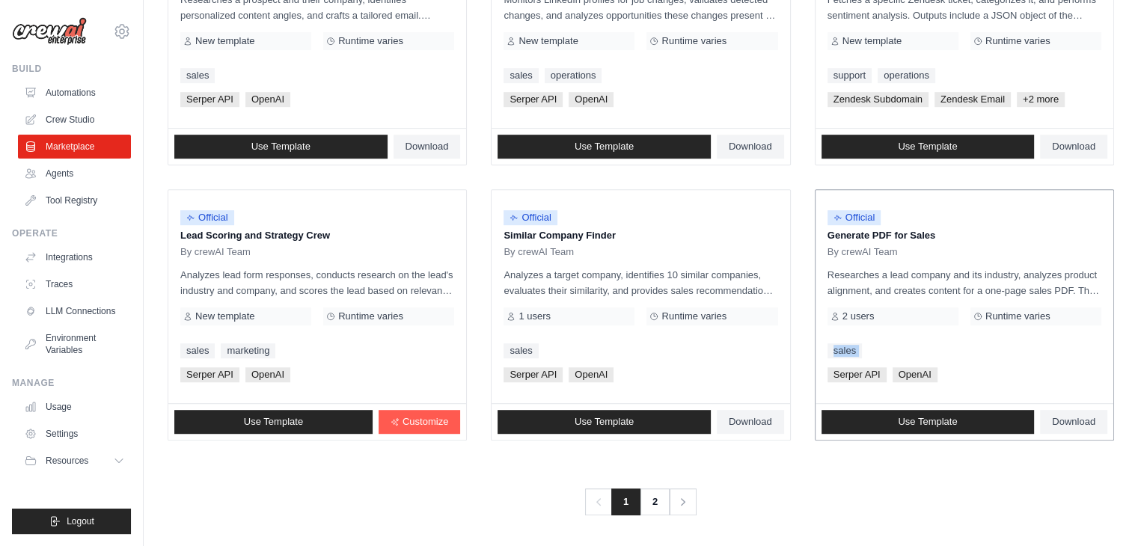
click at [862, 336] on div "Official Generate PDF for Sales By crewAI Team Researches a lead company and it…" at bounding box center [964, 296] width 298 height 213
click at [880, 251] on span "By crewAI Team" at bounding box center [862, 252] width 70 height 12
click at [869, 236] on p "Generate PDF for Sales" at bounding box center [964, 235] width 274 height 15
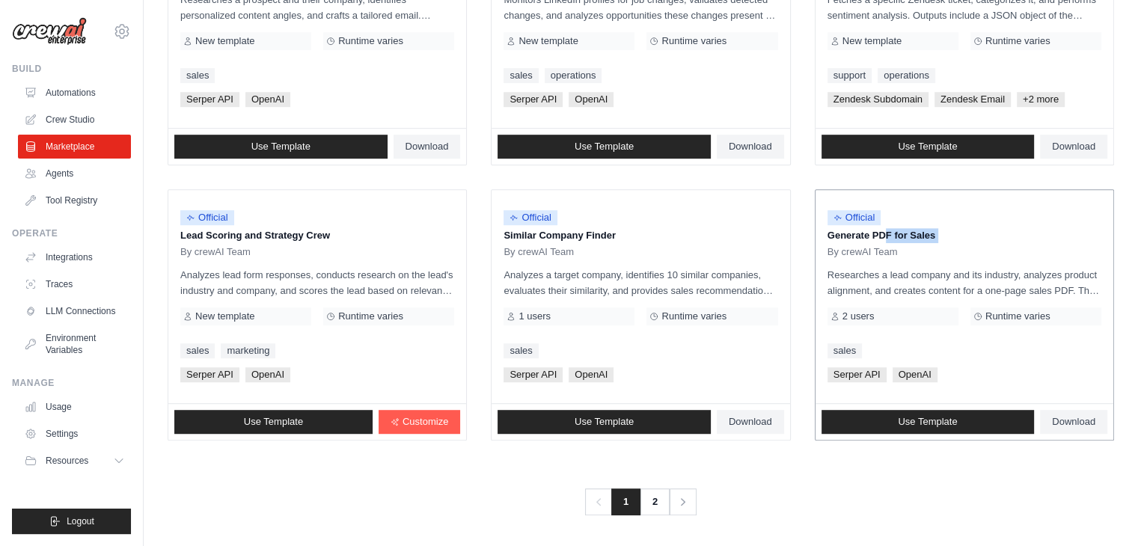
click at [869, 236] on p "Generate PDF for Sales" at bounding box center [964, 235] width 274 height 15
click at [910, 234] on p "Generate PDF for Sales" at bounding box center [964, 235] width 274 height 15
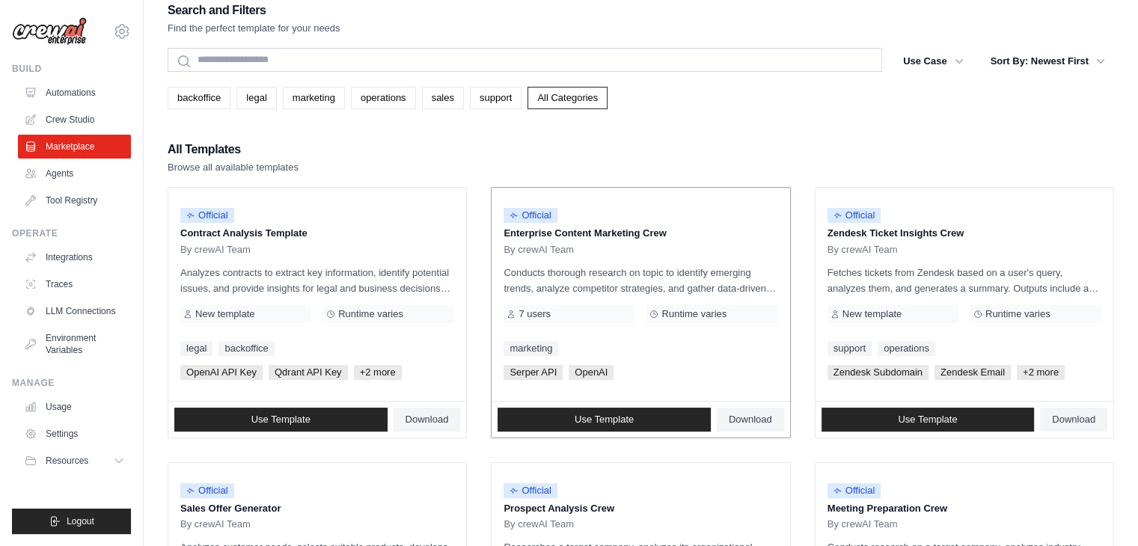
scroll to position [0, 0]
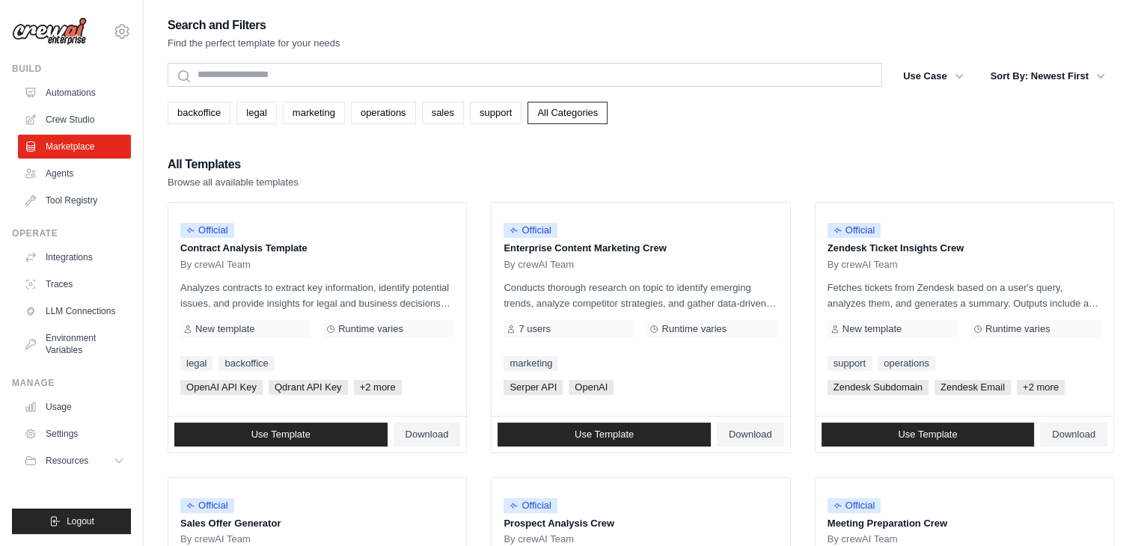
drag, startPoint x: 316, startPoint y: 184, endPoint x: 160, endPoint y: 156, distance: 158.8
drag, startPoint x: 165, startPoint y: 162, endPoint x: 329, endPoint y: 180, distance: 165.6
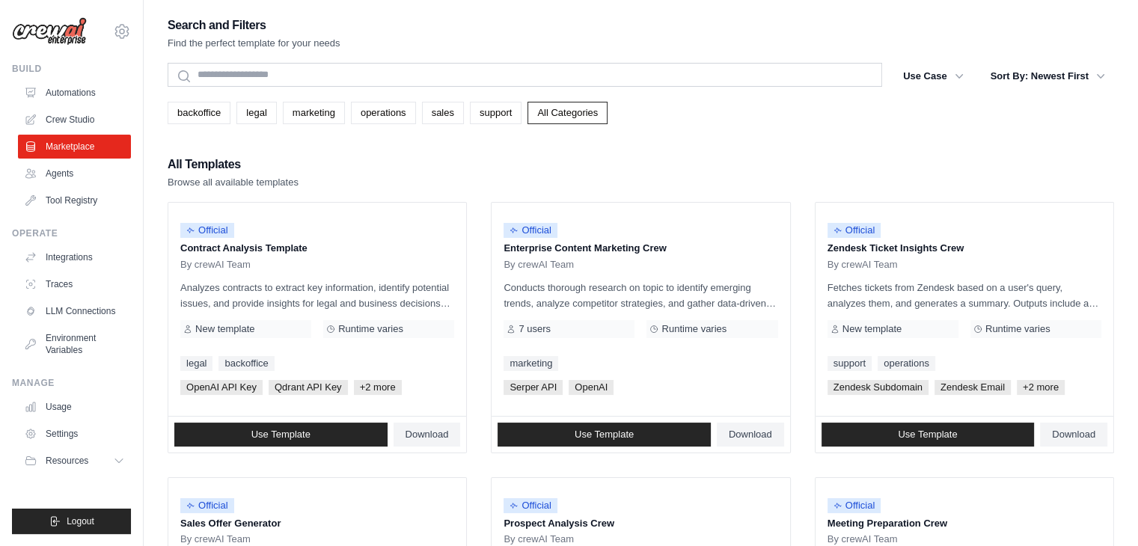
click at [367, 177] on div "All Templates Browse all available templates" at bounding box center [641, 172] width 946 height 36
